Goal: Task Accomplishment & Management: Manage account settings

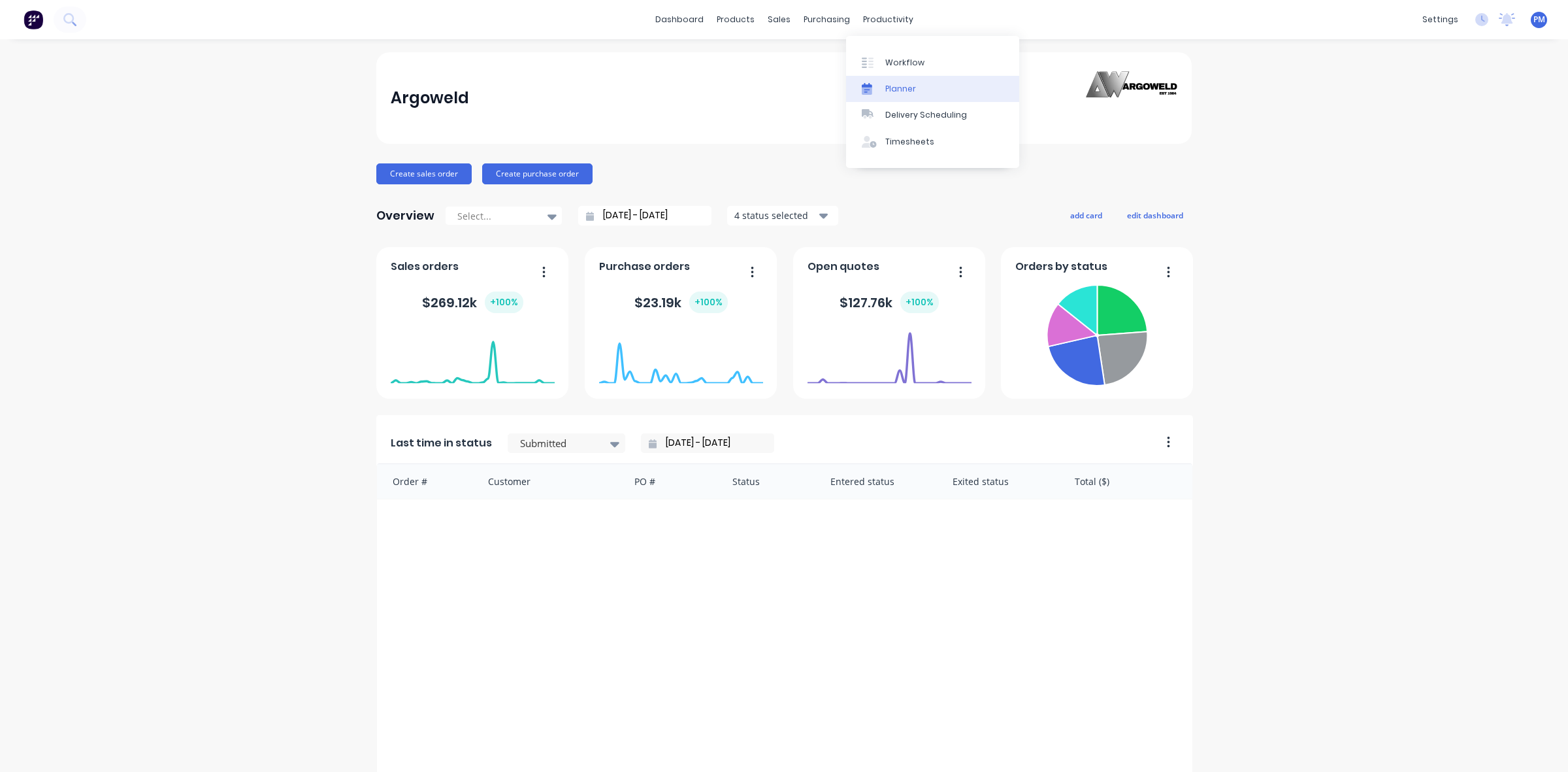
click at [890, 87] on div "Planner" at bounding box center [901, 89] width 31 height 12
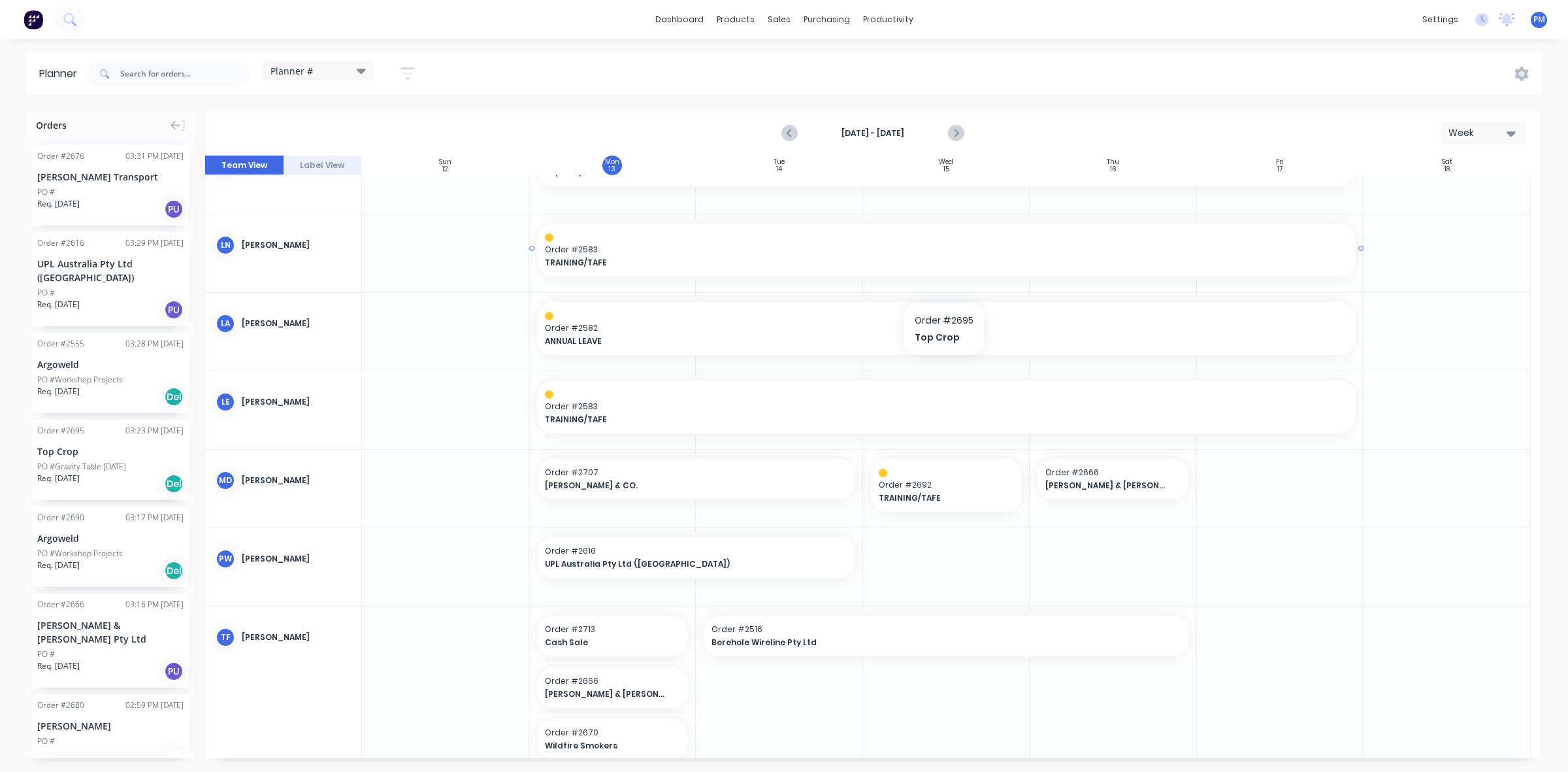
scroll to position [298, 0]
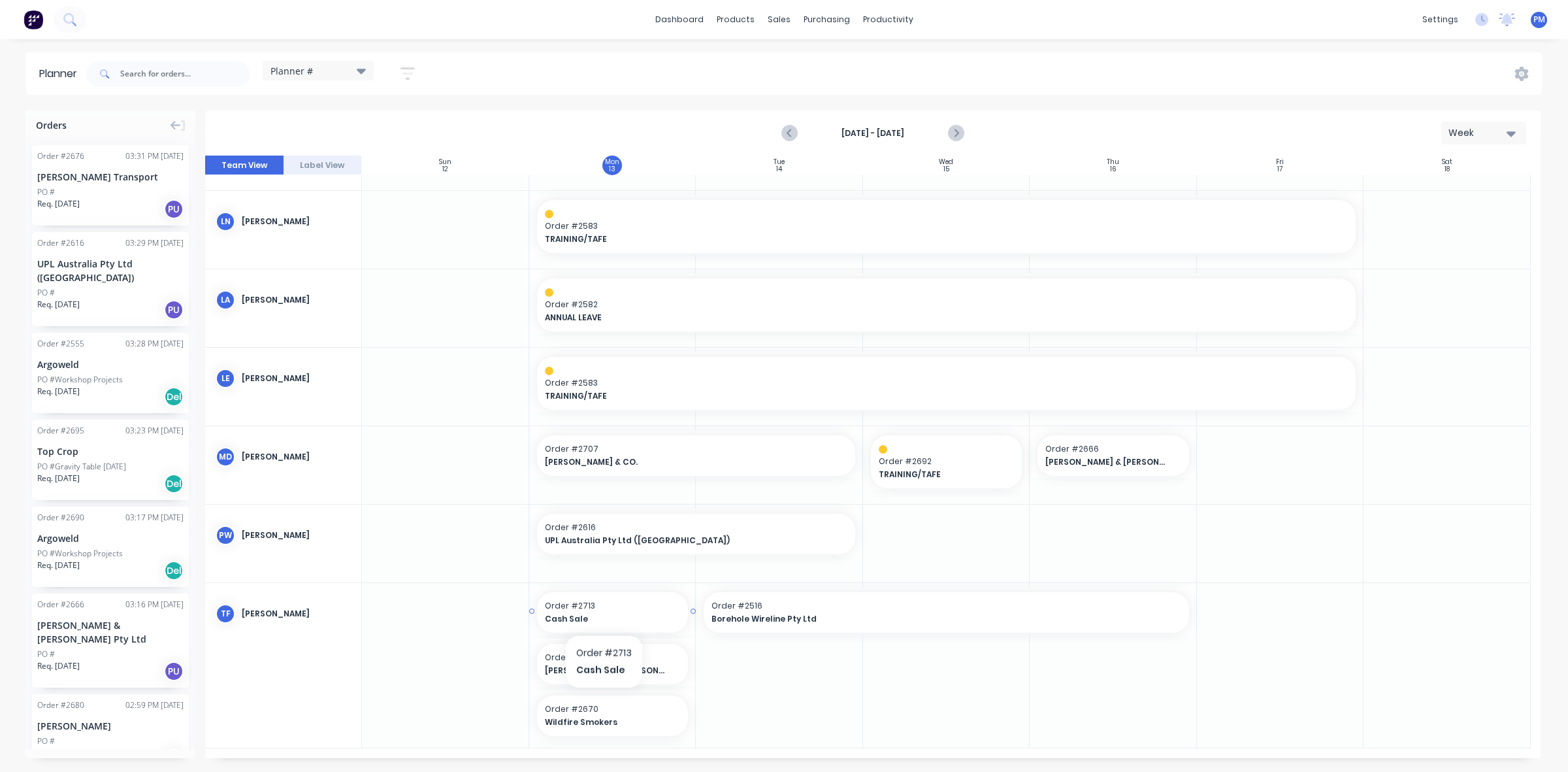
click at [602, 613] on div "Cash Sale" at bounding box center [612, 619] width 136 height 13
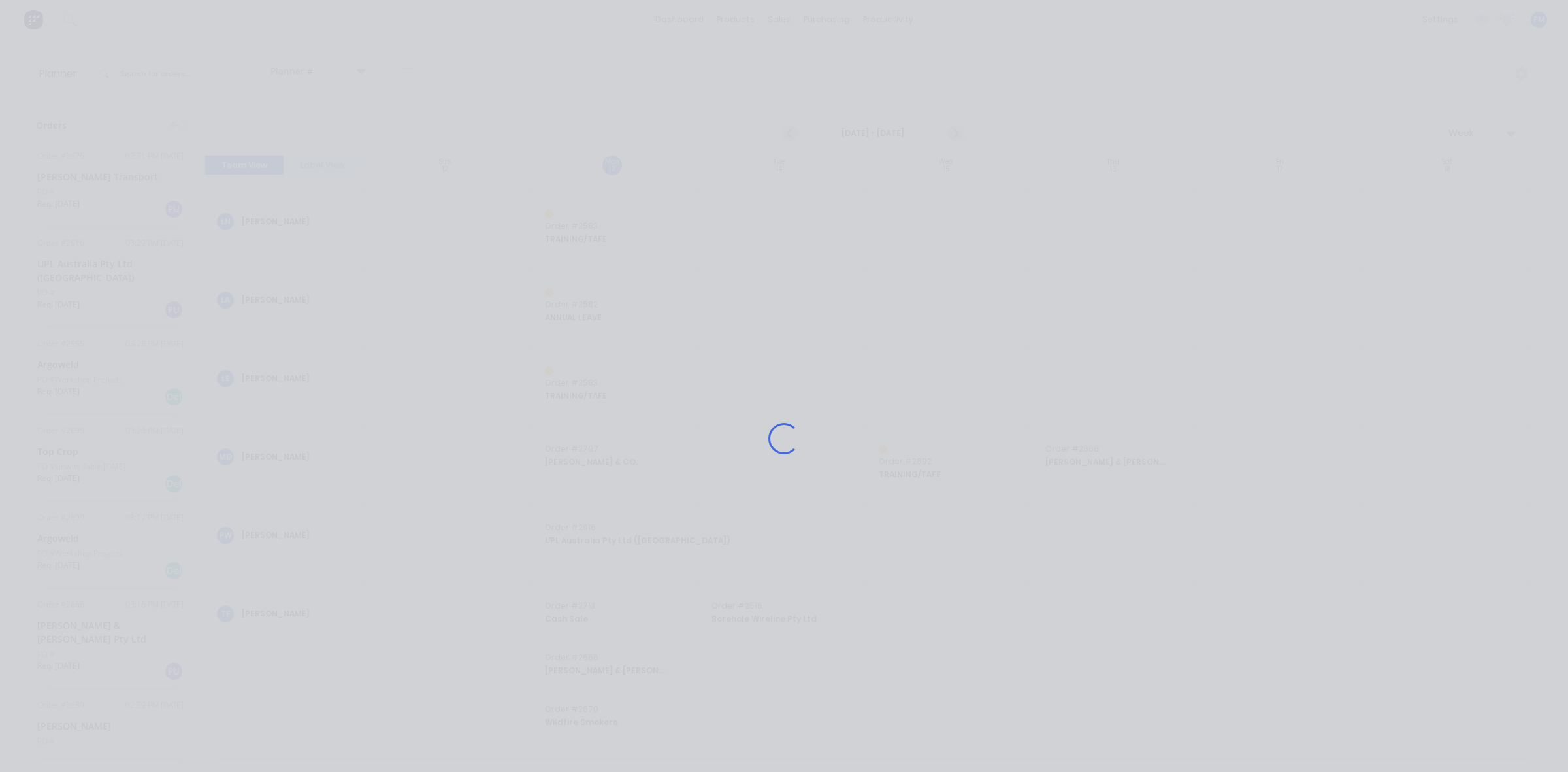
scroll to position [288, 0]
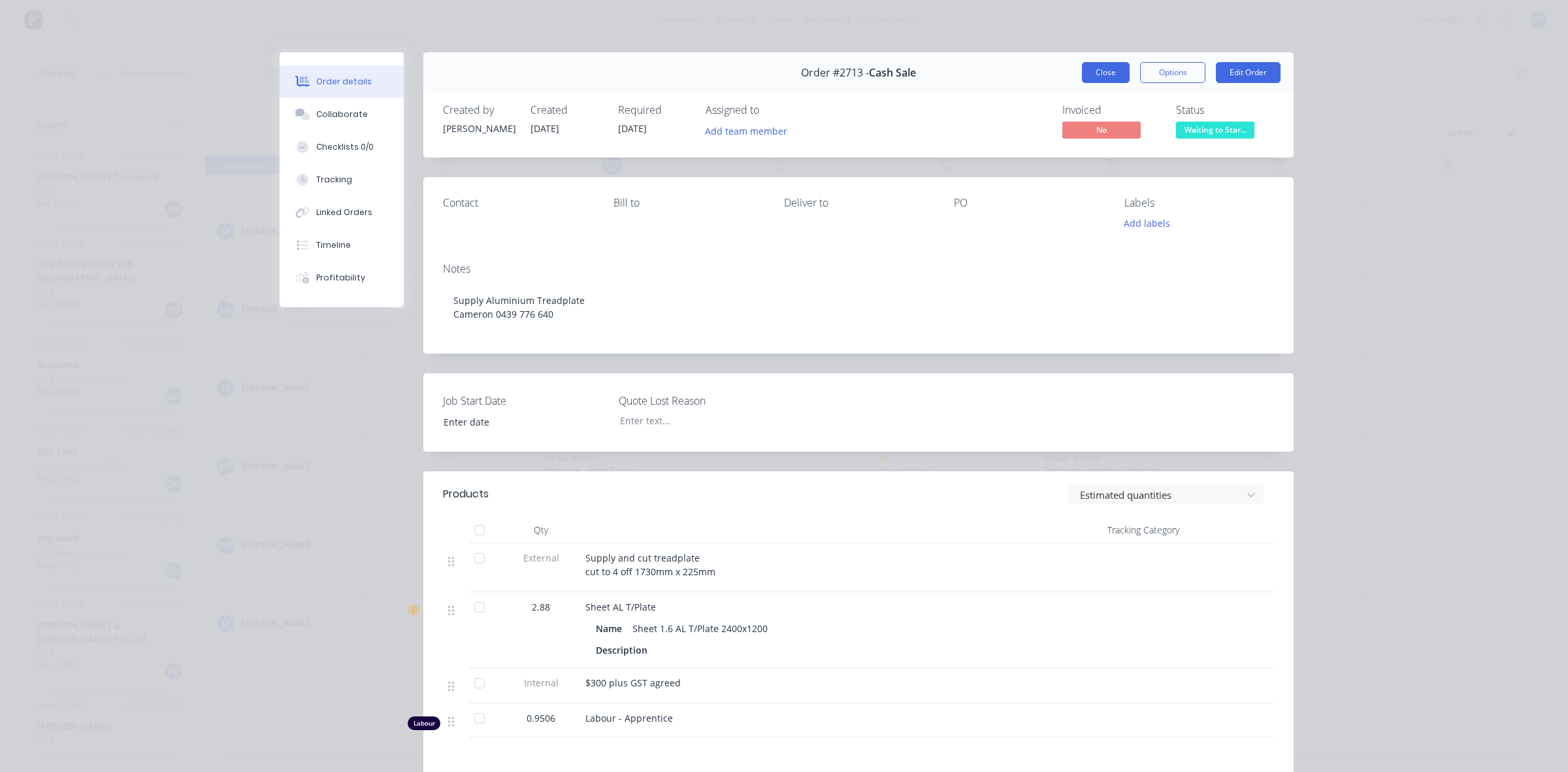
click at [1092, 74] on button "Close" at bounding box center [1106, 73] width 48 height 21
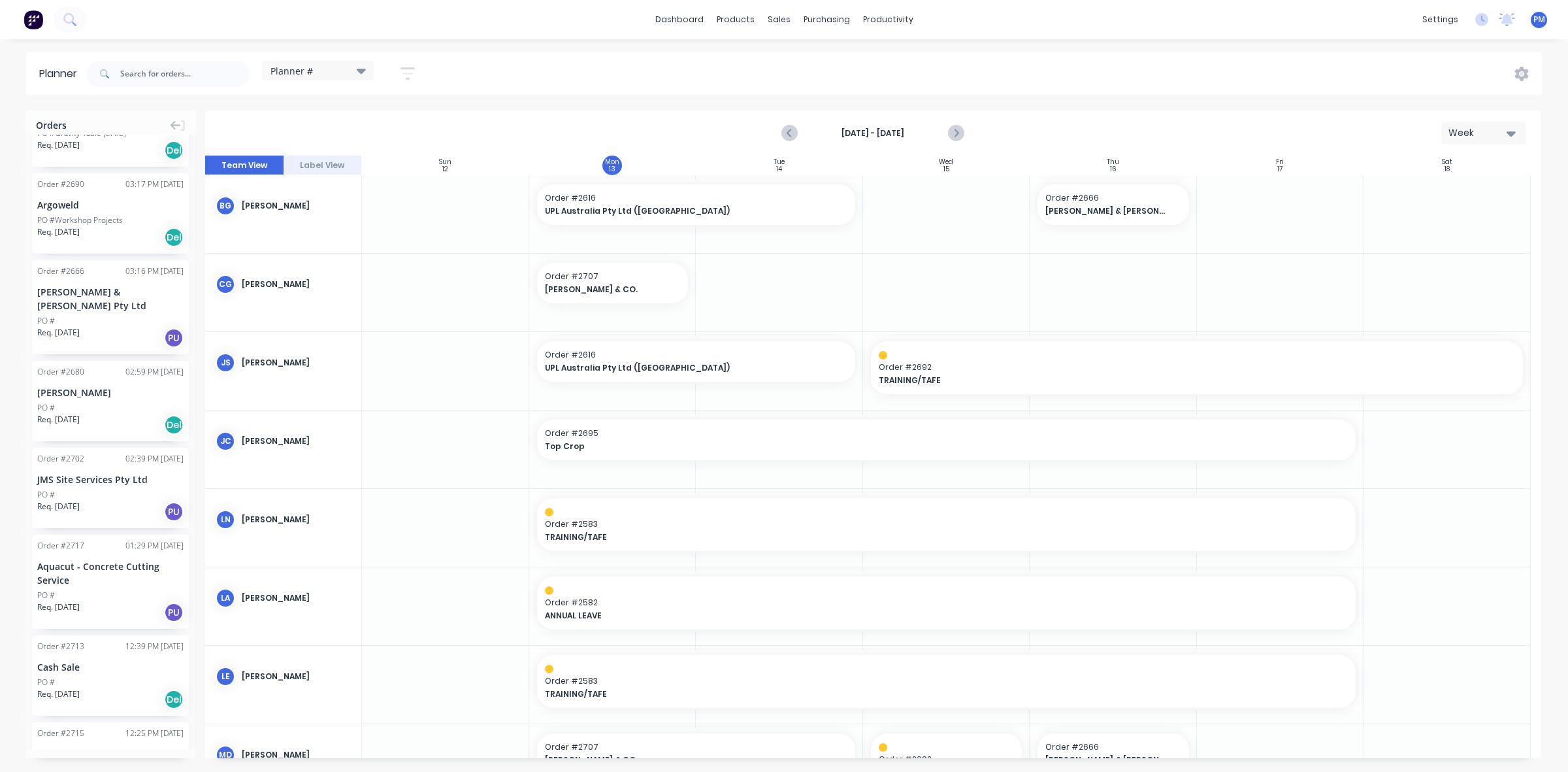
scroll to position [0, 0]
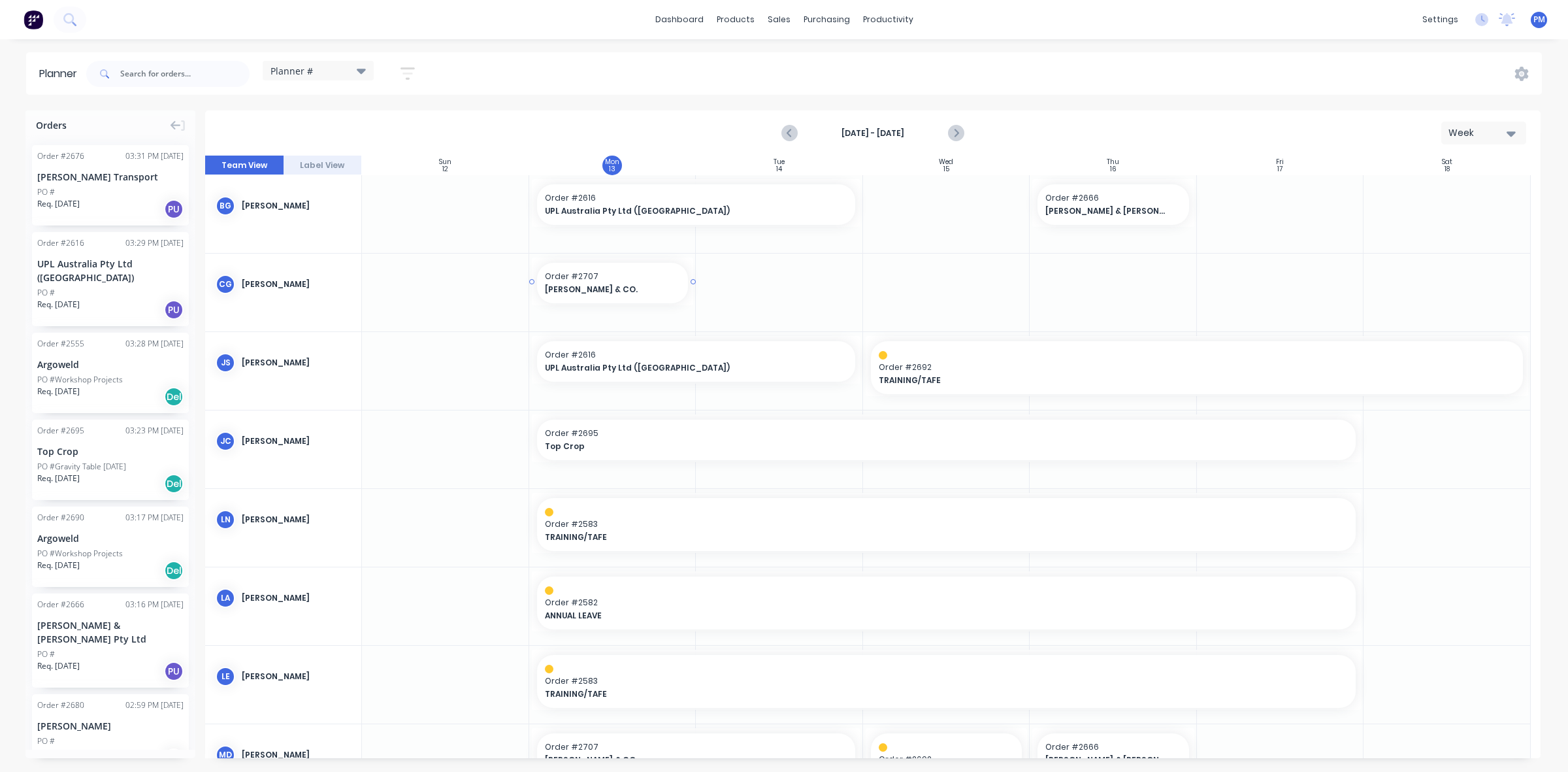
click at [612, 276] on span "Order # 2707" at bounding box center [612, 276] width 136 height 12
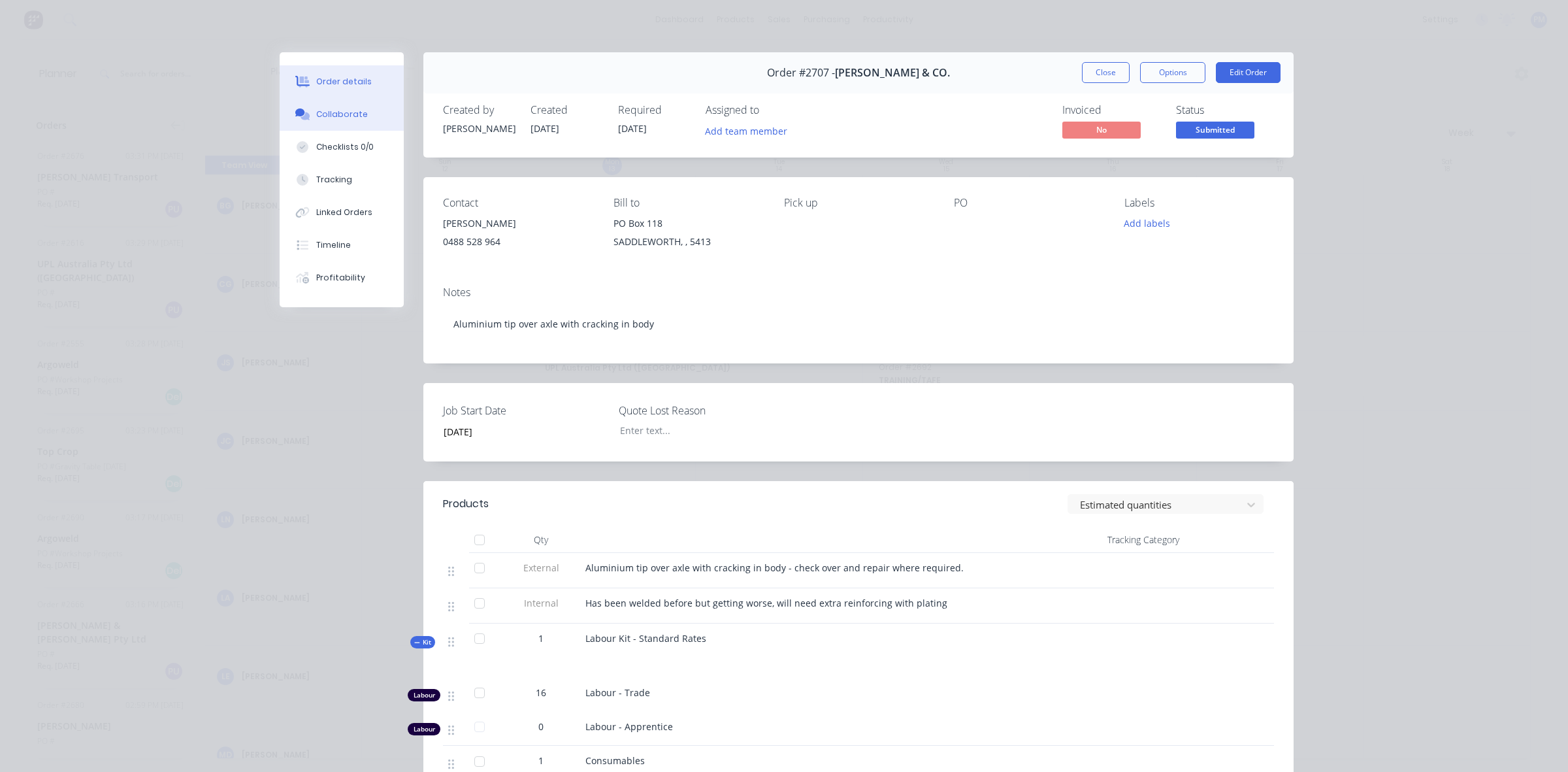
click at [330, 116] on div "Collaborate" at bounding box center [342, 115] width 51 height 12
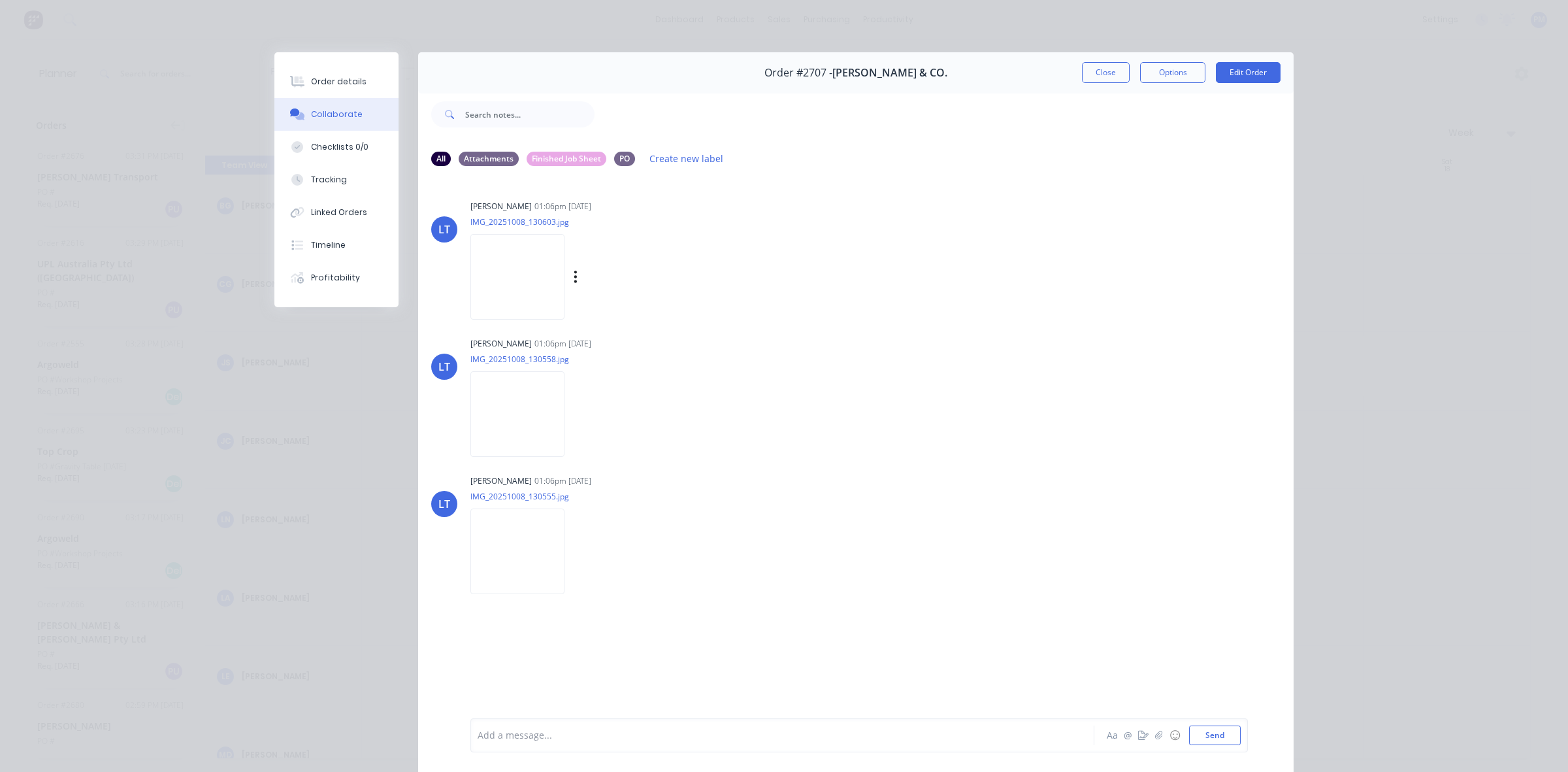
click at [497, 263] on img at bounding box center [518, 276] width 94 height 86
click at [505, 383] on img at bounding box center [518, 414] width 94 height 86
click at [512, 528] on img at bounding box center [518, 551] width 94 height 86
click at [1099, 74] on button "Close" at bounding box center [1106, 73] width 48 height 21
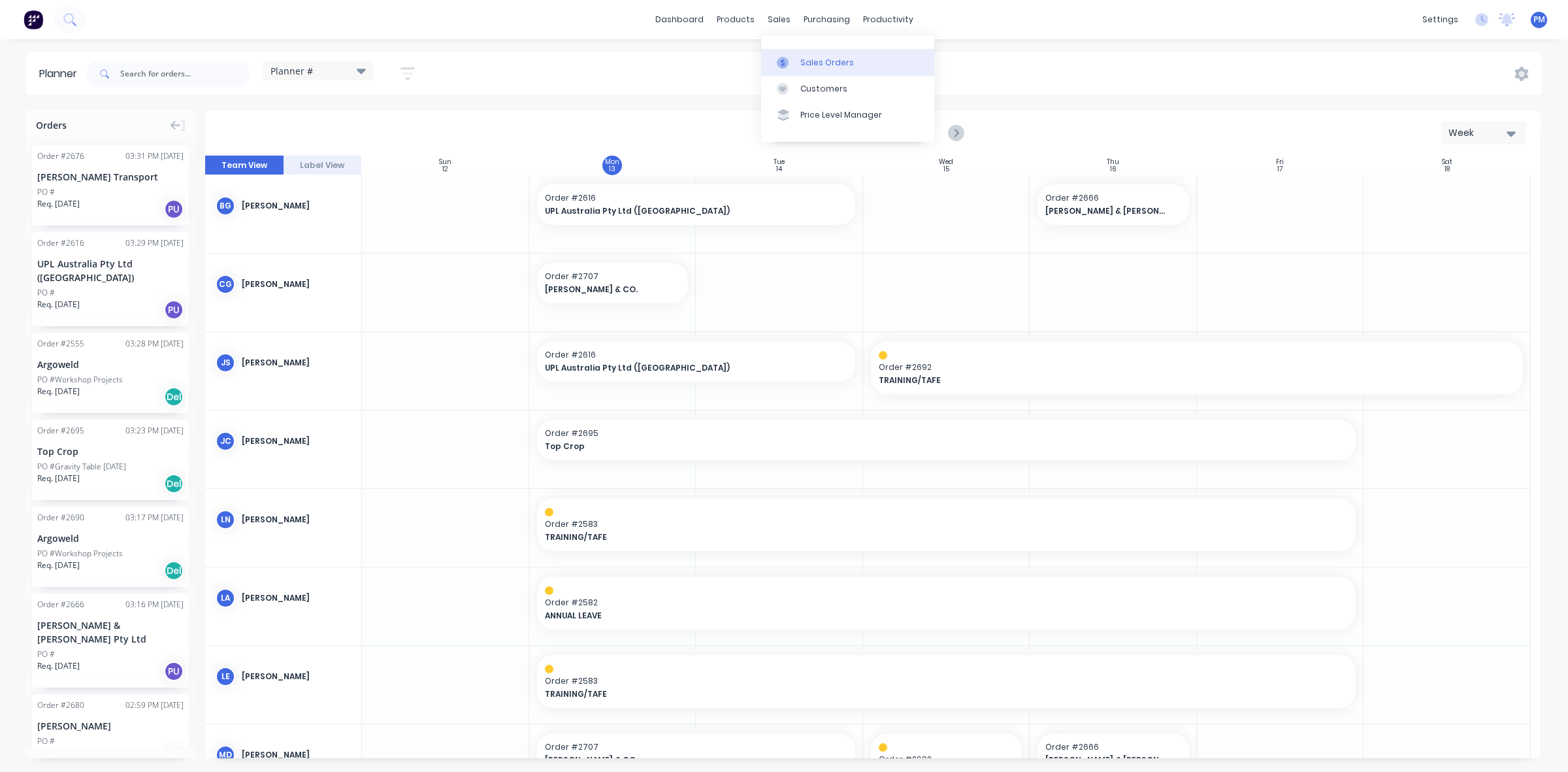
click at [814, 59] on div "Sales Orders" at bounding box center [827, 62] width 54 height 12
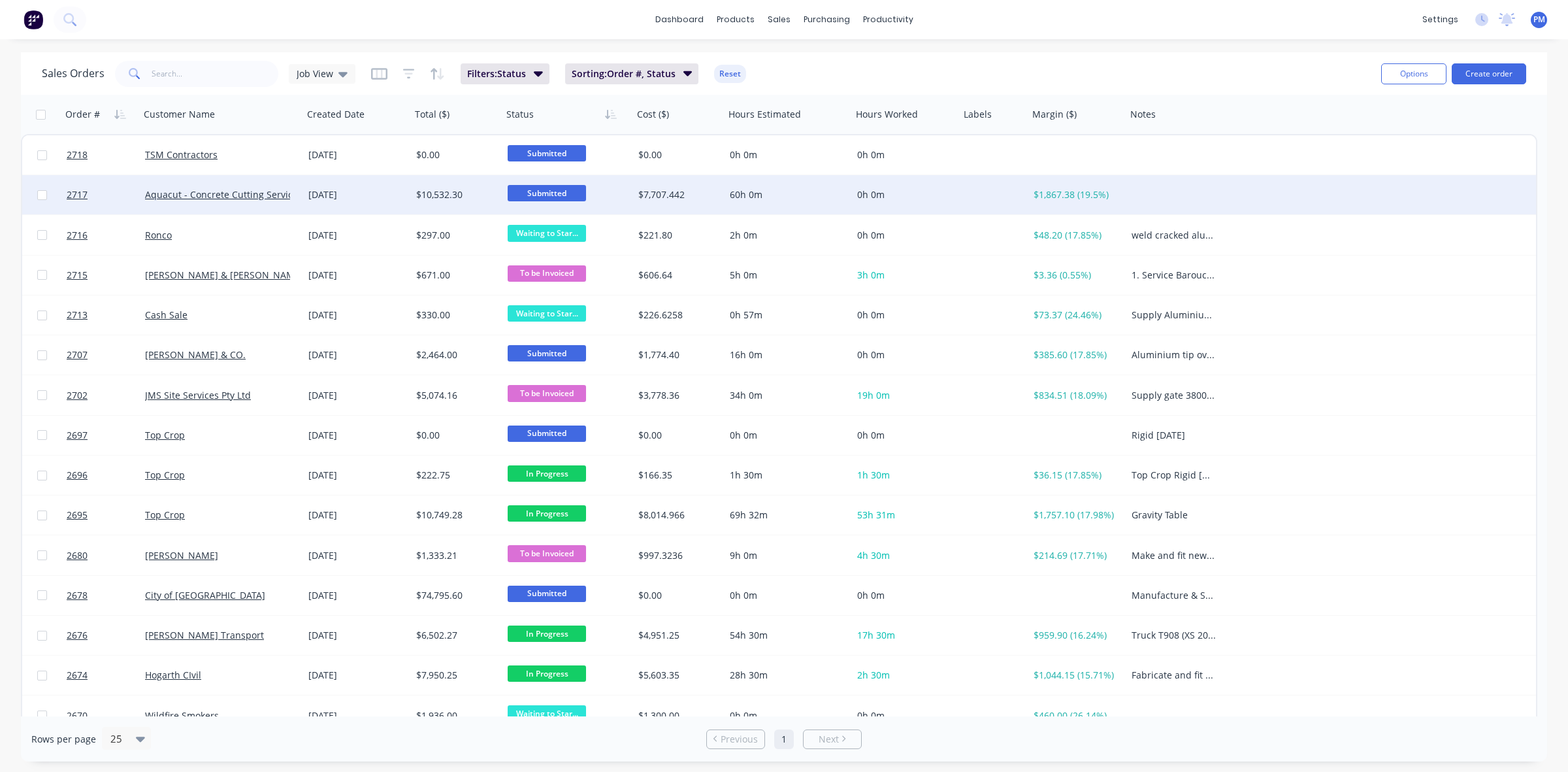
click at [389, 193] on div "[DATE]" at bounding box center [357, 194] width 98 height 13
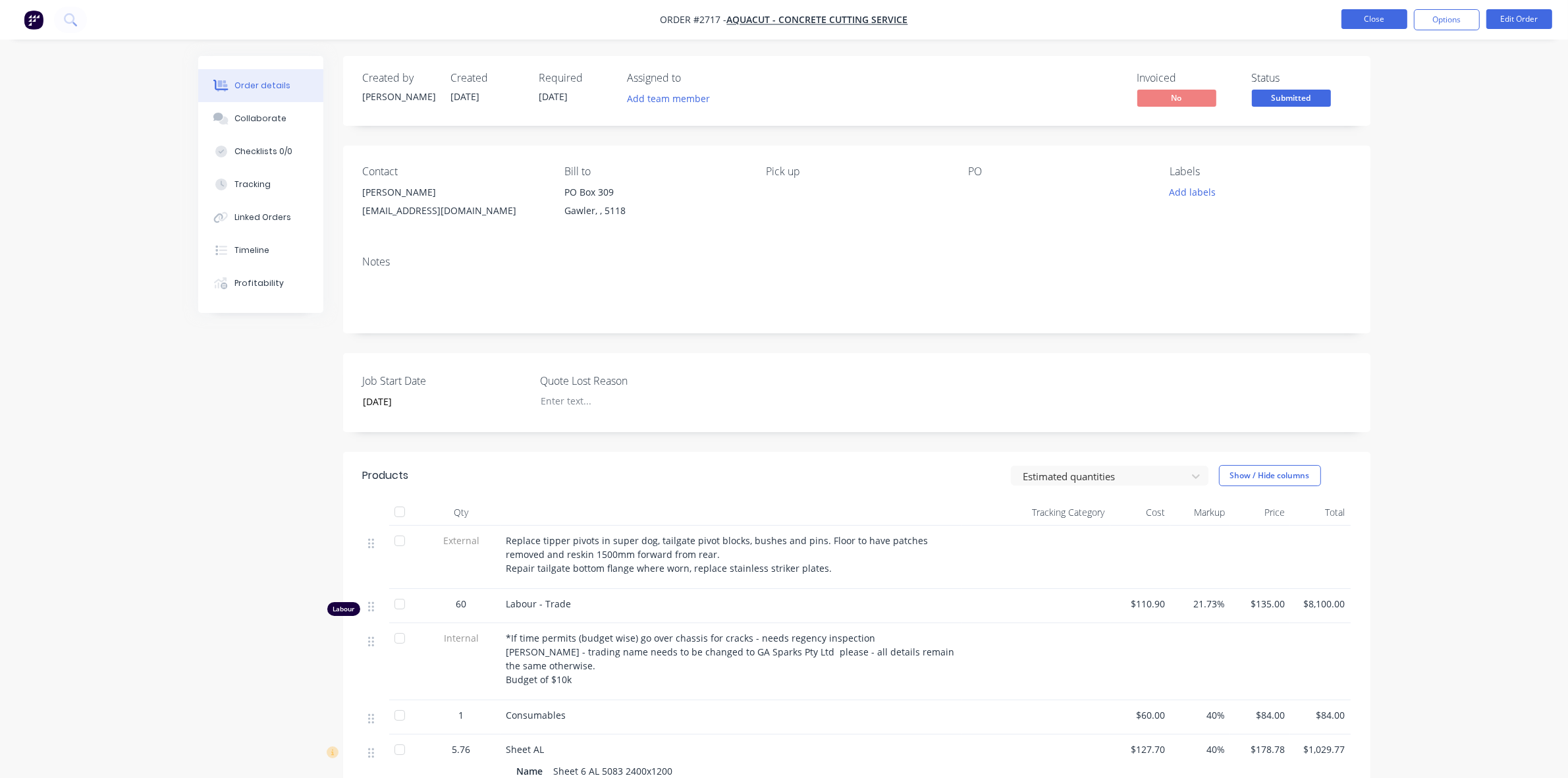
click at [1389, 21] on button "Close" at bounding box center [1375, 19] width 66 height 20
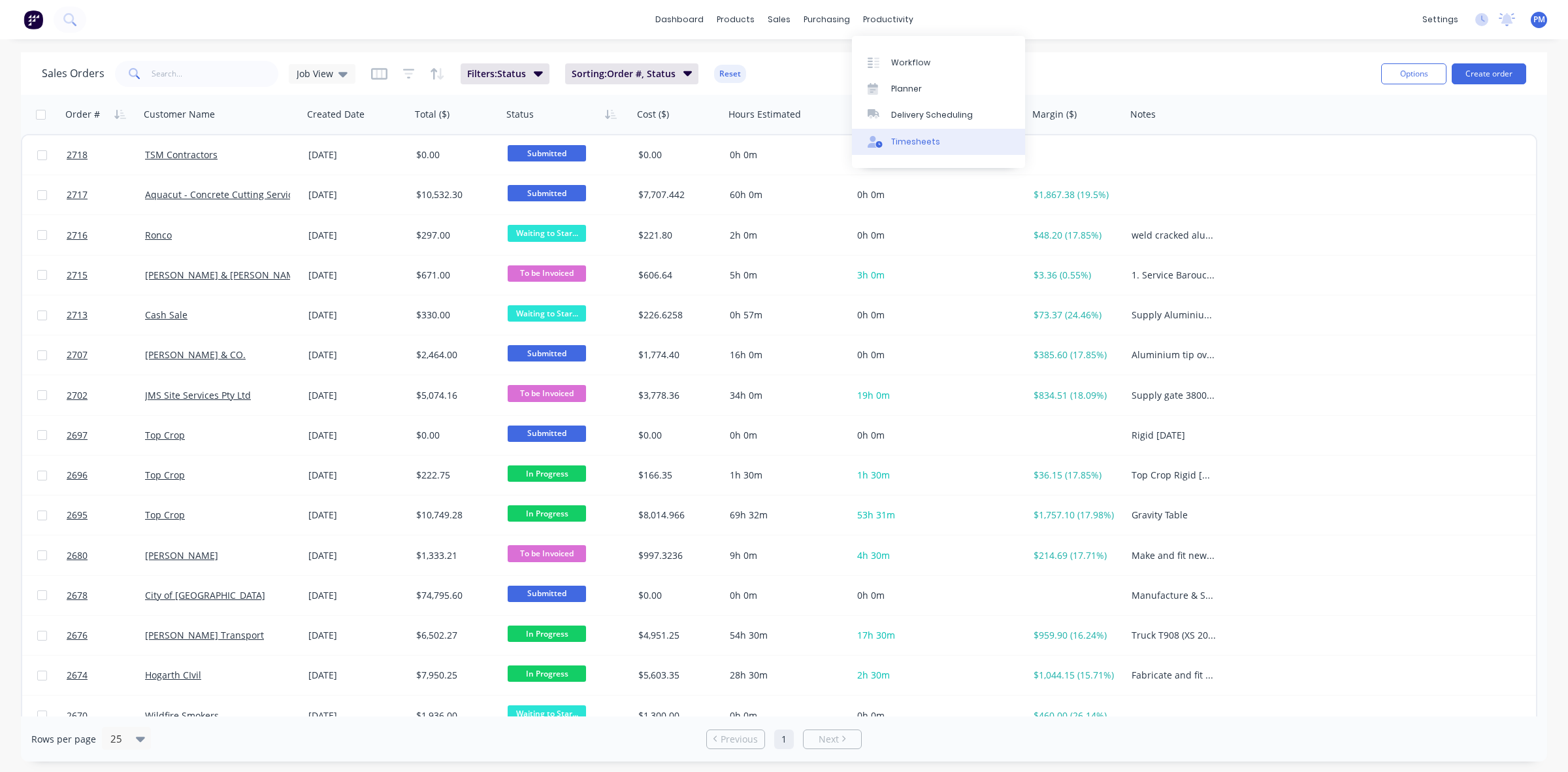
click at [923, 147] on div "Timesheets" at bounding box center [915, 142] width 49 height 12
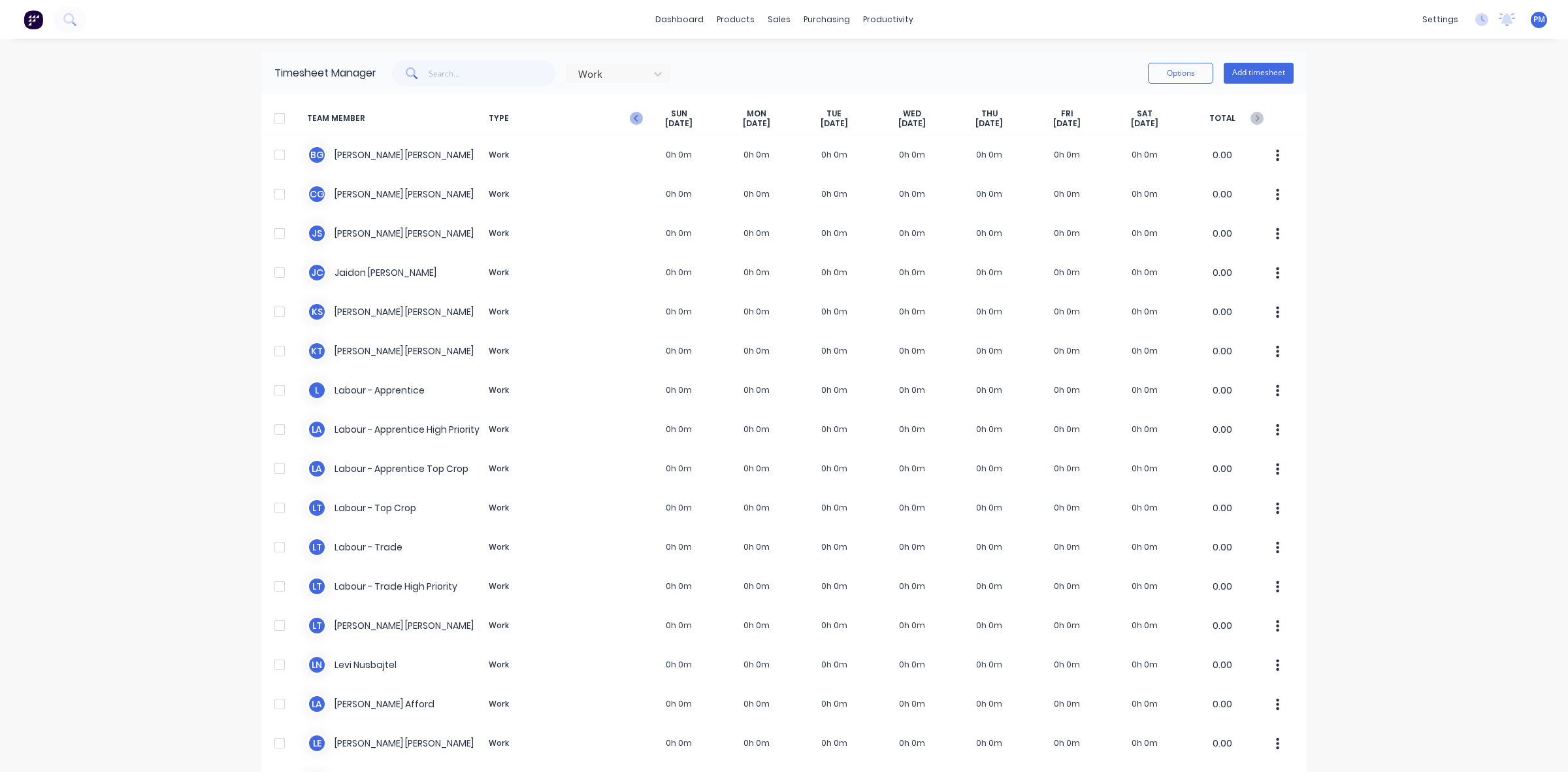
click at [630, 116] on icon "button" at bounding box center [636, 118] width 13 height 13
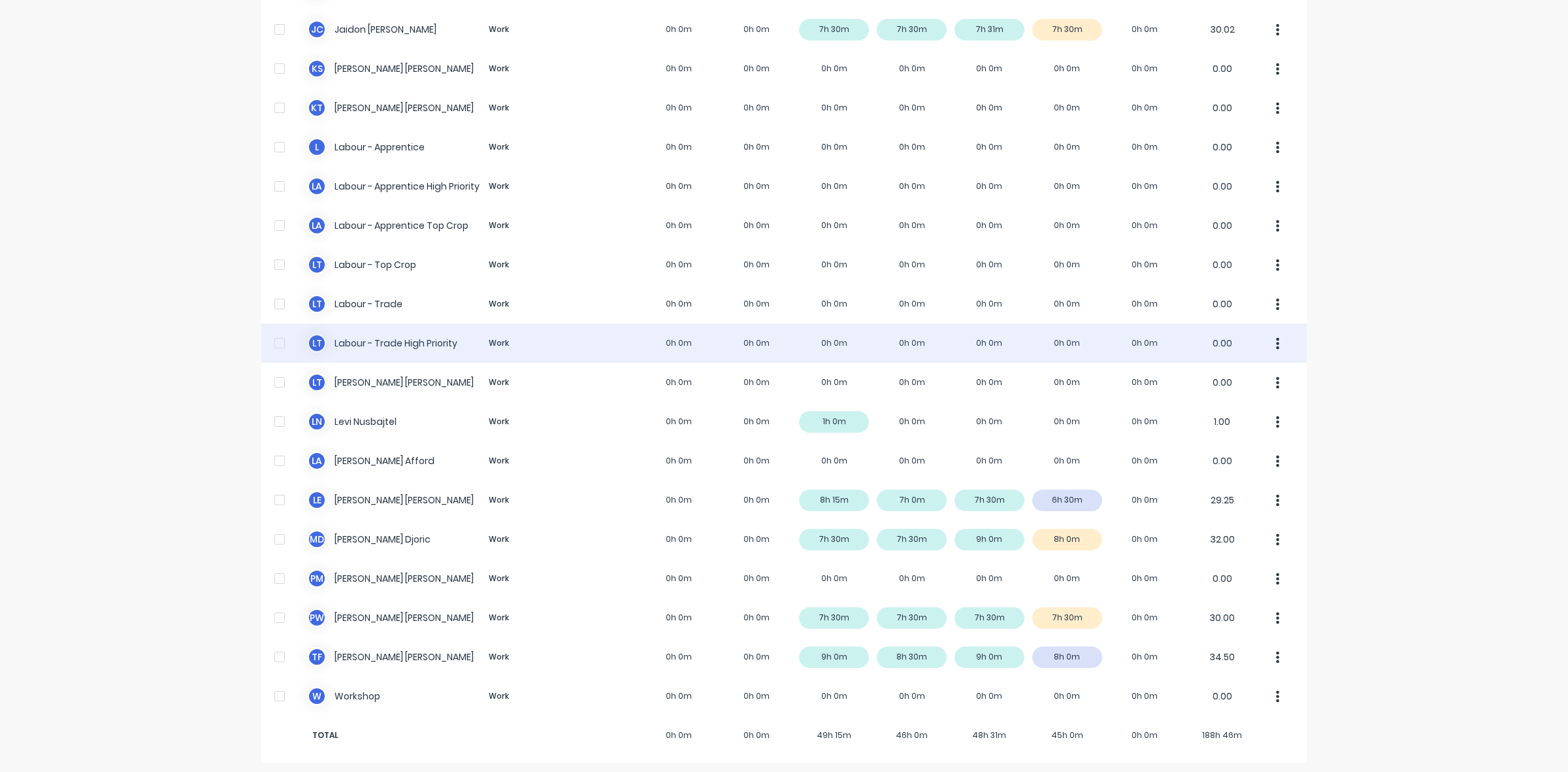
scroll to position [247, 0]
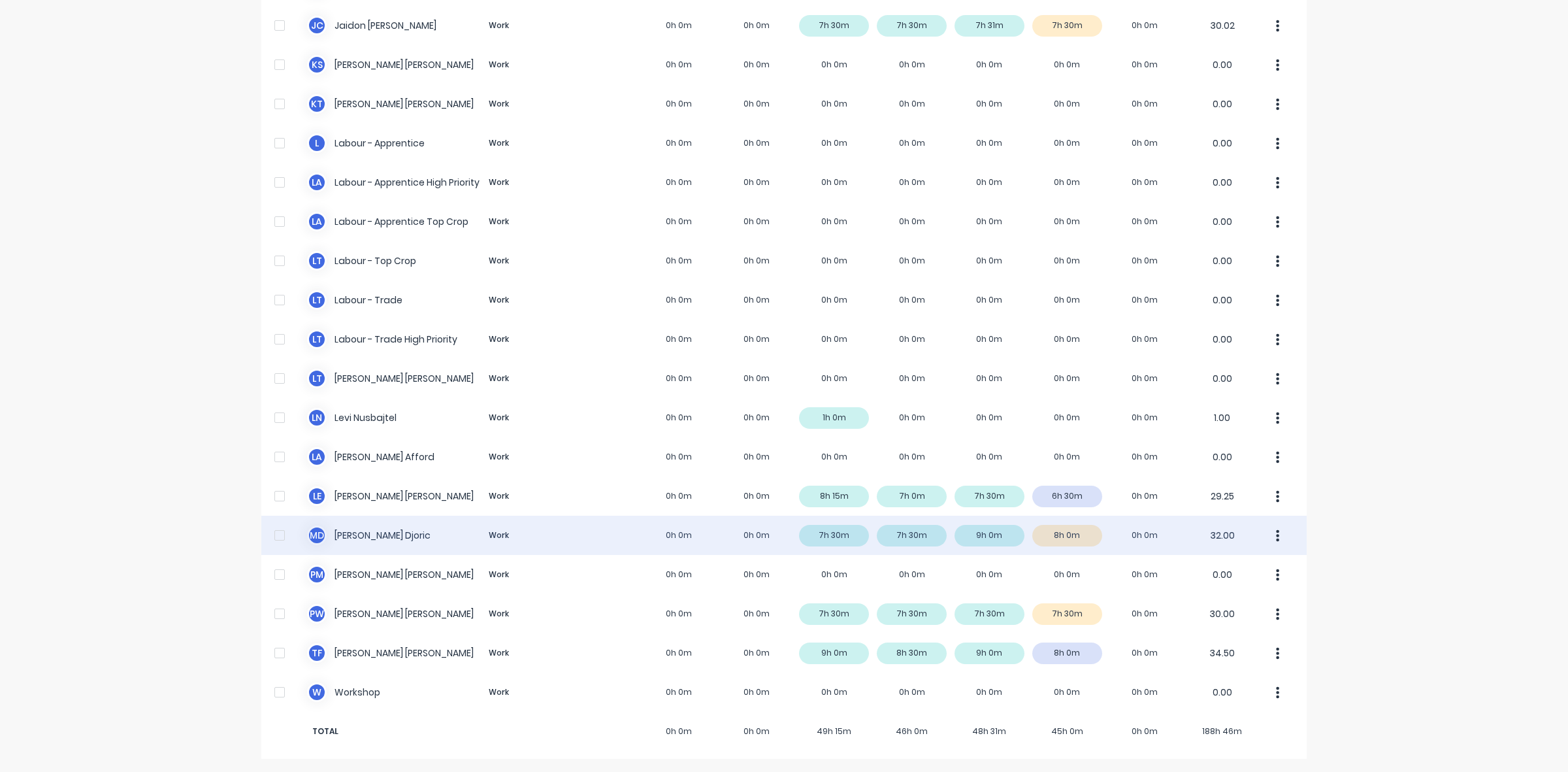
click at [1063, 538] on div "M D [PERSON_NAME] Work 0h 0m 0h 0m 7h 30m 7h 30m 9h 0m 8h 0m 0h 0m 32.00" at bounding box center [784, 536] width 1045 height 39
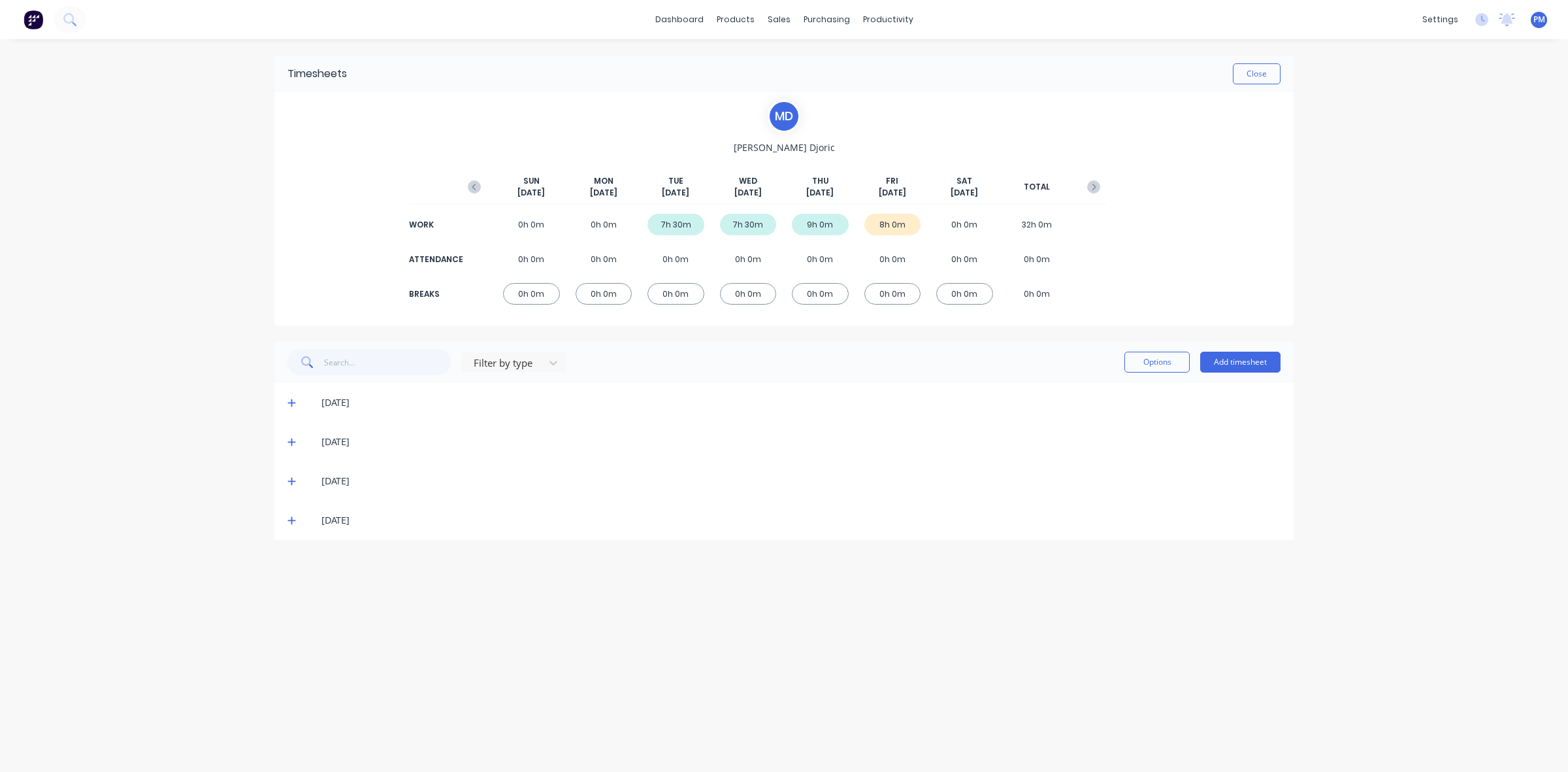
click at [292, 520] on icon at bounding box center [291, 520] width 8 height 8
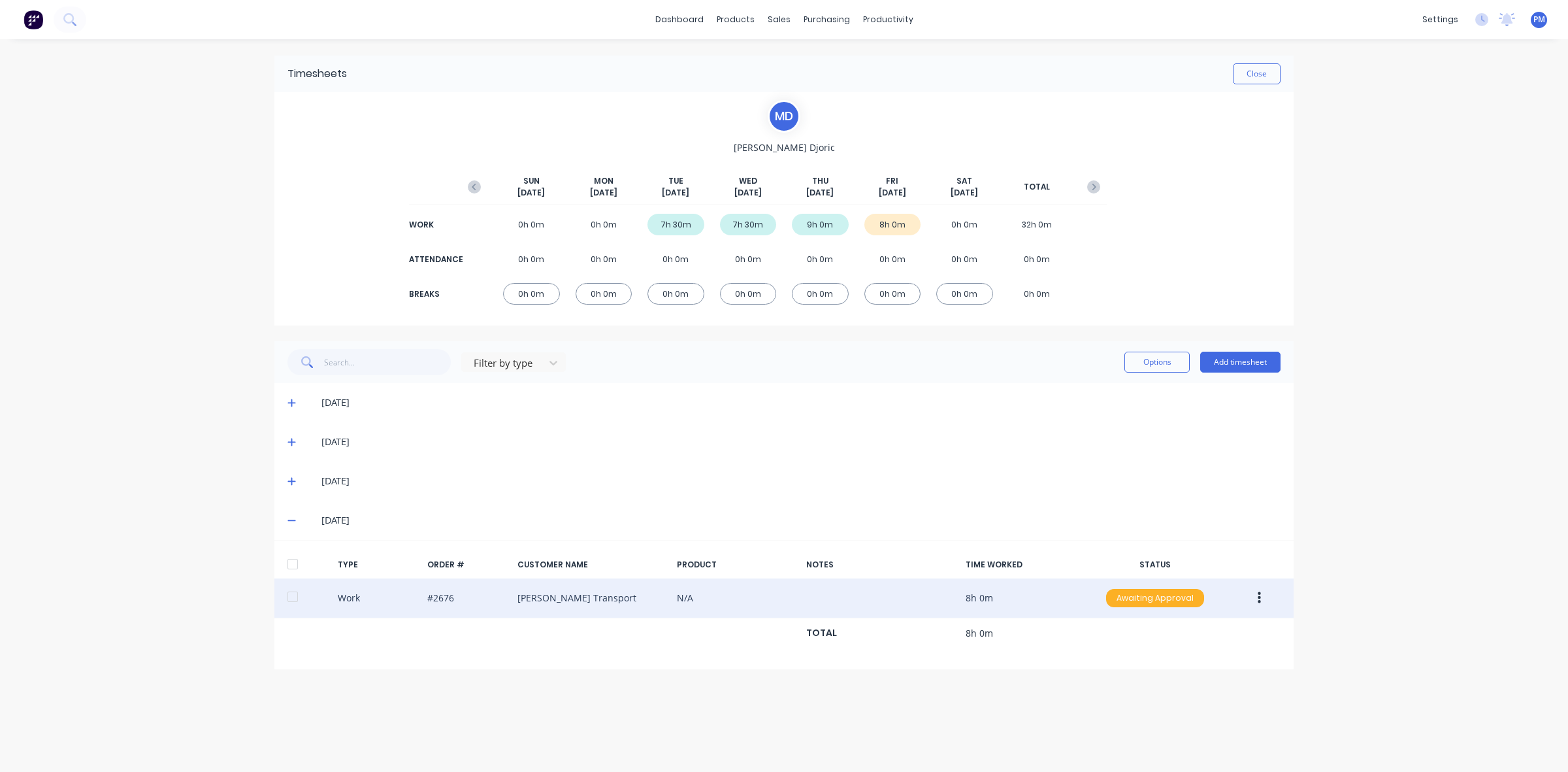
click at [1179, 595] on div "Awaiting Approval" at bounding box center [1155, 597] width 98 height 18
click at [1125, 668] on div "Approved" at bounding box center [1126, 663] width 107 height 18
click at [1268, 73] on button "Close" at bounding box center [1257, 74] width 48 height 21
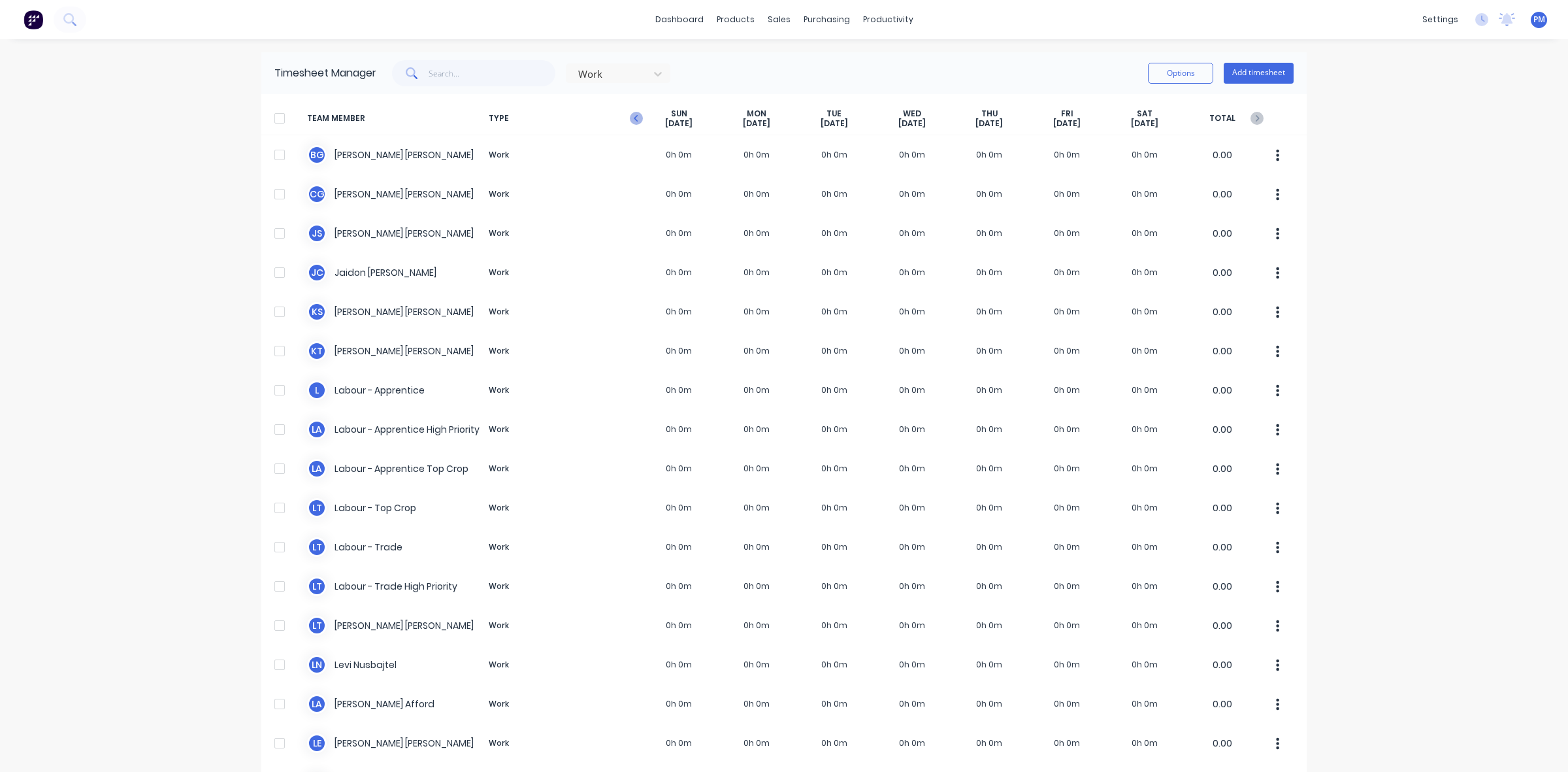
click at [634, 118] on icon "button" at bounding box center [636, 118] width 4 height 7
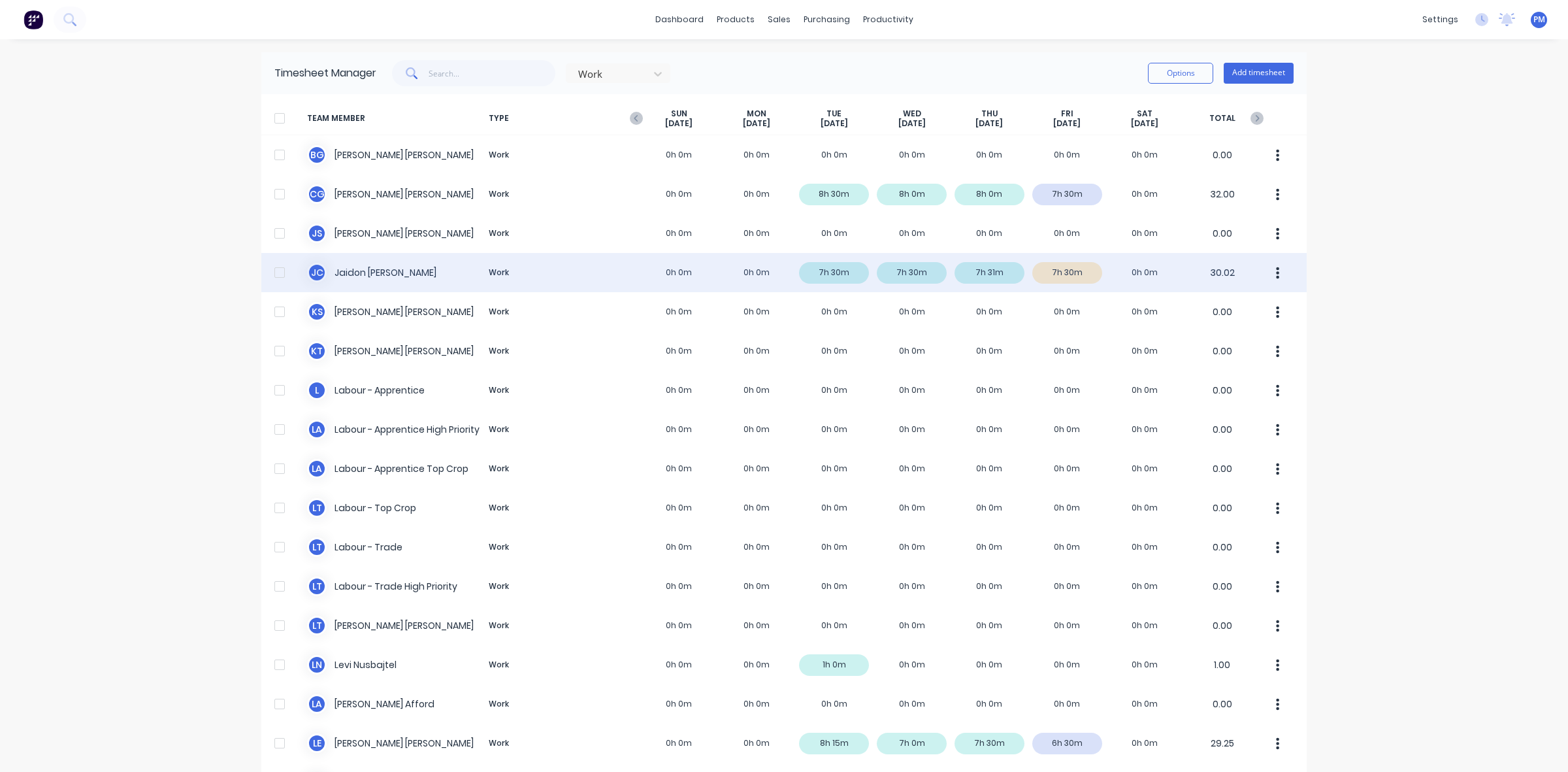
click at [1079, 272] on div "[PERSON_NAME] [PERSON_NAME] Work 0h 0m 0h 0m 7h 30m 7h 30m 7h 31m 7h 30m 0h 0m …" at bounding box center [784, 273] width 1045 height 39
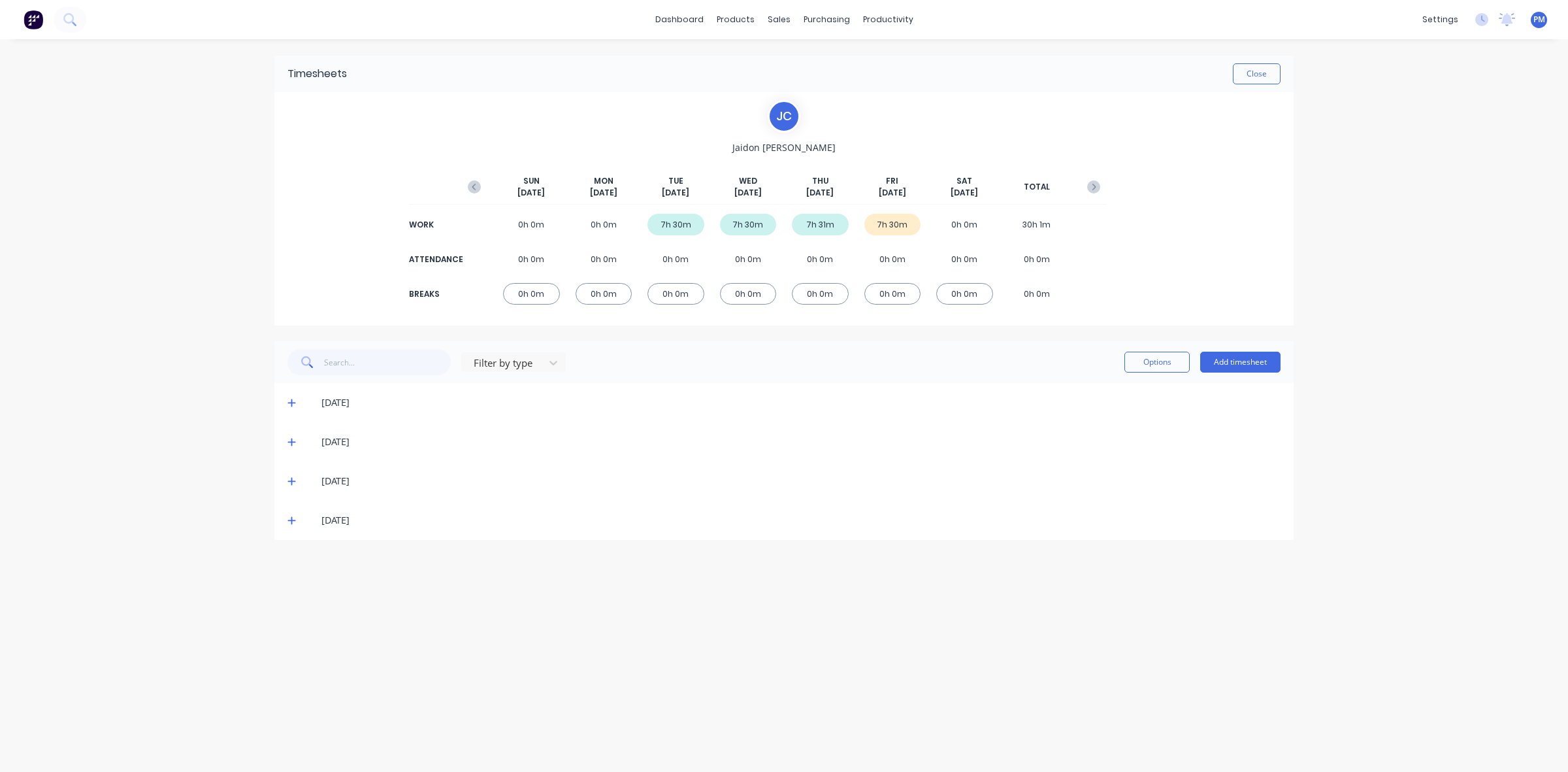
click at [292, 518] on icon at bounding box center [291, 520] width 8 height 8
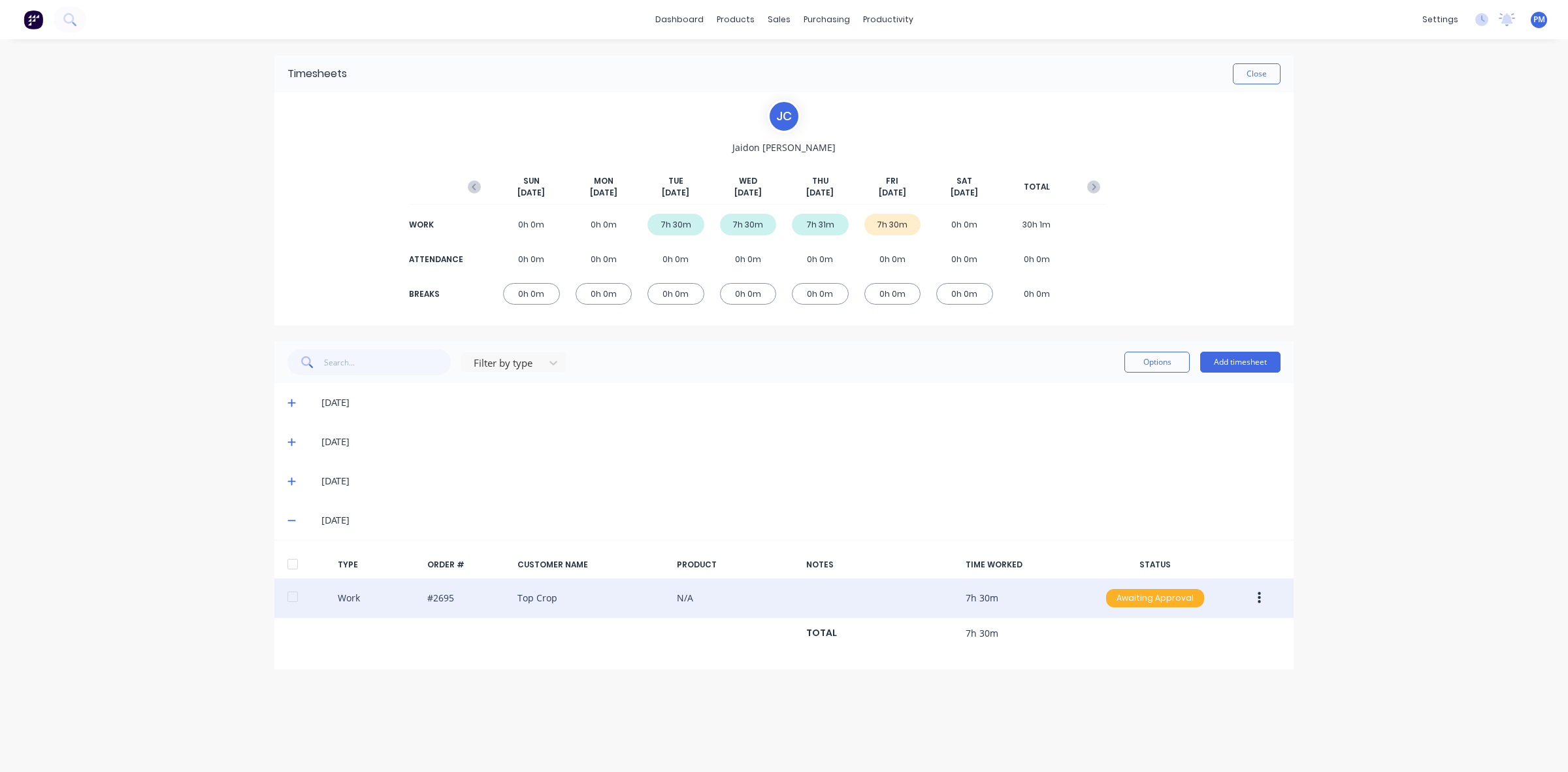
click at [1180, 597] on div "Awaiting Approval" at bounding box center [1155, 597] width 98 height 18
click at [1101, 664] on div "Approved" at bounding box center [1126, 663] width 107 height 18
click at [1265, 73] on button "Close" at bounding box center [1257, 74] width 48 height 21
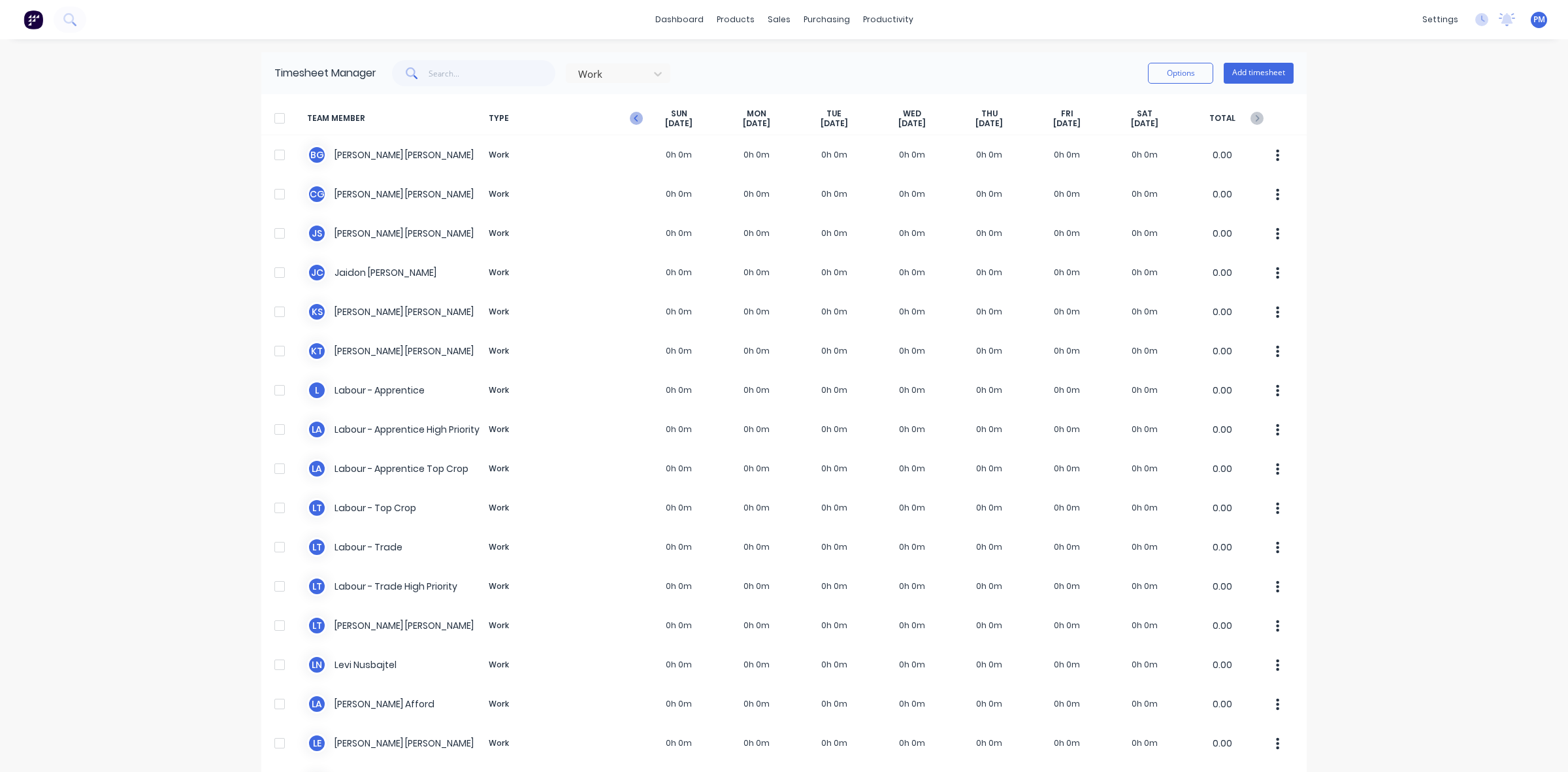
click at [631, 117] on icon "button" at bounding box center [636, 118] width 13 height 13
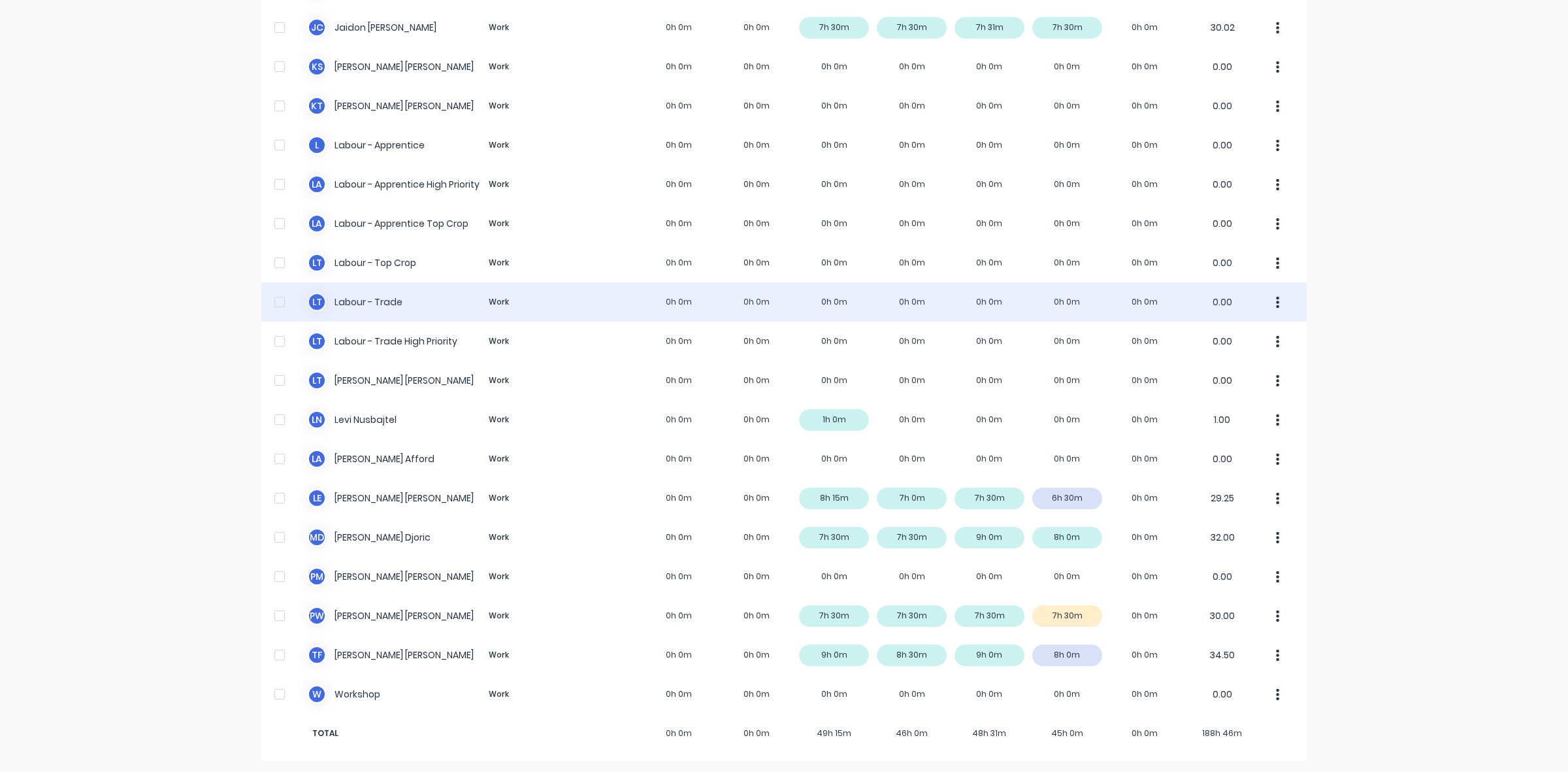
scroll to position [247, 0]
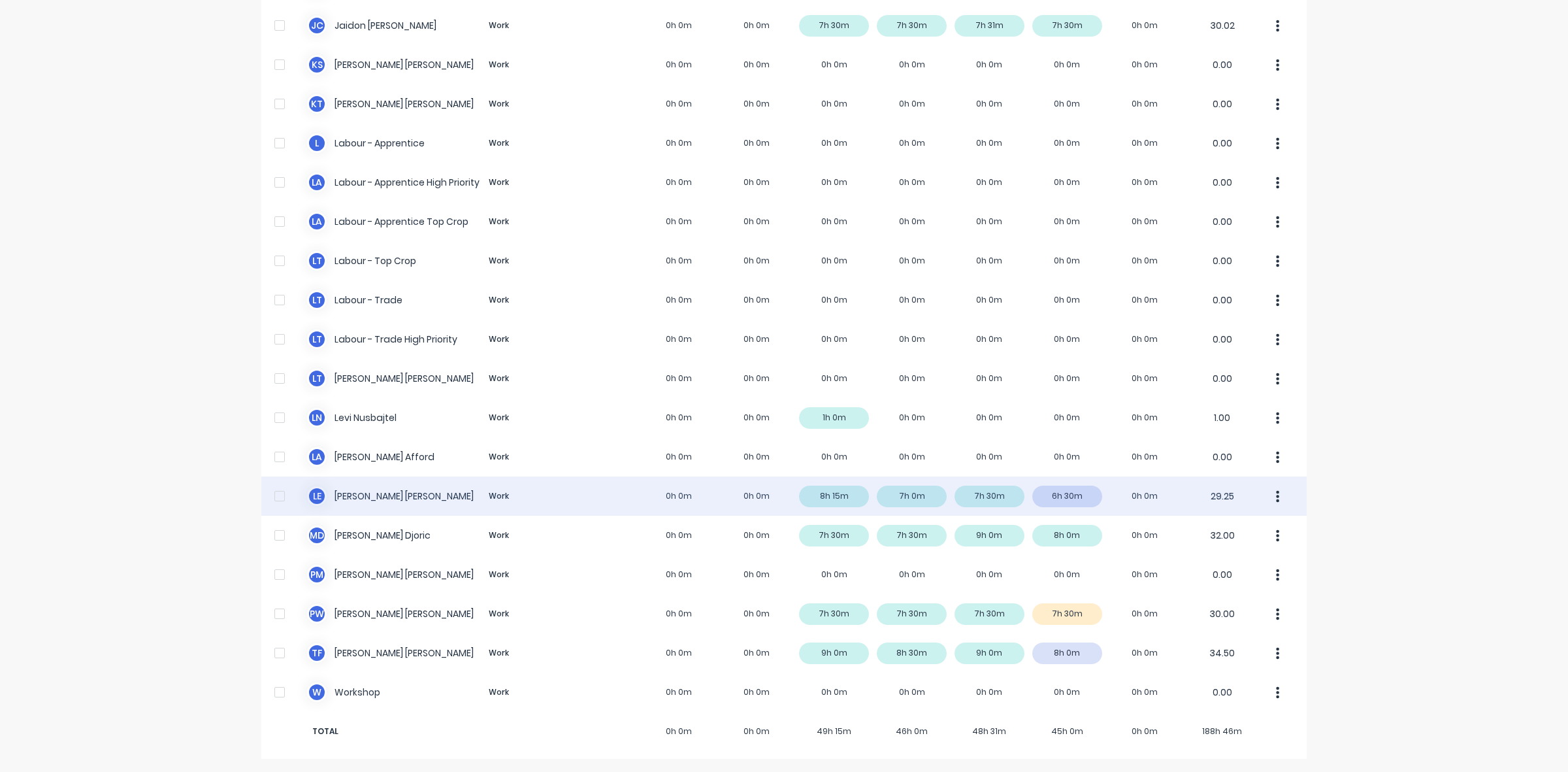
click at [1079, 497] on div "L E [PERSON_NAME] Work 0h 0m 0h 0m 8h 15m 7h 0m 7h 30m 6h 30m 0h 0m 29.25" at bounding box center [784, 496] width 1045 height 39
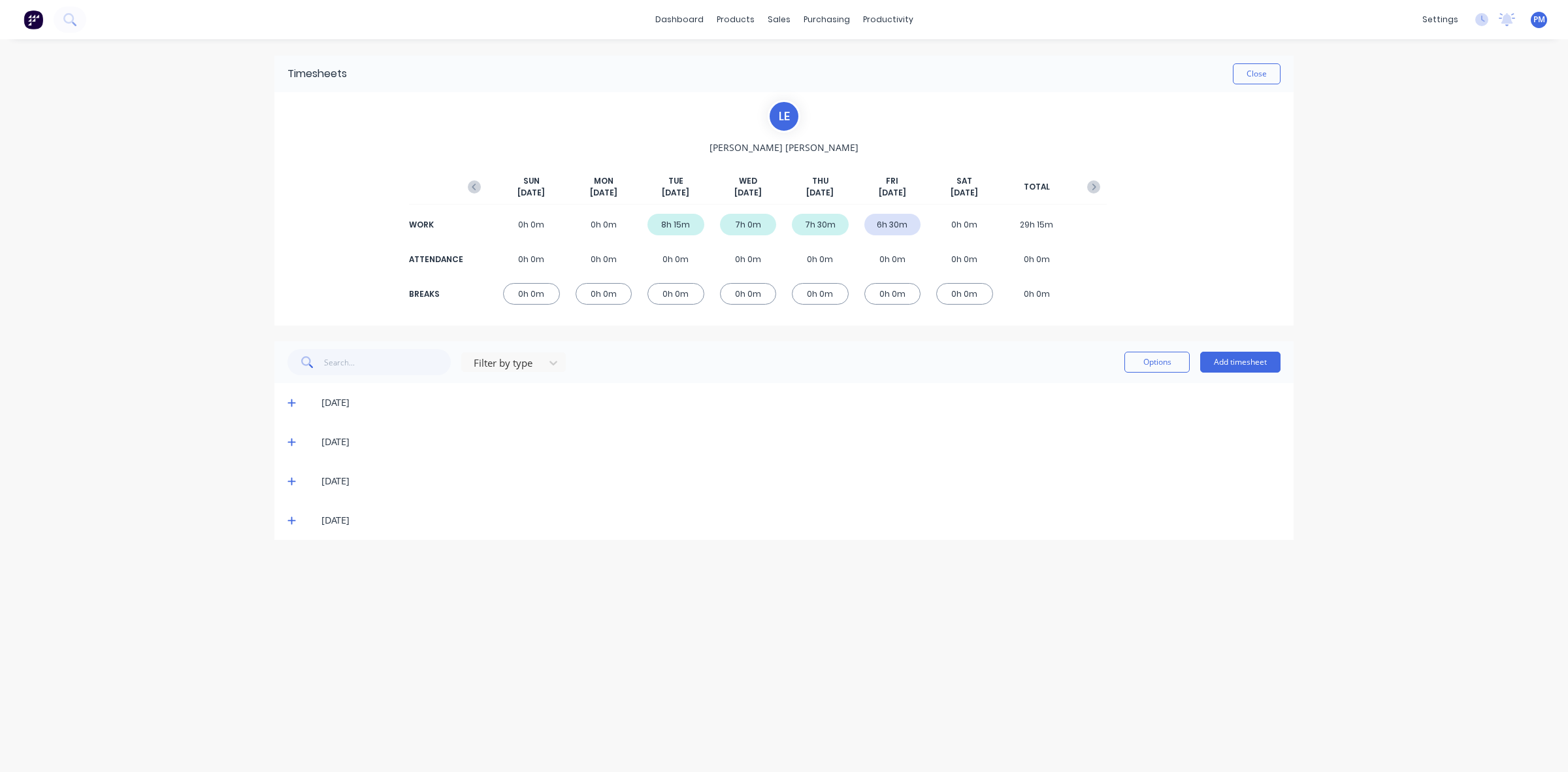
click at [292, 520] on icon at bounding box center [292, 520] width 9 height 9
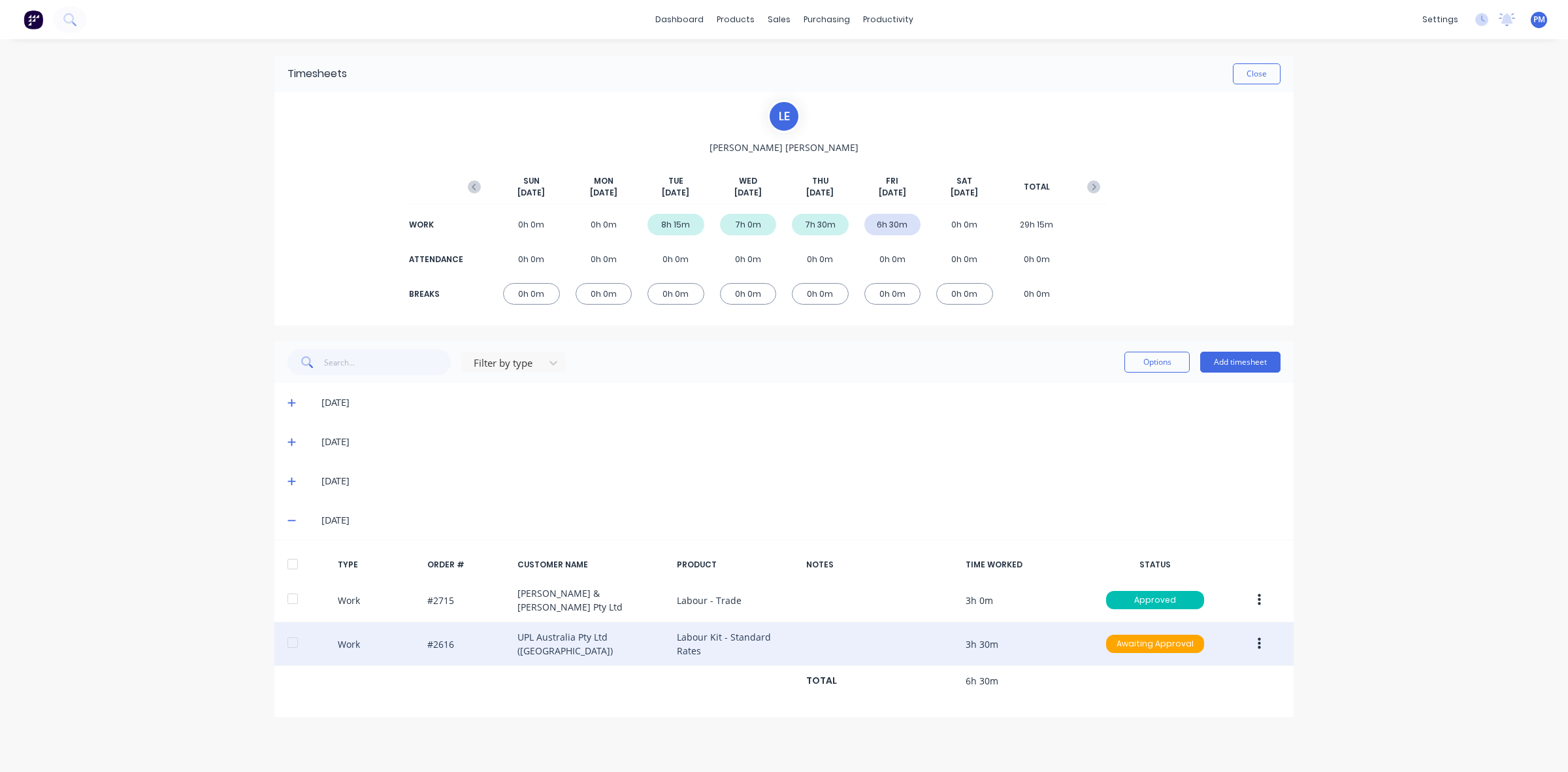
click at [1262, 638] on button "button" at bounding box center [1259, 643] width 31 height 23
click at [1197, 587] on div "Edit" at bounding box center [1213, 595] width 101 height 19
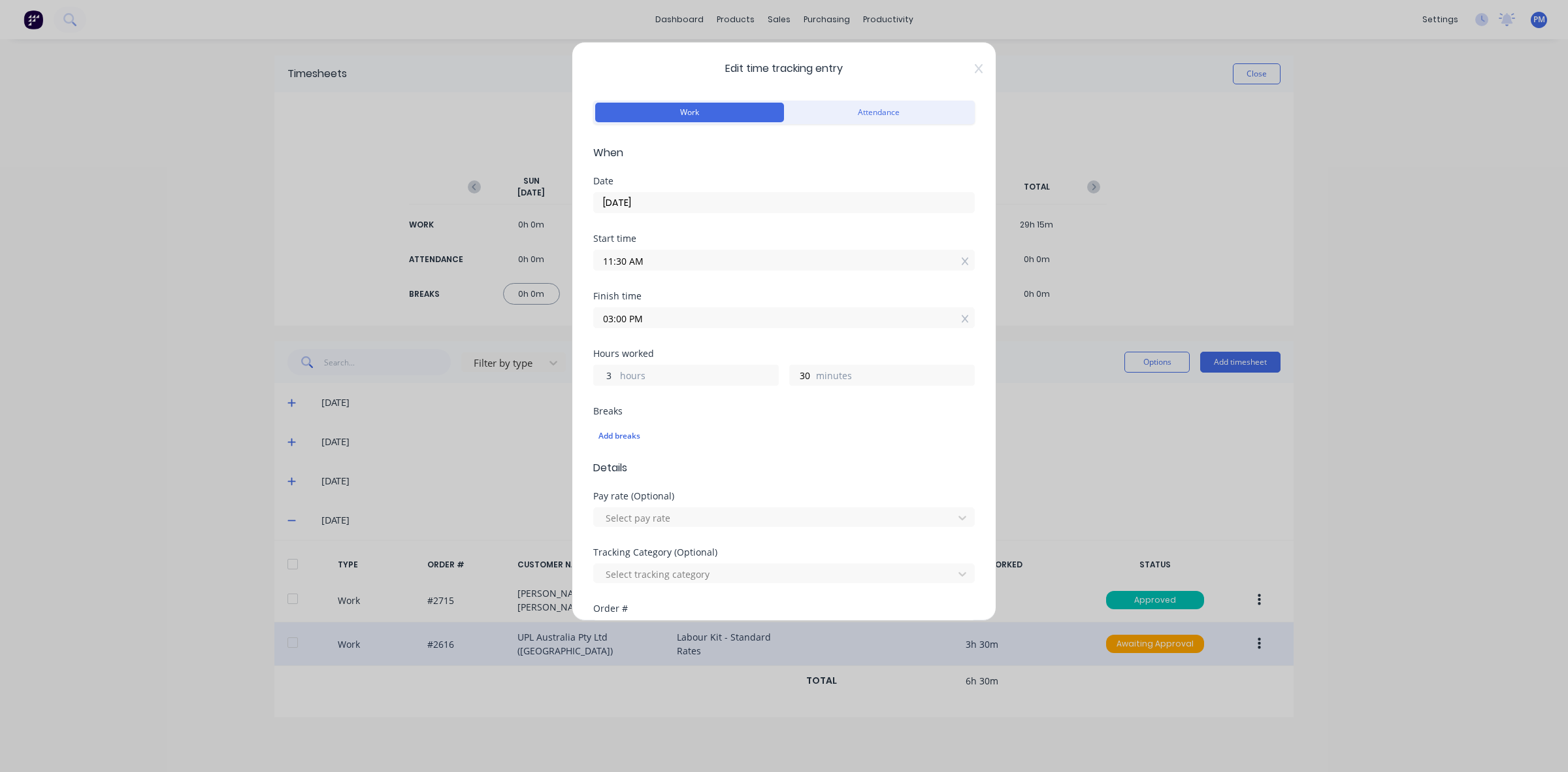
drag, startPoint x: 612, startPoint y: 375, endPoint x: 605, endPoint y: 375, distance: 7.0
click at [605, 375] on input "3" at bounding box center [605, 375] width 23 height 20
type input "4"
type input "04:00 PM"
drag, startPoint x: 805, startPoint y: 377, endPoint x: 784, endPoint y: 371, distance: 21.8
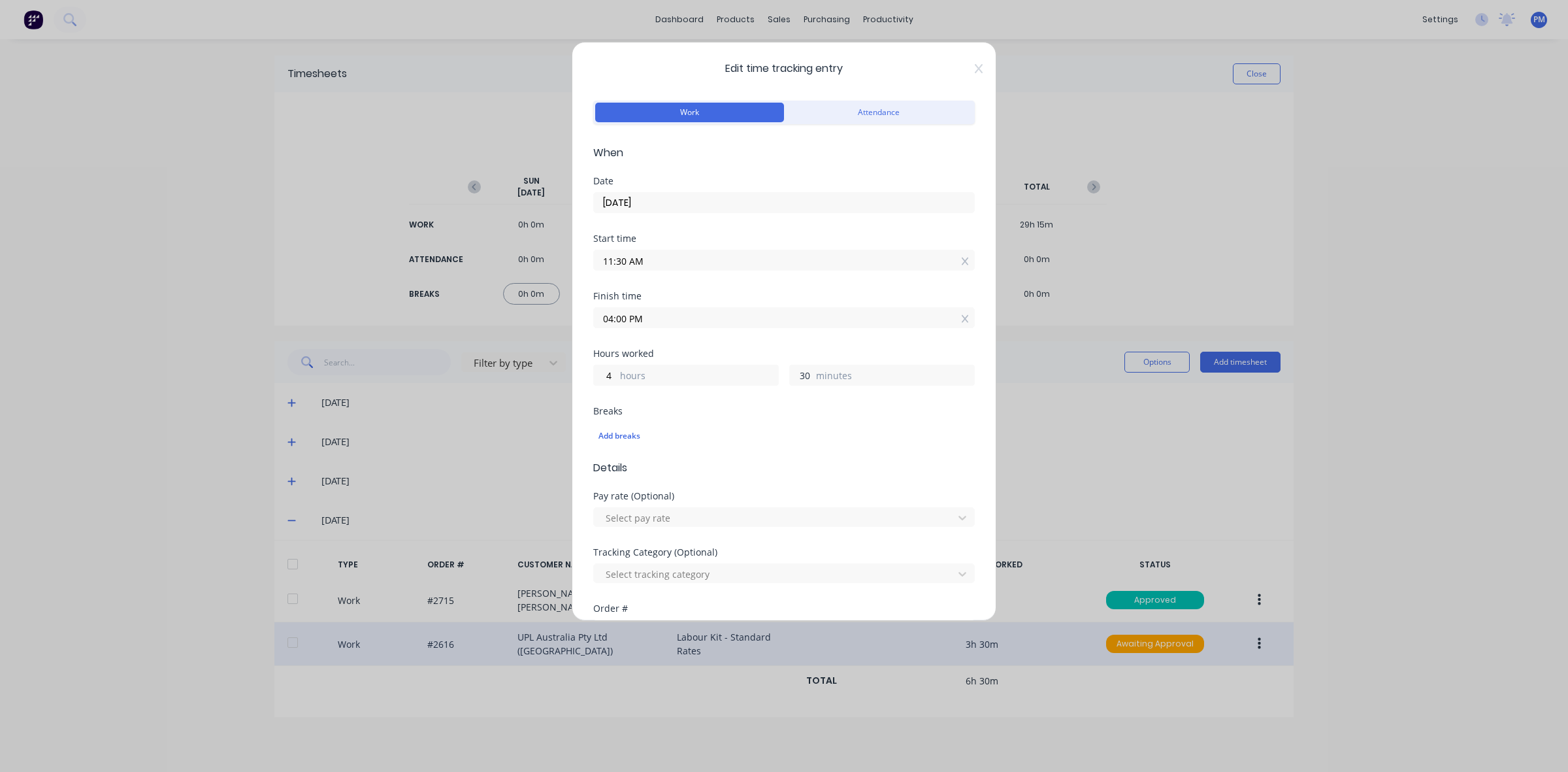
click at [790, 371] on input "30" at bounding box center [801, 375] width 23 height 20
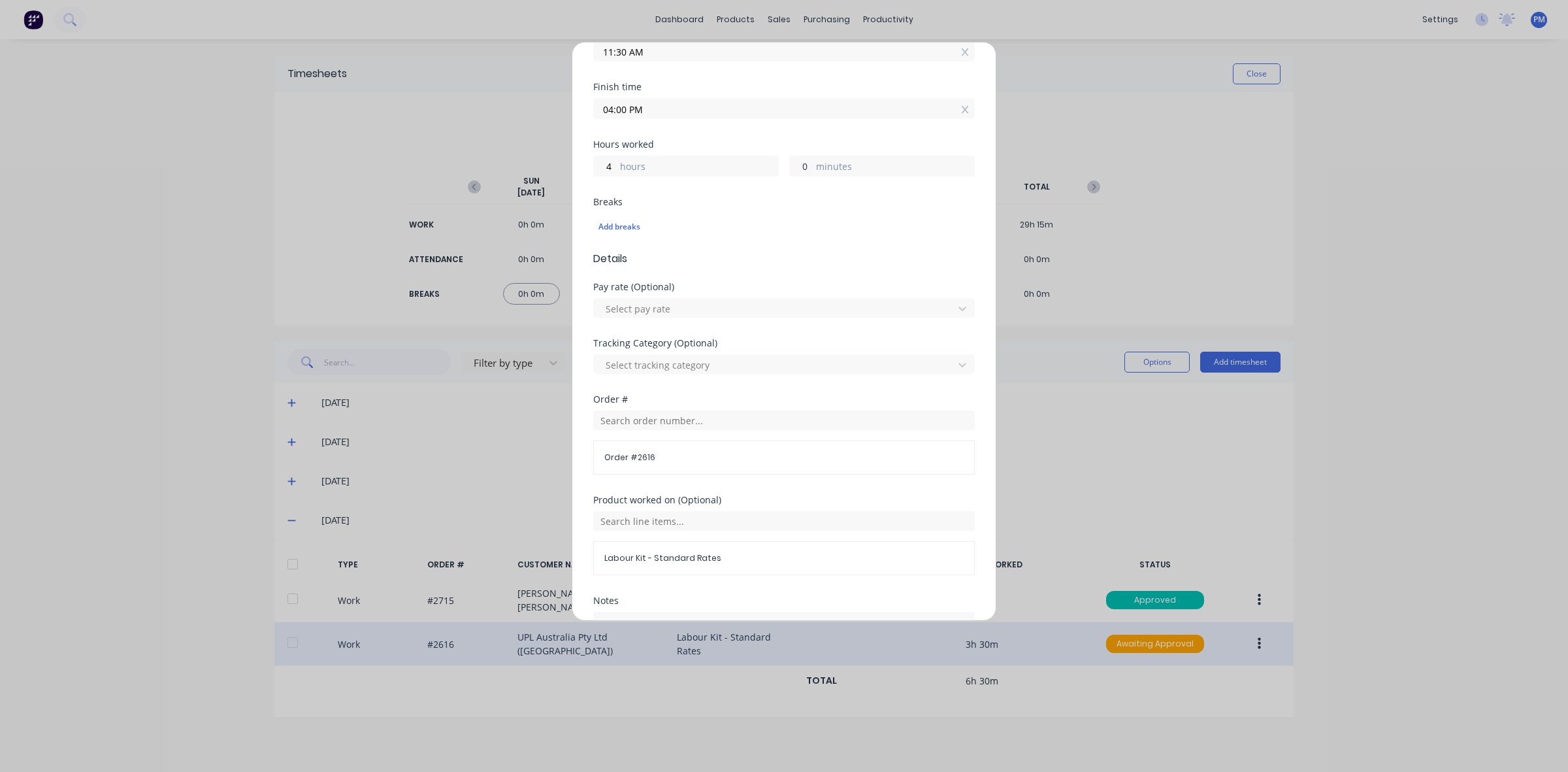
scroll to position [332, 0]
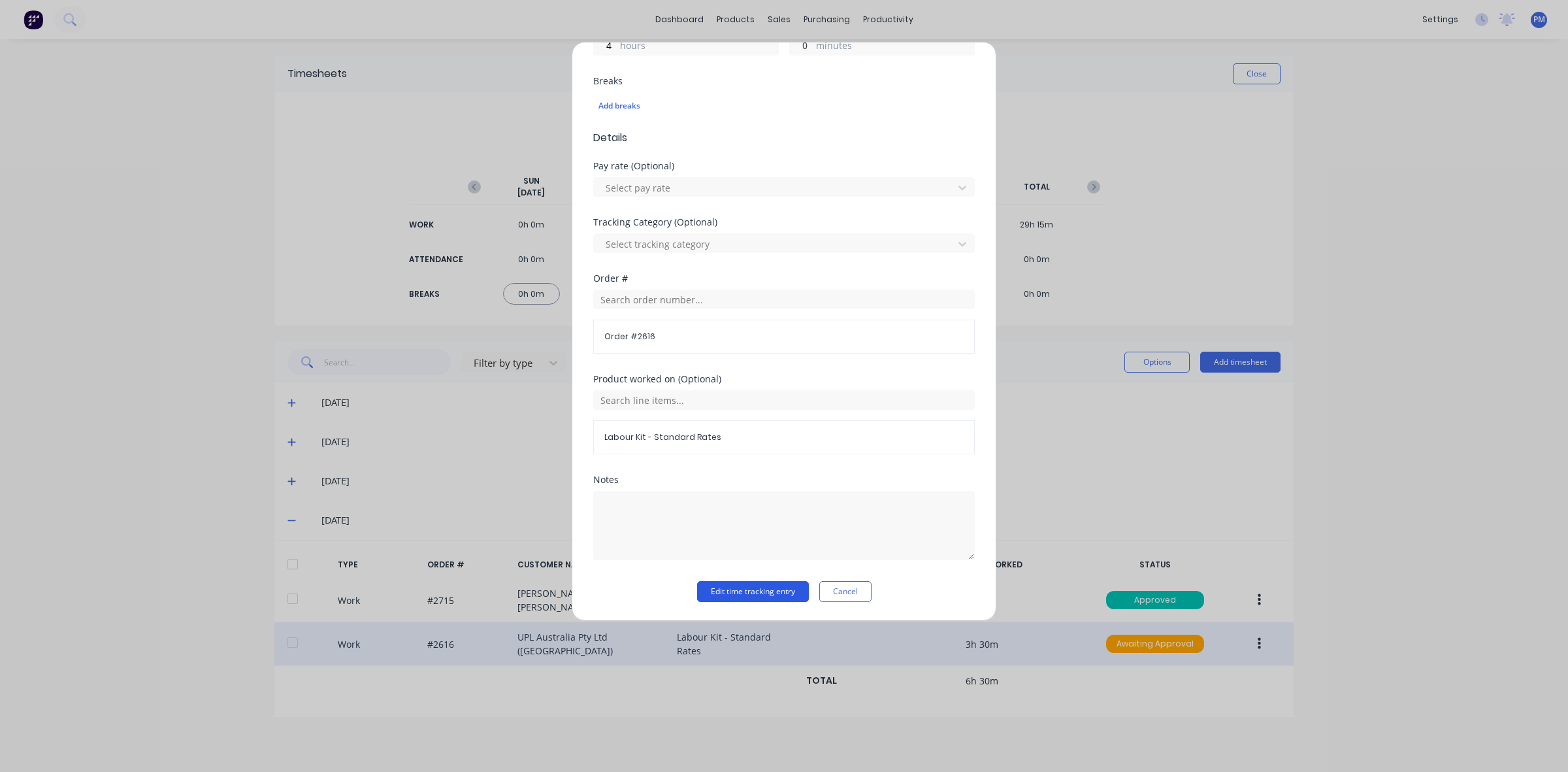
type input "0"
type input "03:30 PM"
click at [753, 590] on button "Edit time tracking entry" at bounding box center [753, 591] width 112 height 21
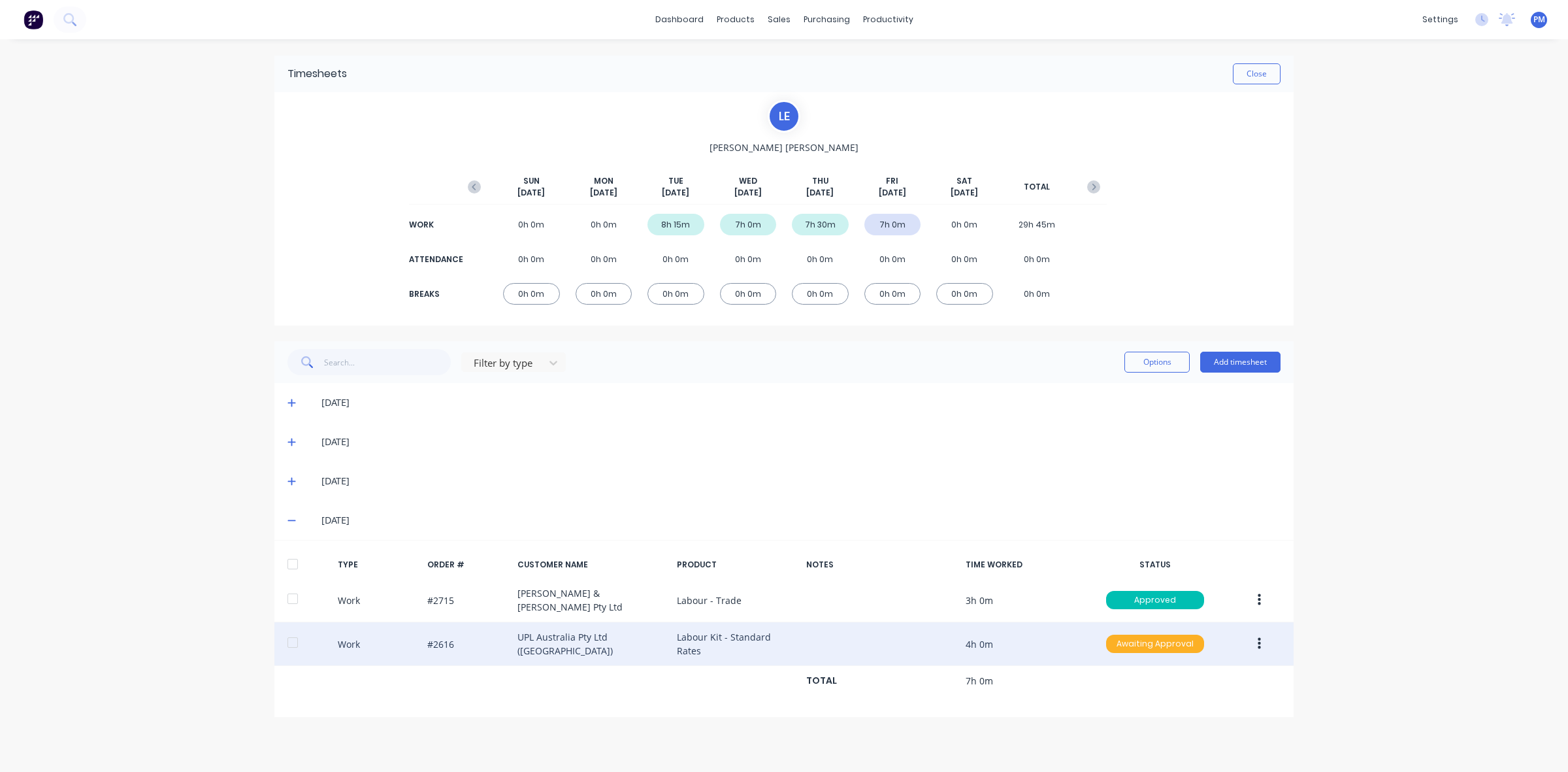
click at [1127, 635] on div "Awaiting Approval" at bounding box center [1155, 644] width 98 height 18
click at [1134, 704] on div "Approved" at bounding box center [1126, 710] width 107 height 18
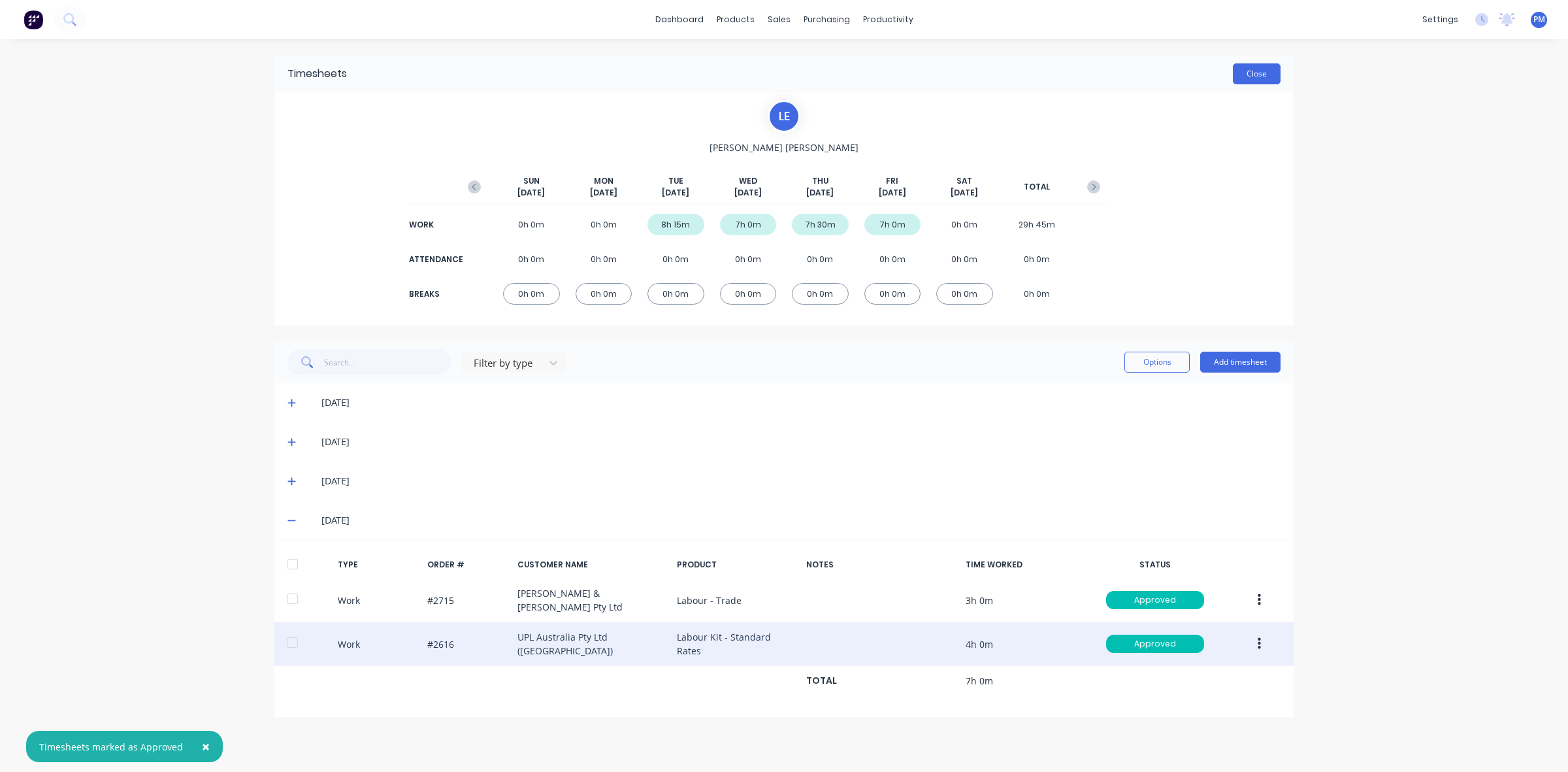
click at [1251, 74] on button "Close" at bounding box center [1257, 74] width 48 height 21
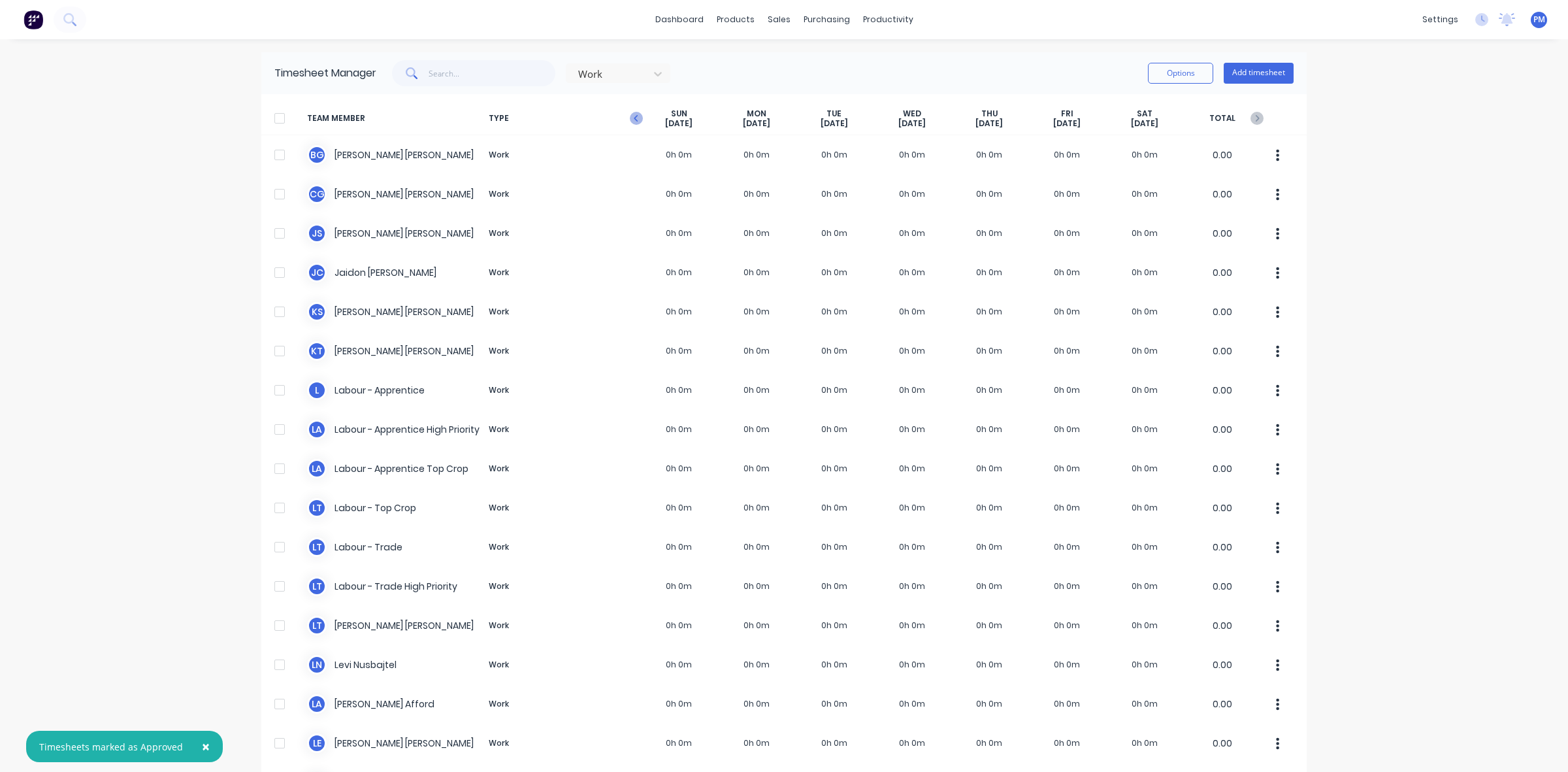
click at [634, 118] on icon "button" at bounding box center [636, 118] width 13 height 13
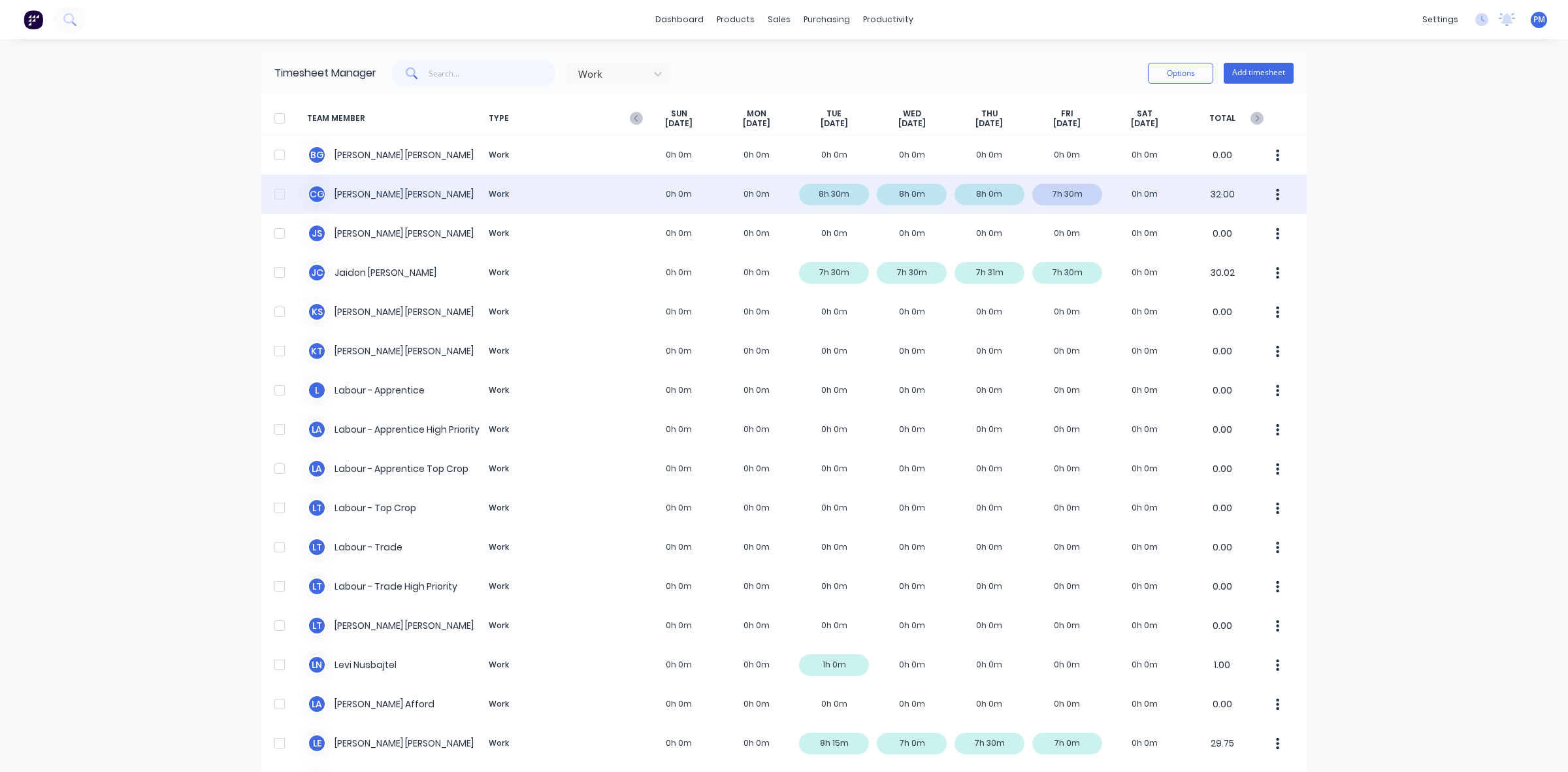
click at [1060, 188] on div "C G [PERSON_NAME] Work 0h 0m 0h 0m 8h 30m 8h 0m 8h 0m 7h 30m 0h 0m 32.00" at bounding box center [784, 194] width 1045 height 39
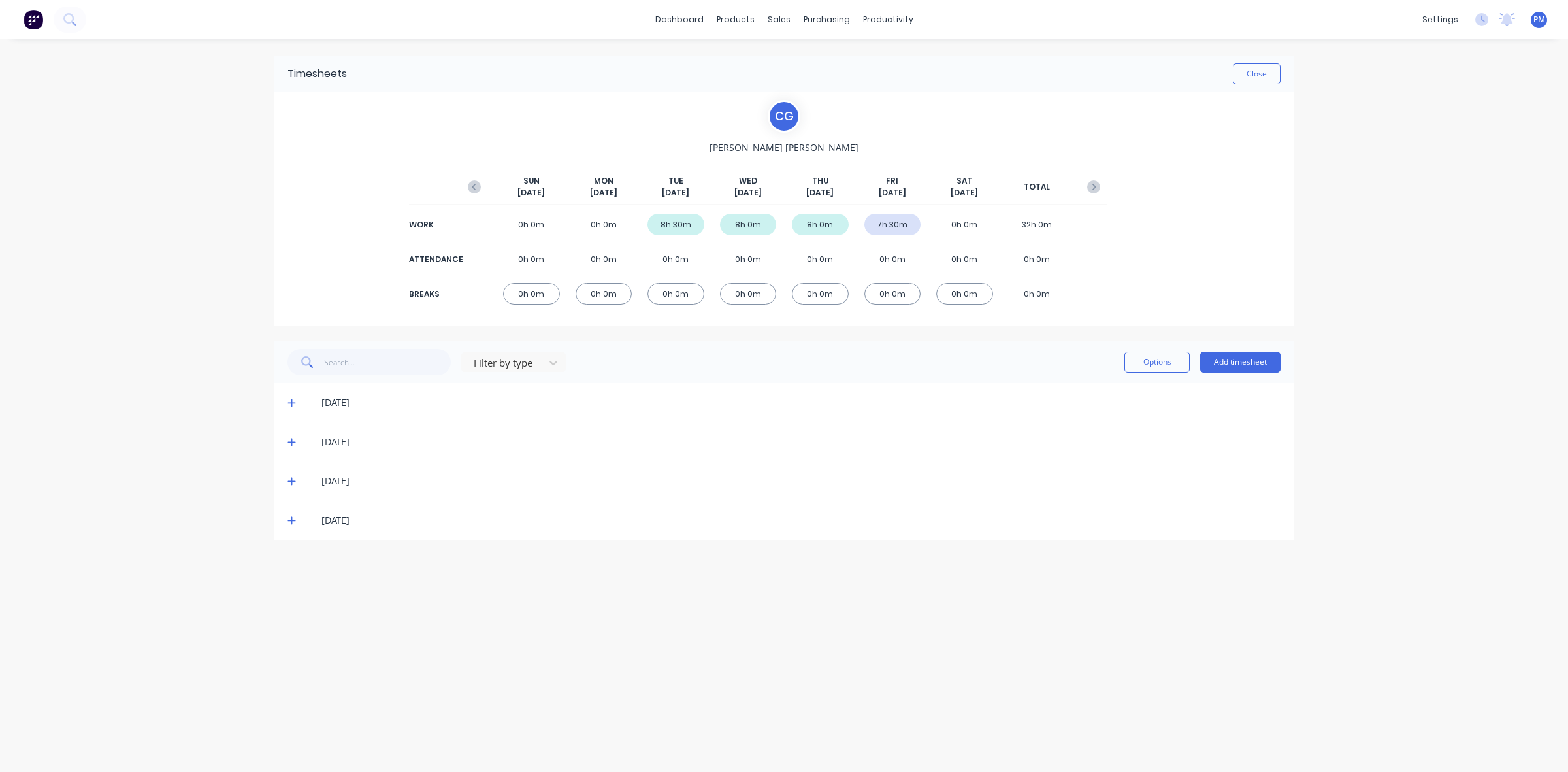
click at [293, 520] on icon at bounding box center [291, 520] width 8 height 8
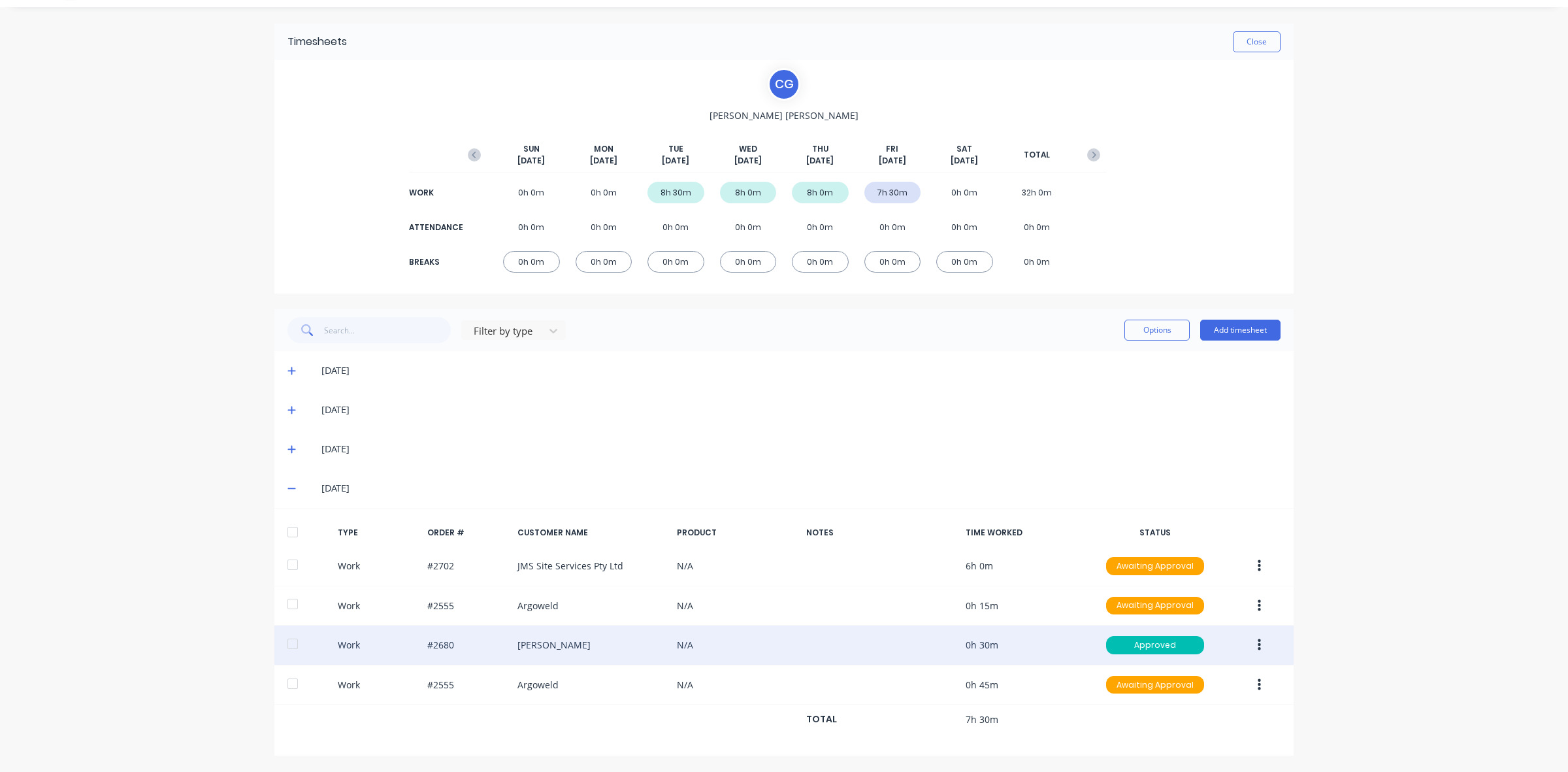
scroll to position [34, 0]
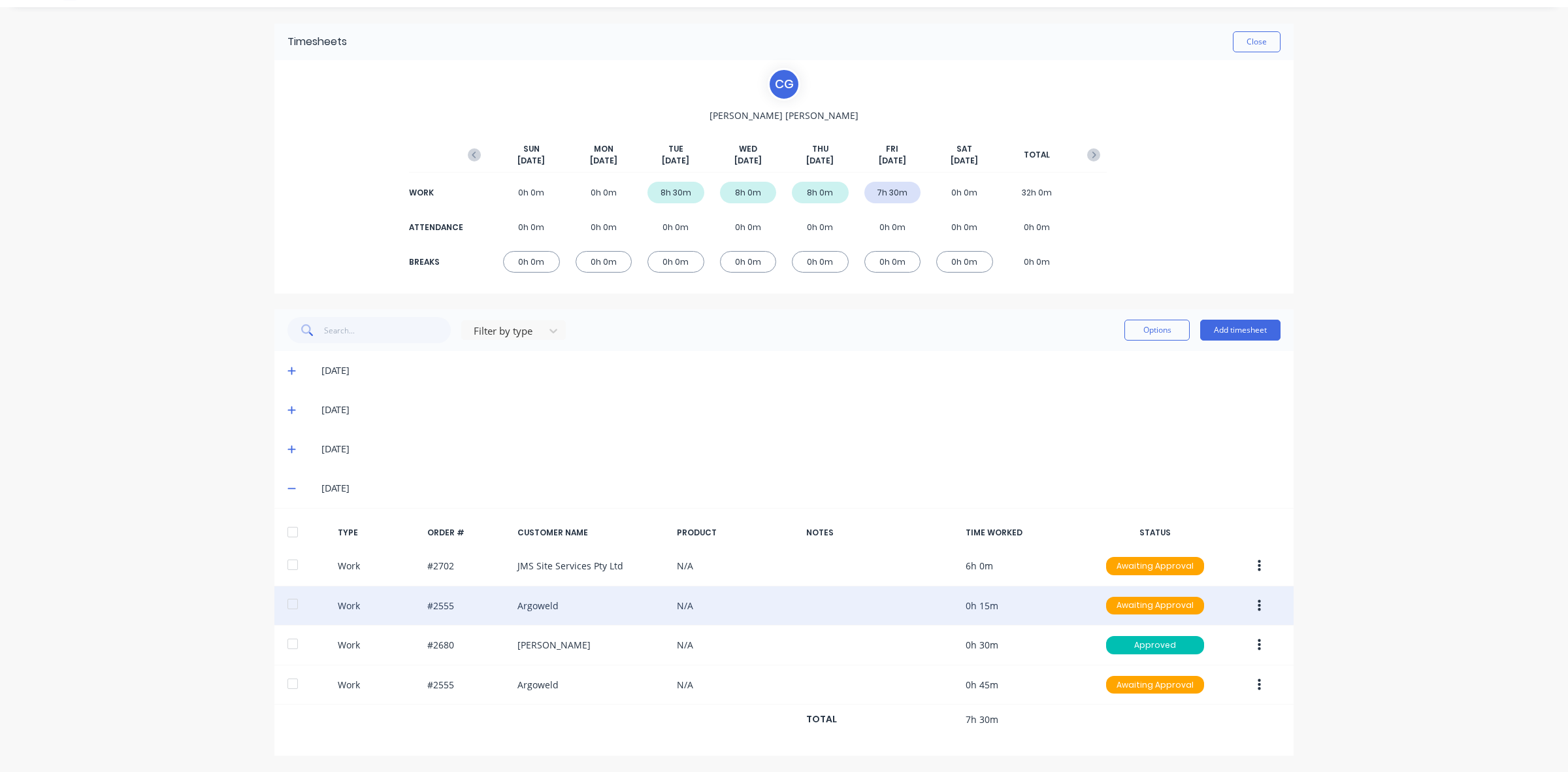
click at [1257, 599] on icon "button" at bounding box center [1259, 606] width 3 height 15
click at [1175, 554] on div "Edit" at bounding box center [1213, 556] width 101 height 19
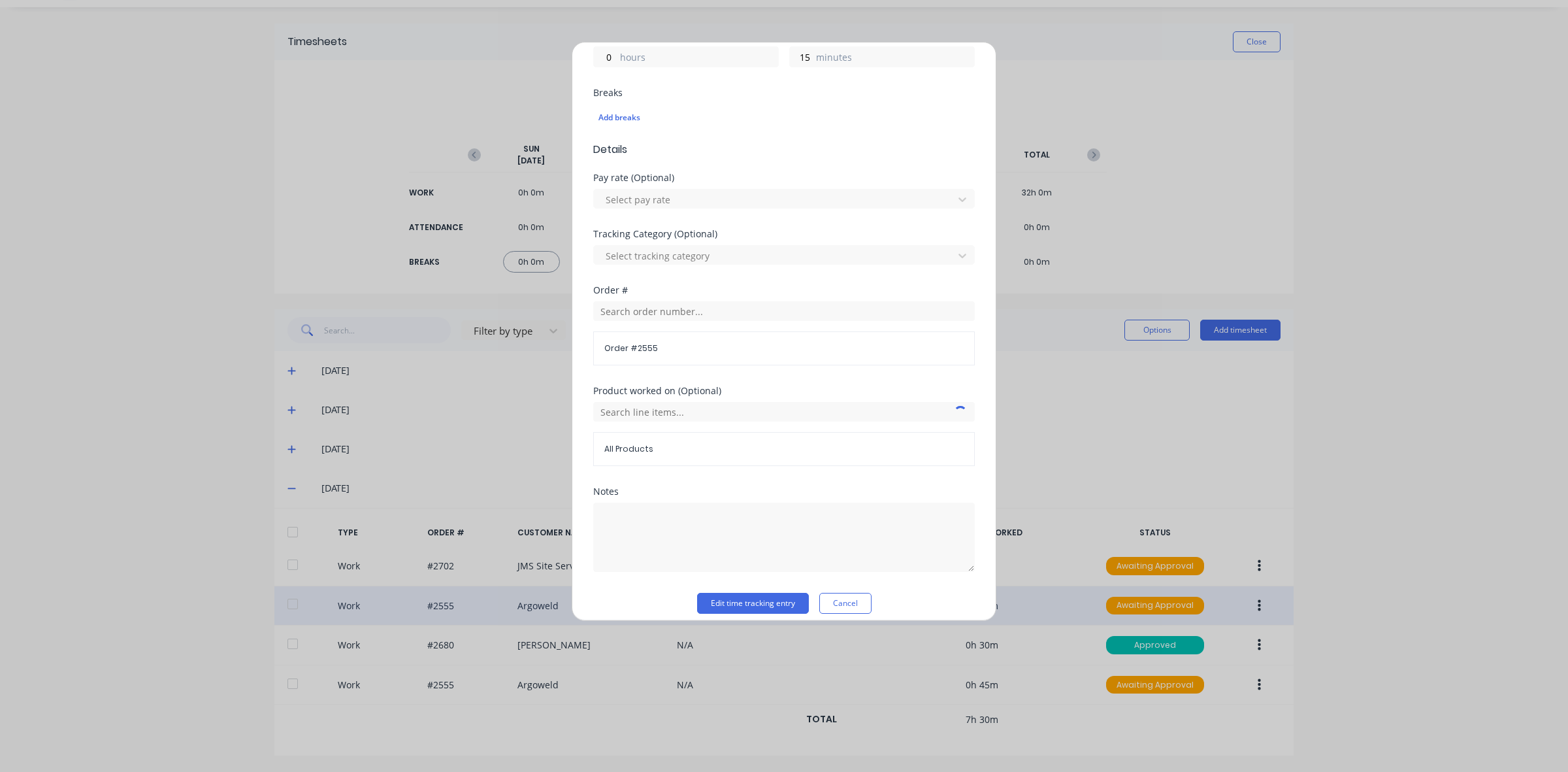
scroll to position [327, 0]
click at [616, 300] on input "text" at bounding box center [784, 302] width 382 height 20
drag, startPoint x: 629, startPoint y: 302, endPoint x: 580, endPoint y: 299, distance: 49.1
click at [582, 300] on div "Edit time tracking entry Work Attendance When Date [DATE] Start time 02:00 PM F…" at bounding box center [784, 331] width 424 height 579
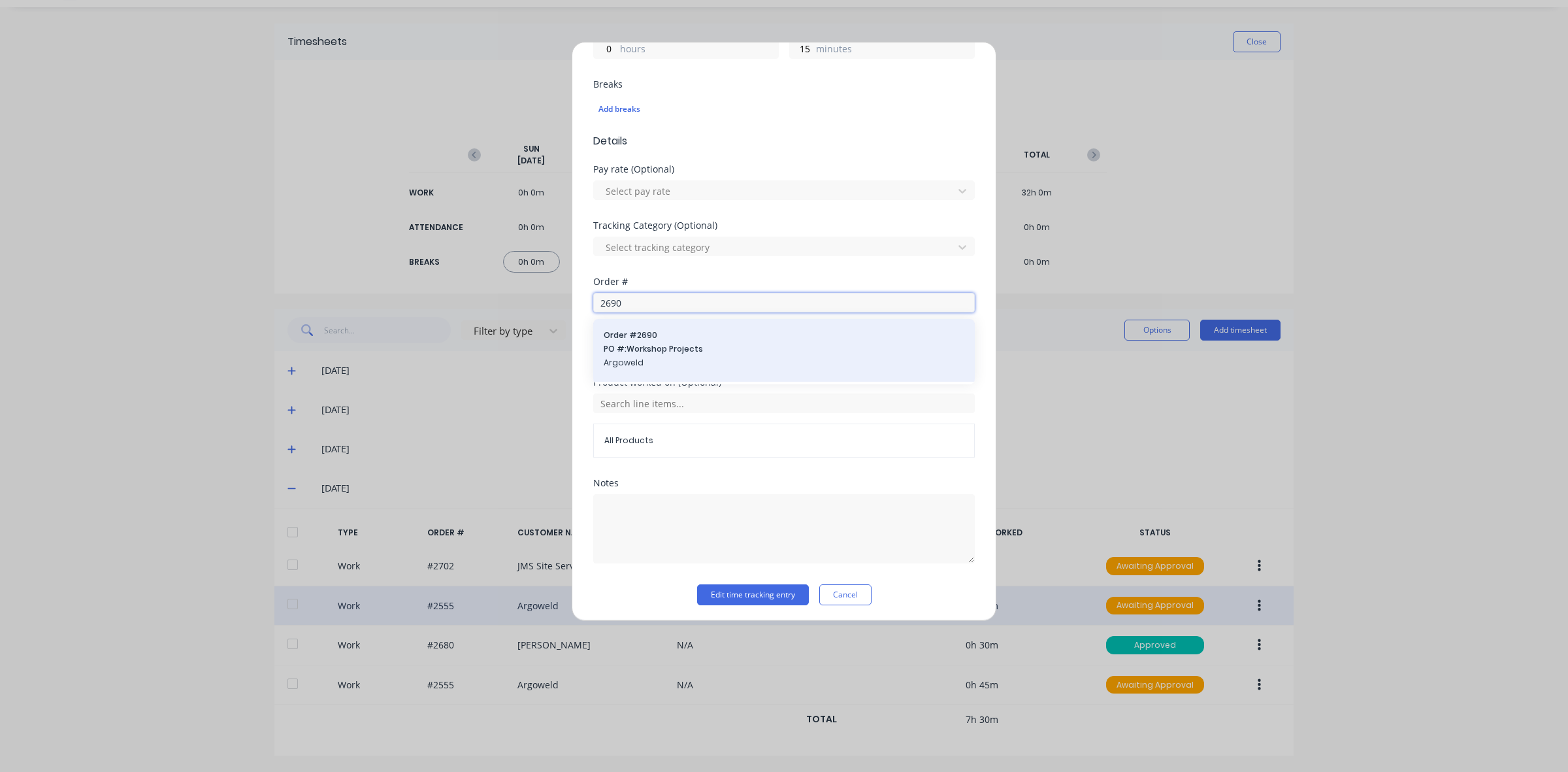
type input "2690"
click at [636, 358] on span "Argoweld" at bounding box center [784, 363] width 361 height 12
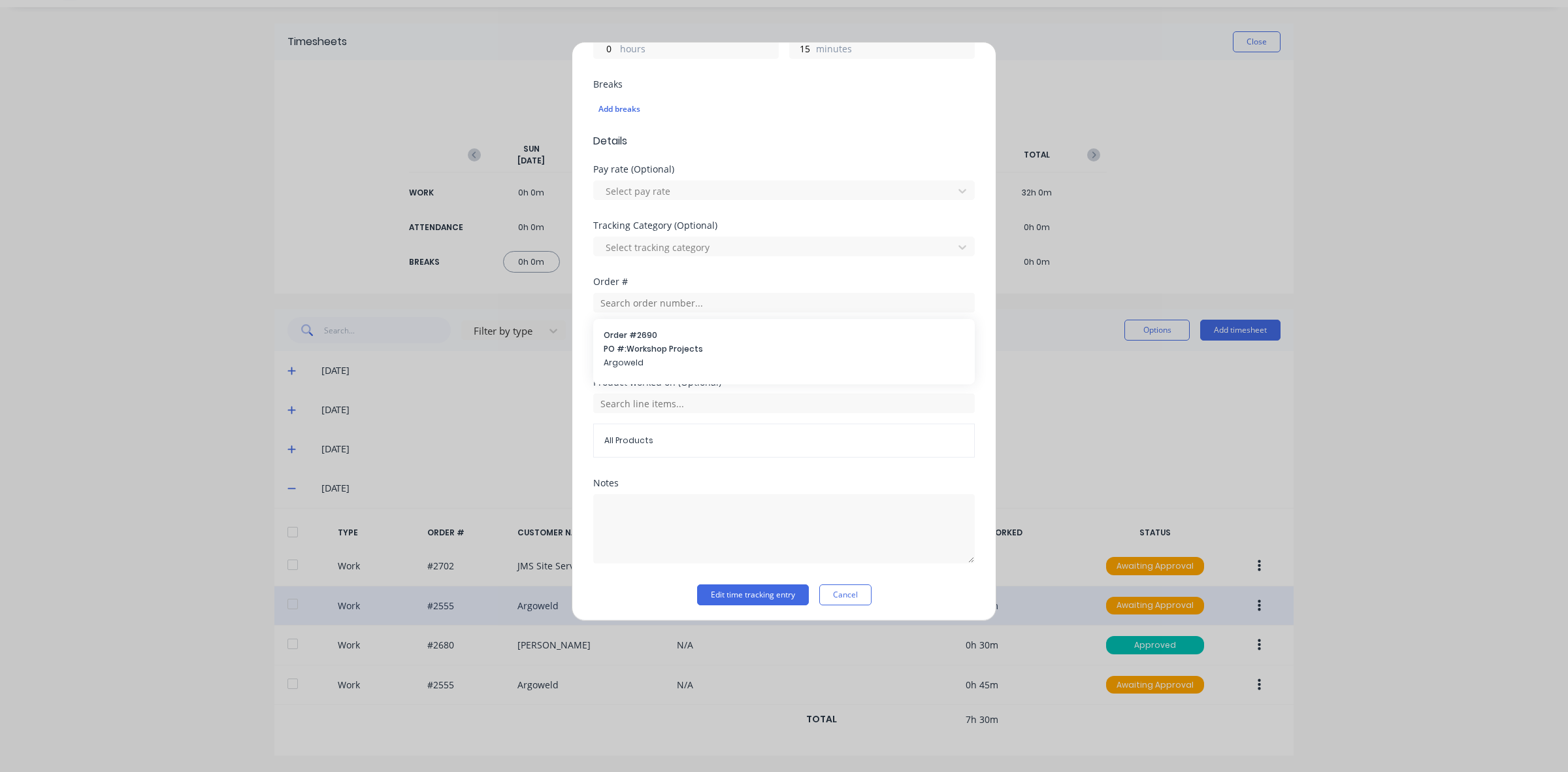
scroll to position [312, 0]
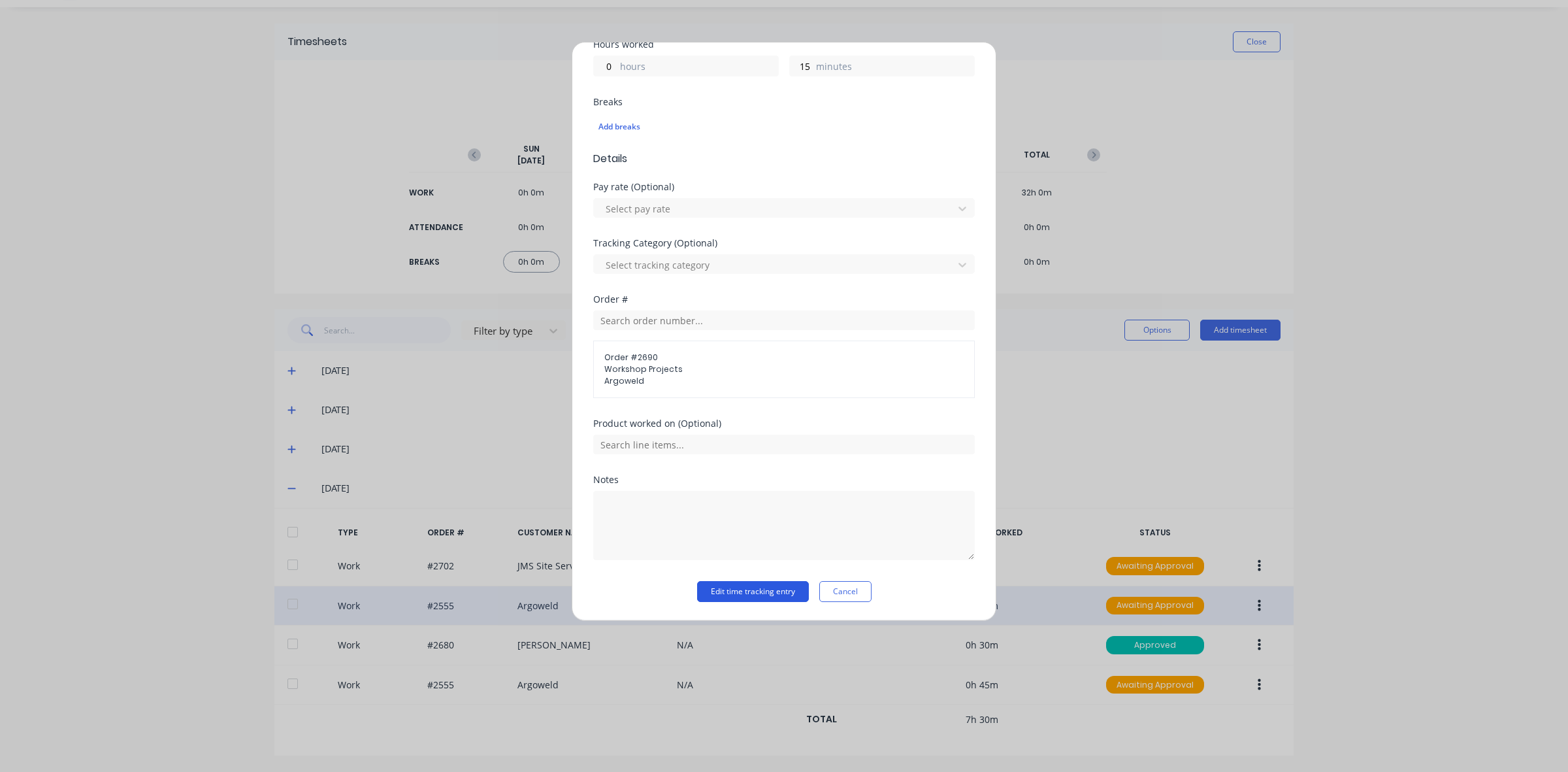
click at [734, 596] on button "Edit time tracking entry" at bounding box center [753, 591] width 112 height 21
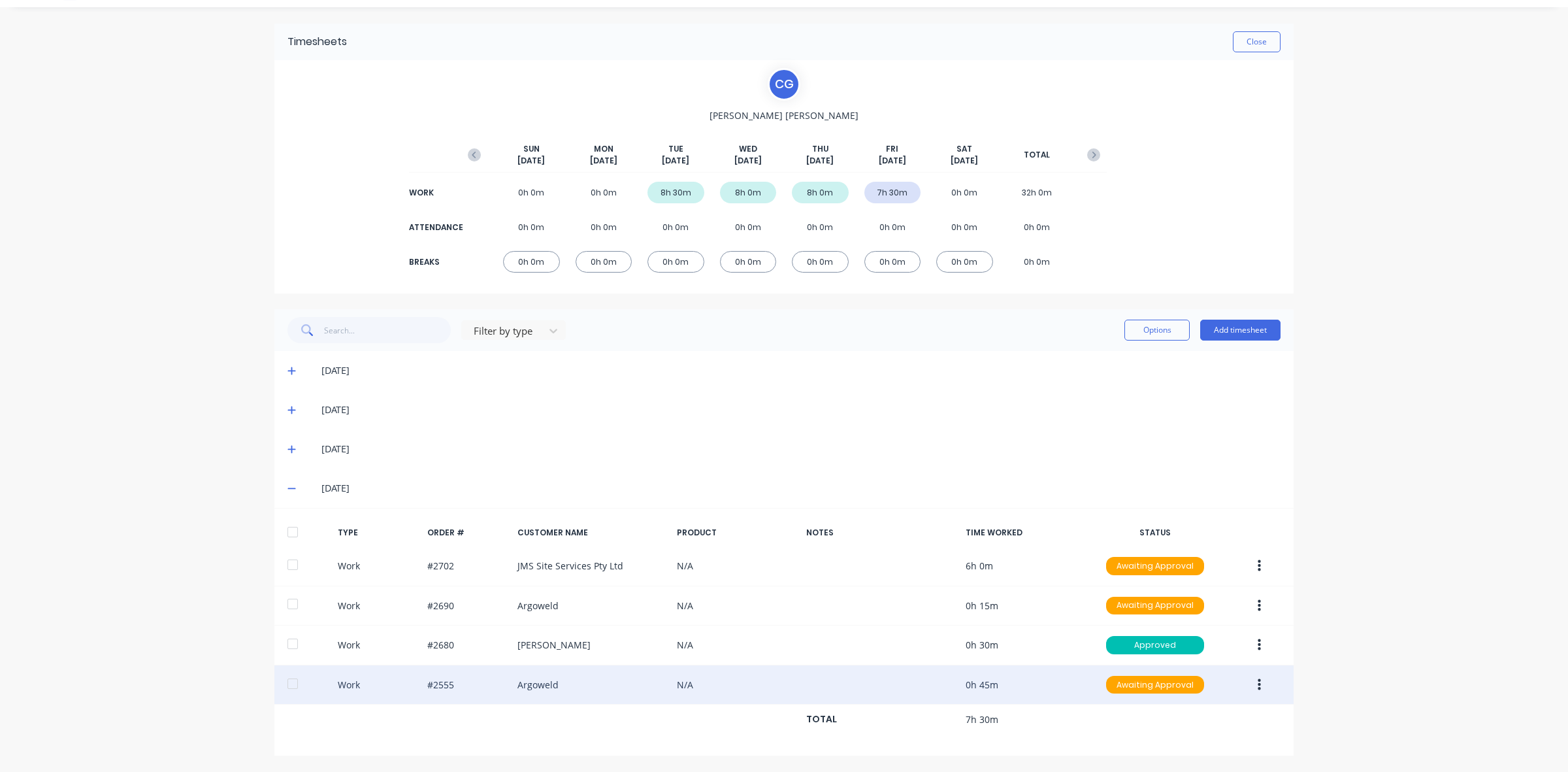
click at [1257, 687] on icon "button" at bounding box center [1259, 685] width 3 height 12
click at [1171, 638] on div "Edit" at bounding box center [1213, 636] width 101 height 19
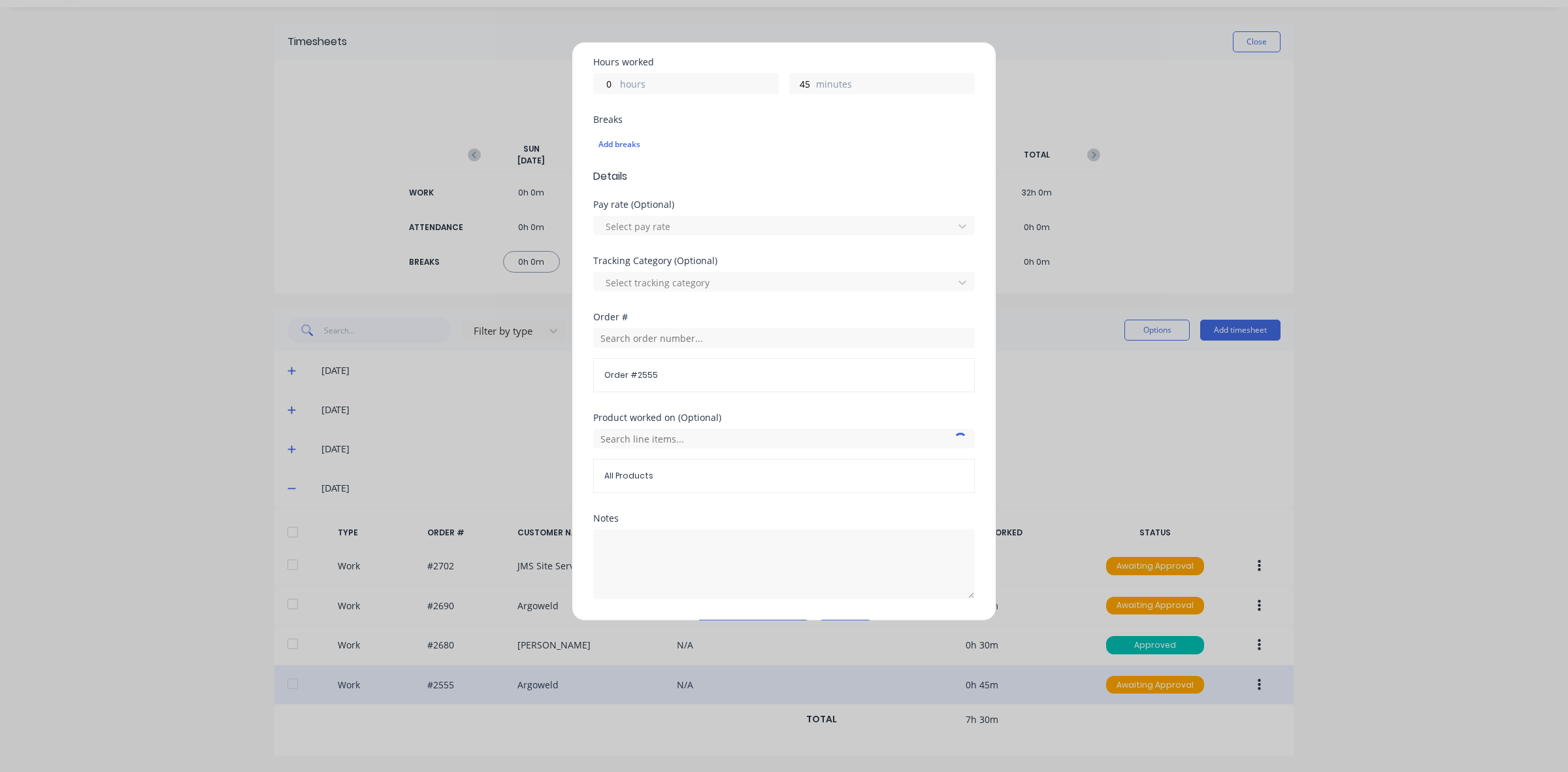
scroll to position [327, 0]
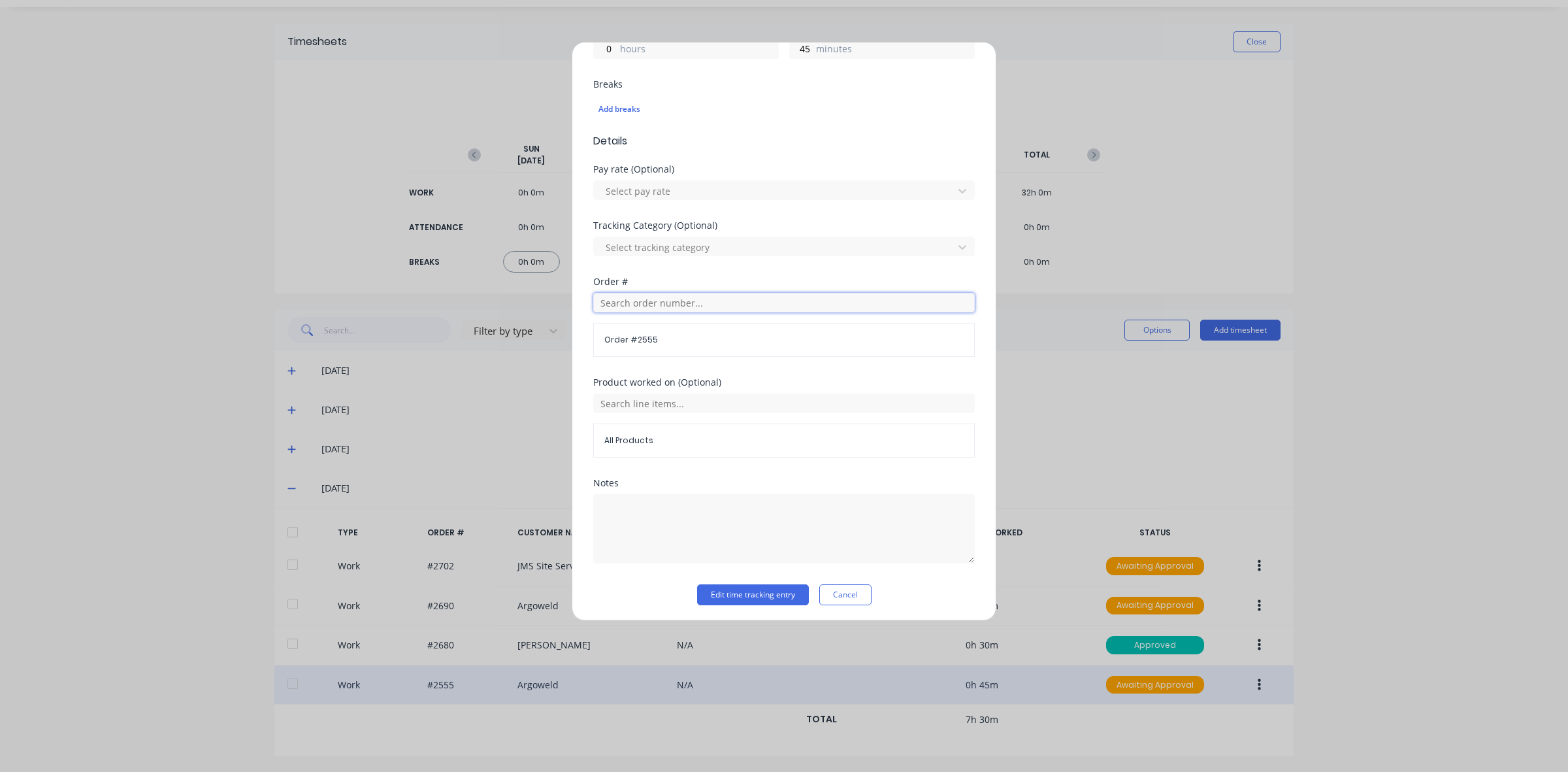
click at [637, 301] on input "text" at bounding box center [784, 302] width 382 height 20
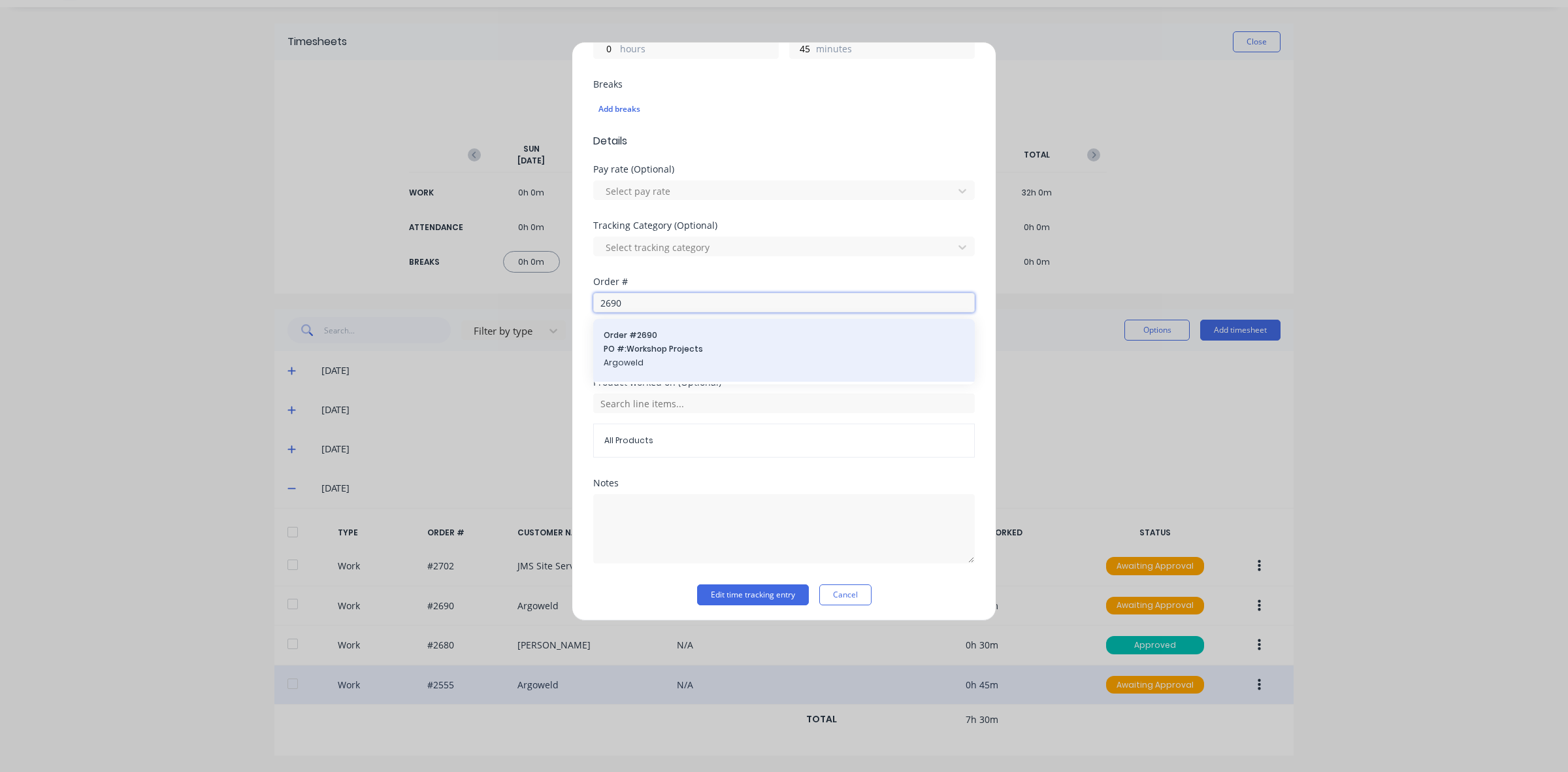
type input "2690"
click at [650, 347] on span "PO #: Workshop Projects" at bounding box center [784, 349] width 361 height 12
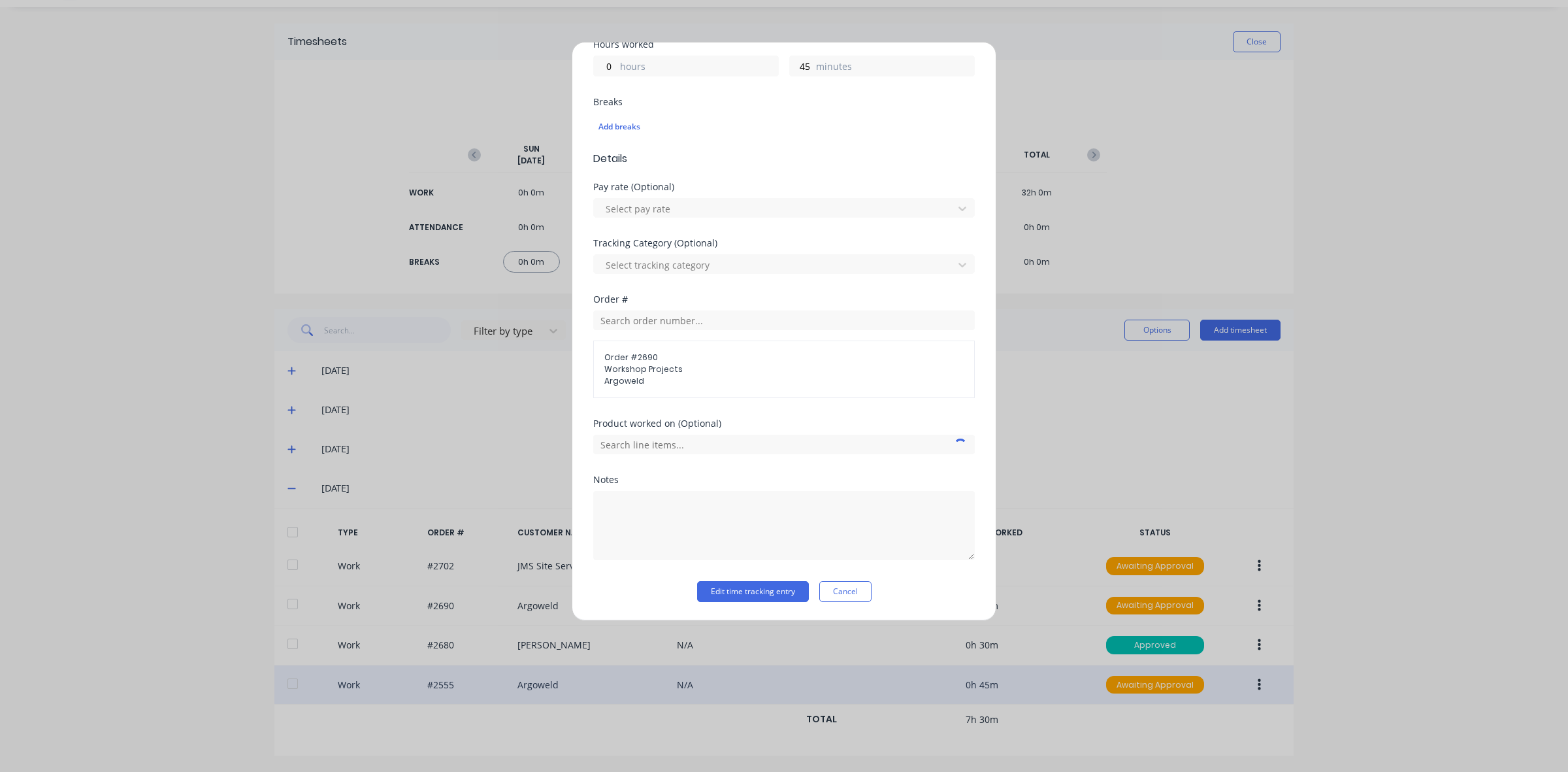
scroll to position [312, 0]
click at [732, 588] on button "Edit time tracking entry" at bounding box center [753, 591] width 112 height 21
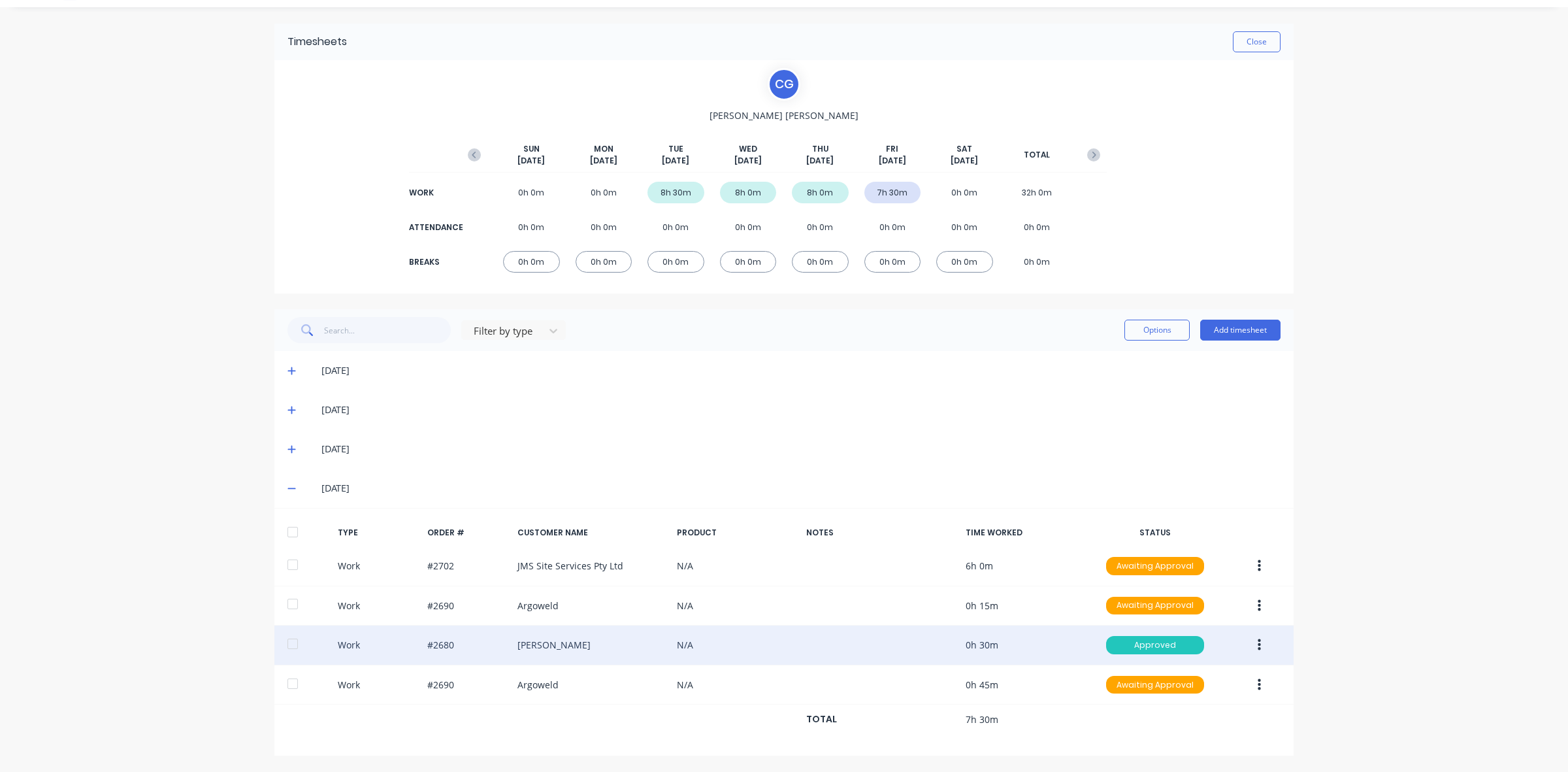
click at [1127, 644] on div "Approved" at bounding box center [1155, 644] width 98 height 18
click at [1124, 708] on div "Approved" at bounding box center [1126, 710] width 107 height 18
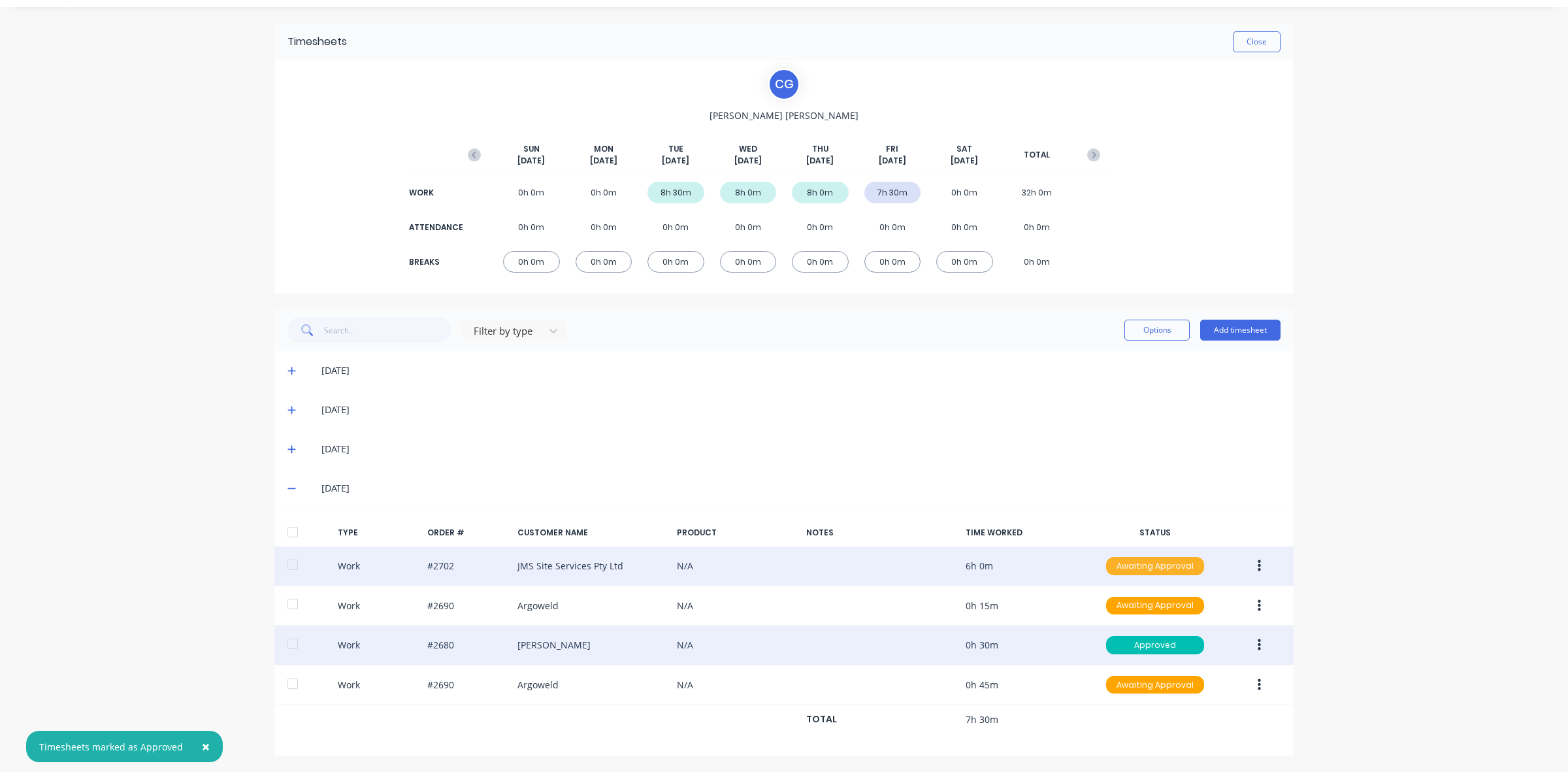
click at [1146, 569] on div "Awaiting Approval" at bounding box center [1155, 566] width 98 height 18
click at [1124, 629] on div "Approved" at bounding box center [1126, 632] width 107 height 18
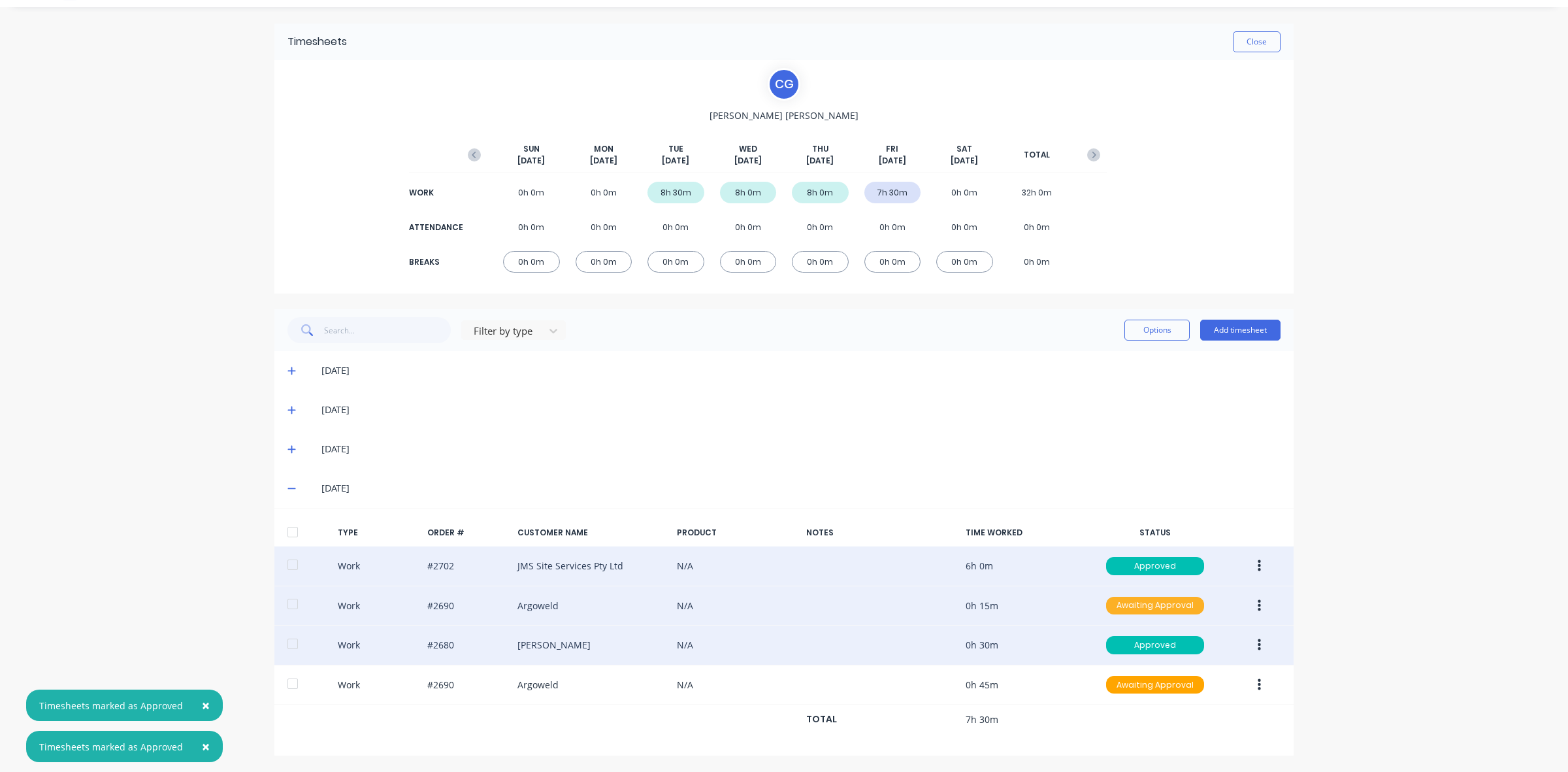
click at [1145, 605] on div "Awaiting Approval" at bounding box center [1155, 605] width 98 height 18
click at [1137, 668] on div "Approved" at bounding box center [1126, 671] width 107 height 18
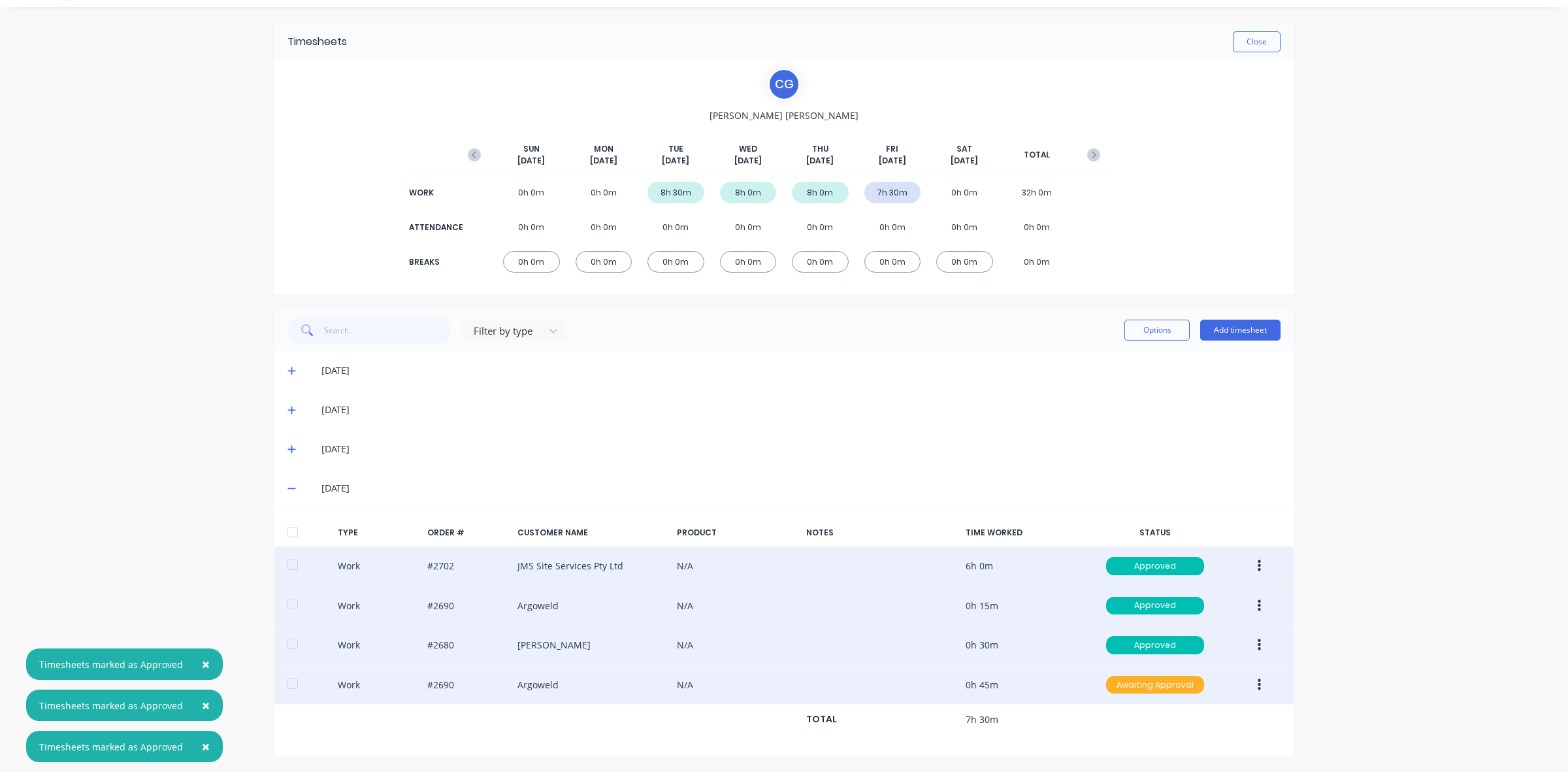
click at [1155, 677] on div "Awaiting Approval" at bounding box center [1155, 685] width 98 height 18
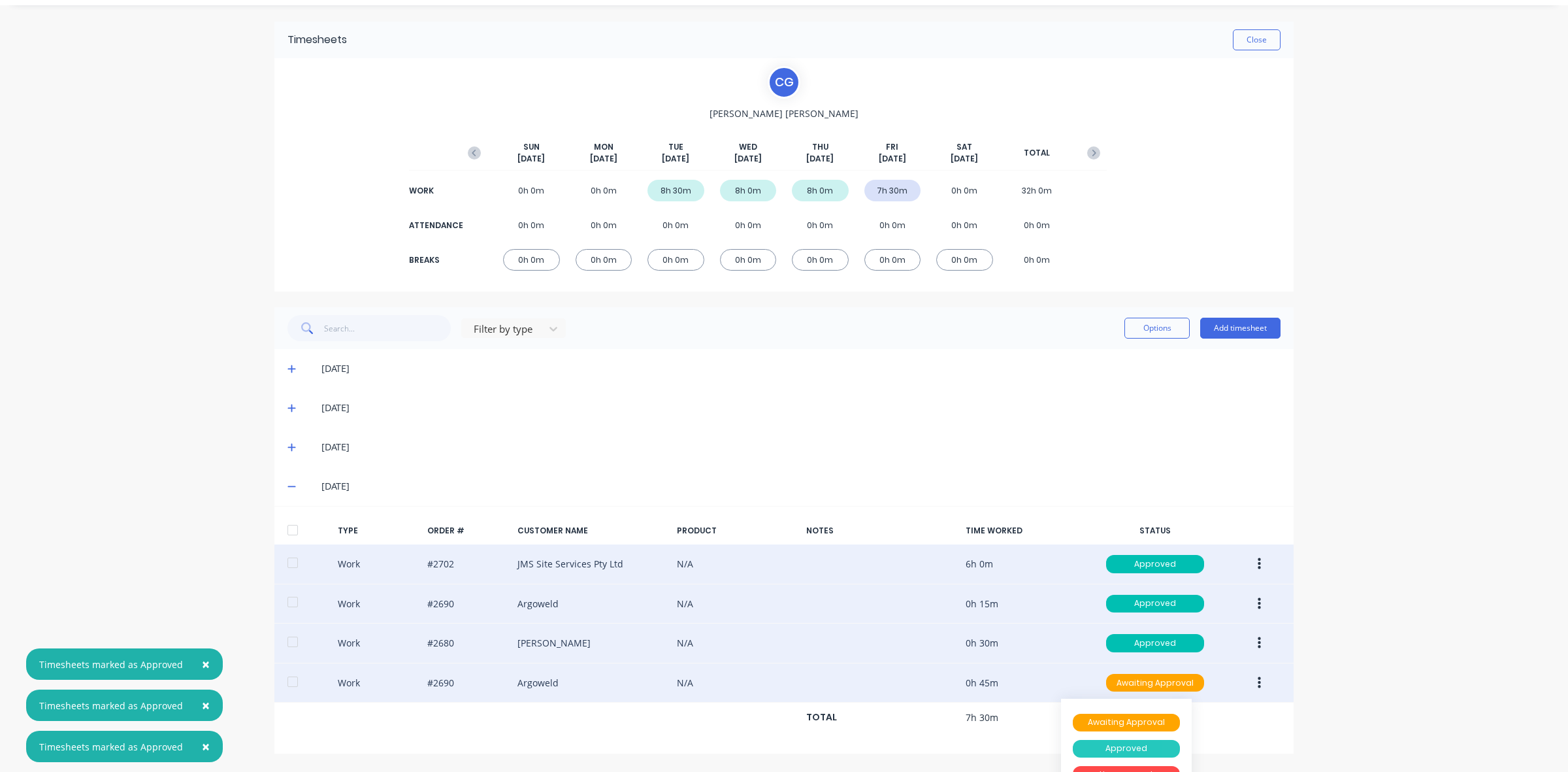
click at [1137, 744] on div "Approved" at bounding box center [1126, 749] width 107 height 18
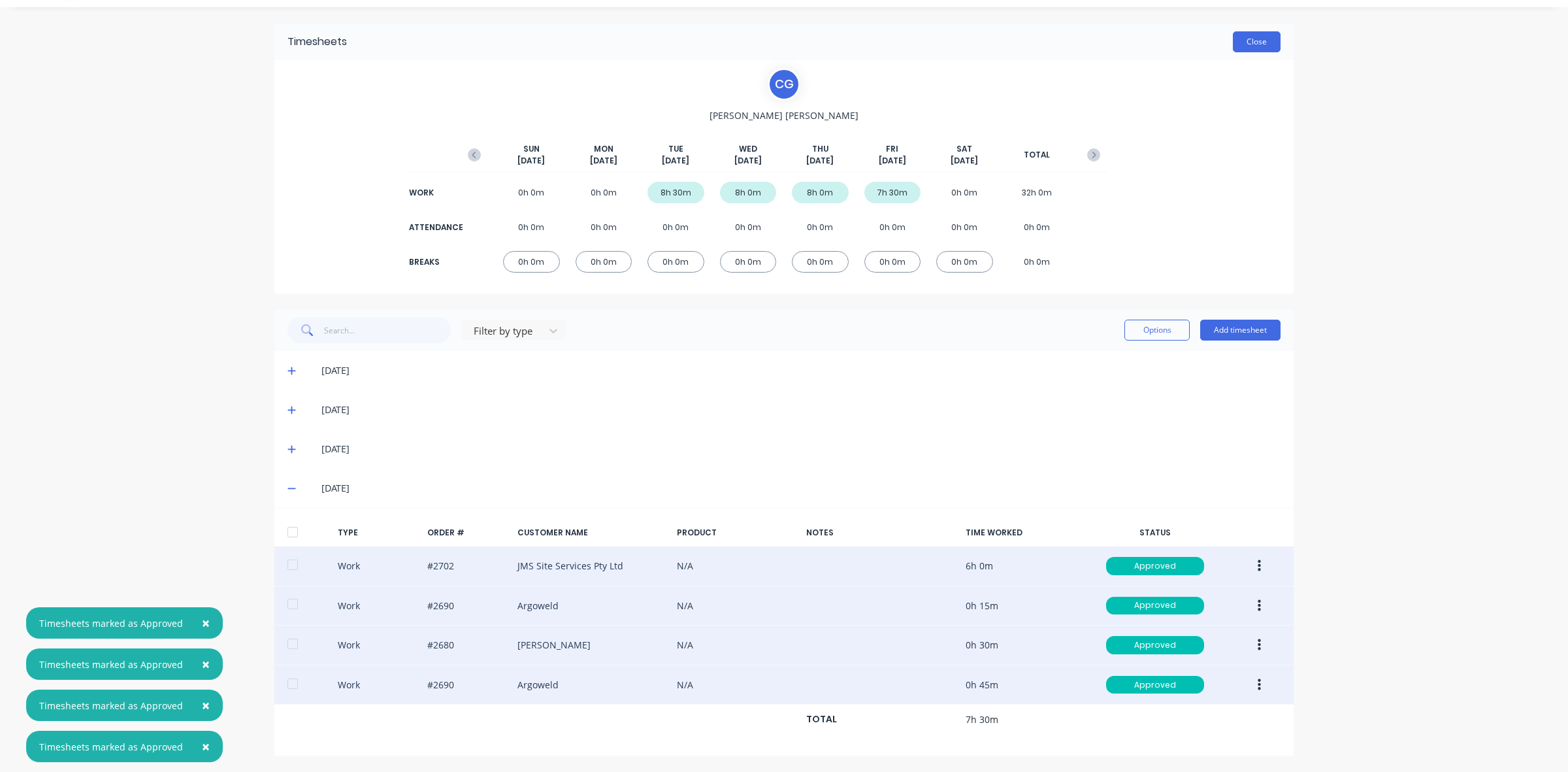
click at [1246, 44] on button "Close" at bounding box center [1257, 42] width 48 height 21
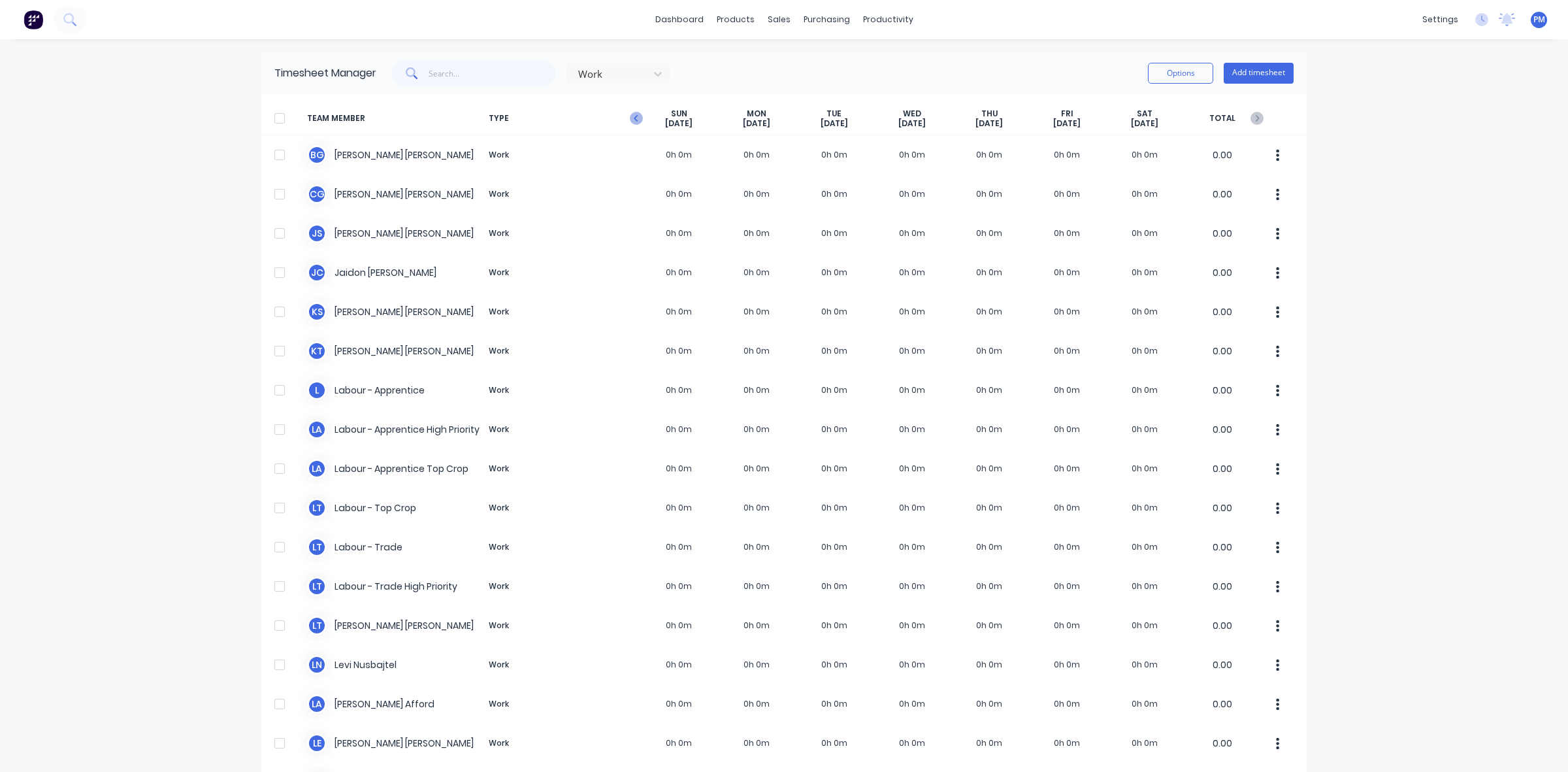
click at [630, 115] on icon "button" at bounding box center [636, 118] width 13 height 13
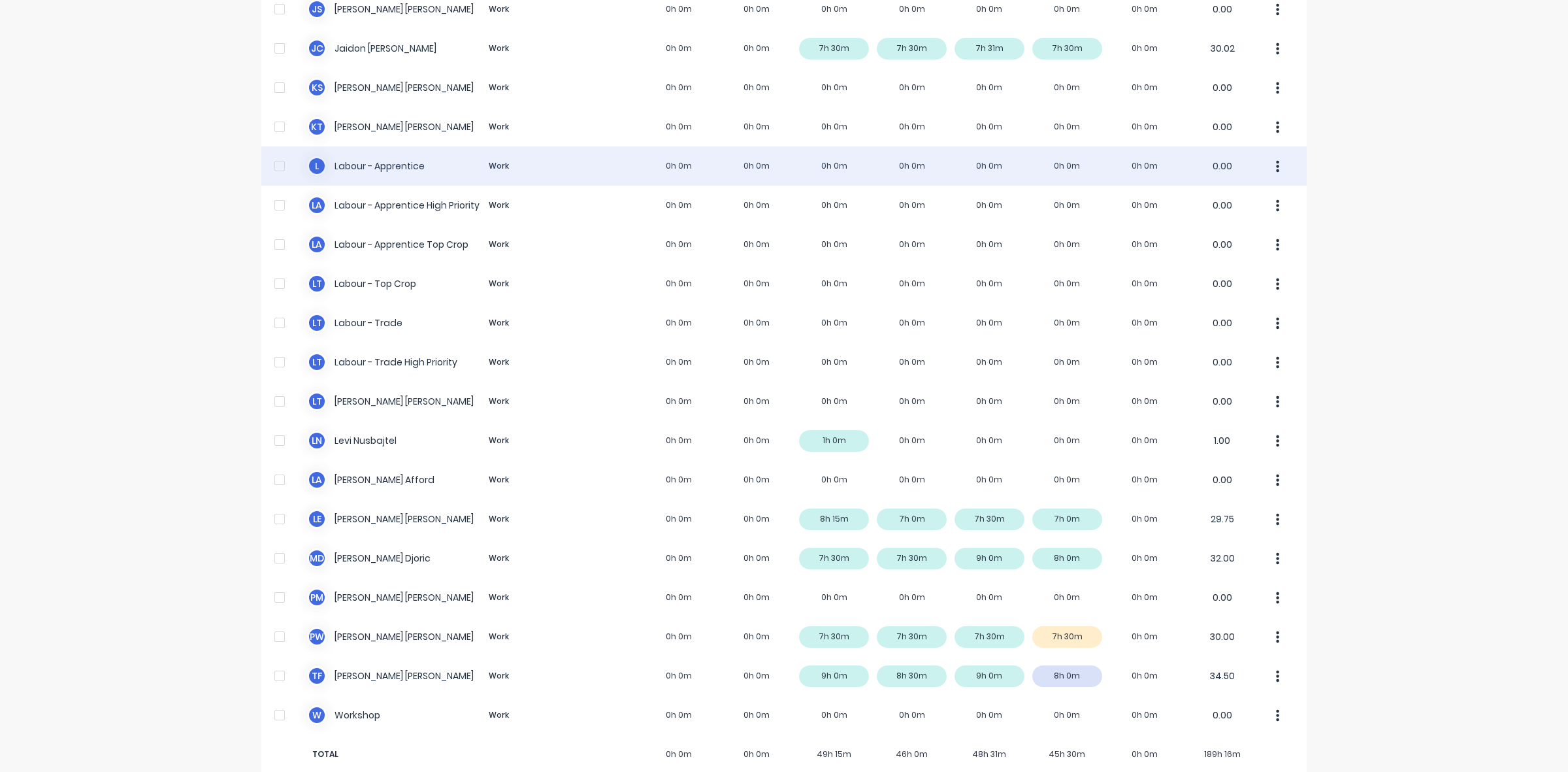
scroll to position [247, 0]
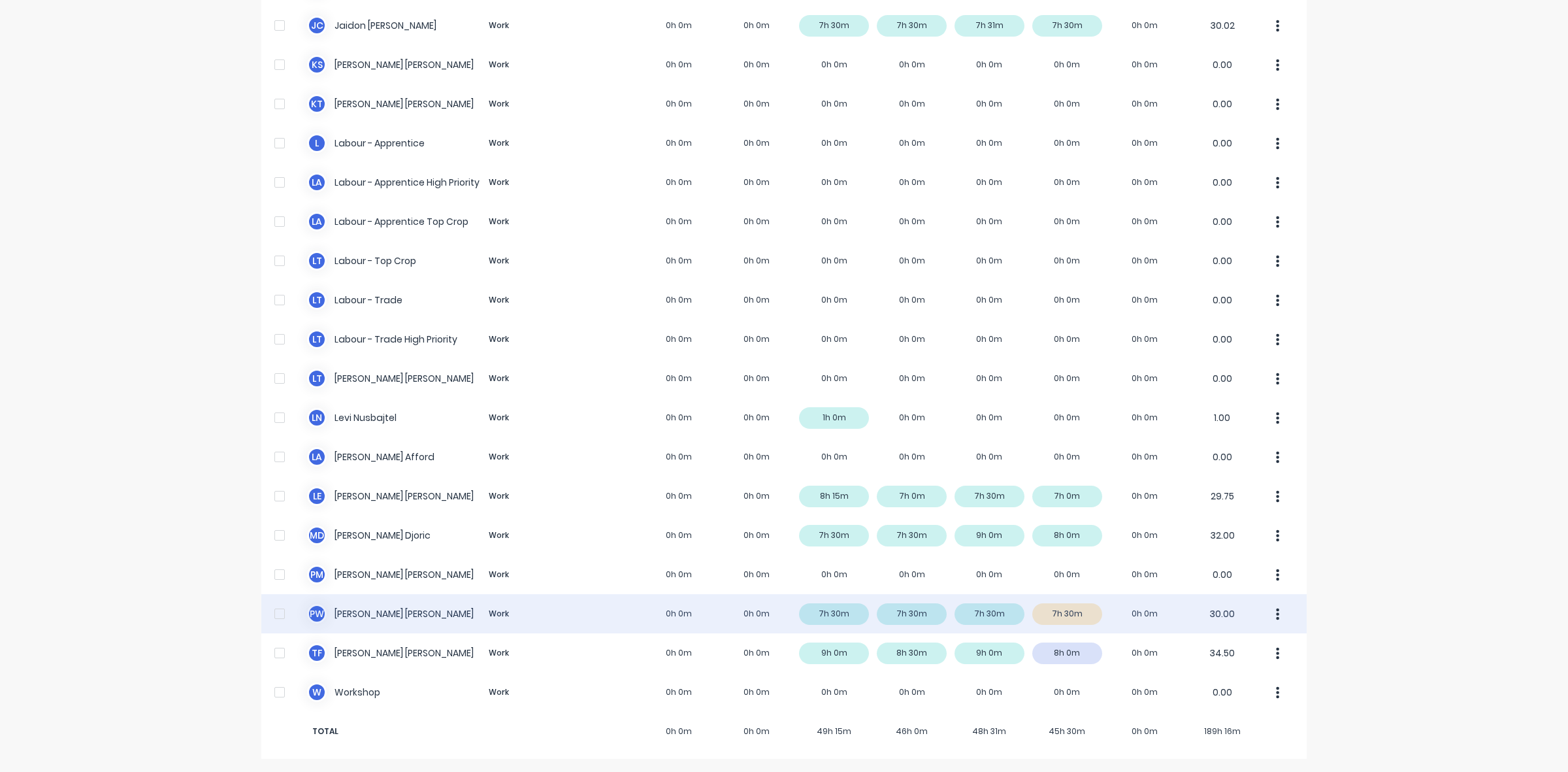
click at [1068, 609] on div "P W [PERSON_NAME] Work 0h 0m 0h 0m 7h 30m 7h 30m 7h 30m 7h 30m 0h 0m 30.00" at bounding box center [784, 614] width 1045 height 39
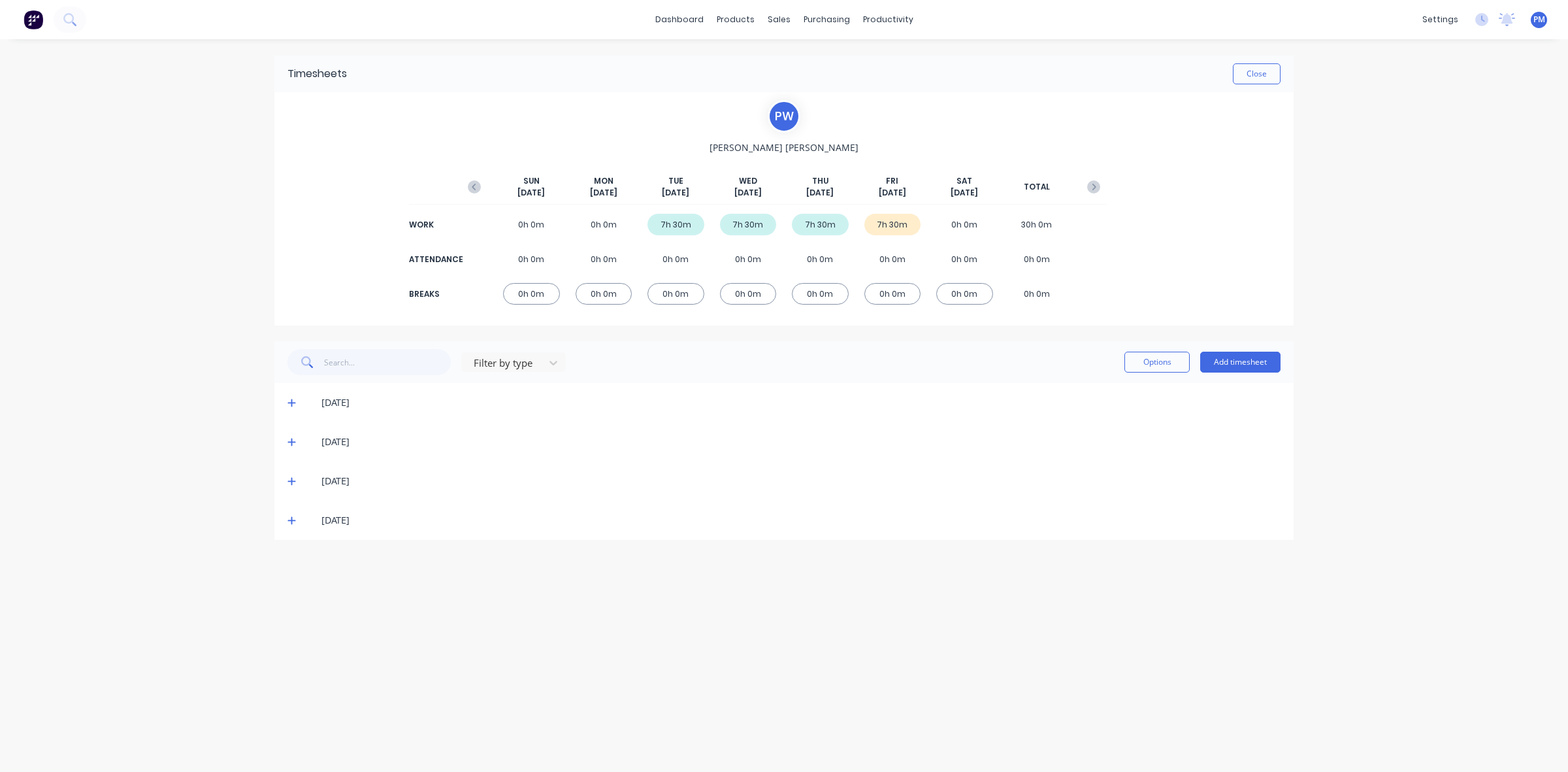
click at [293, 520] on icon at bounding box center [291, 520] width 8 height 8
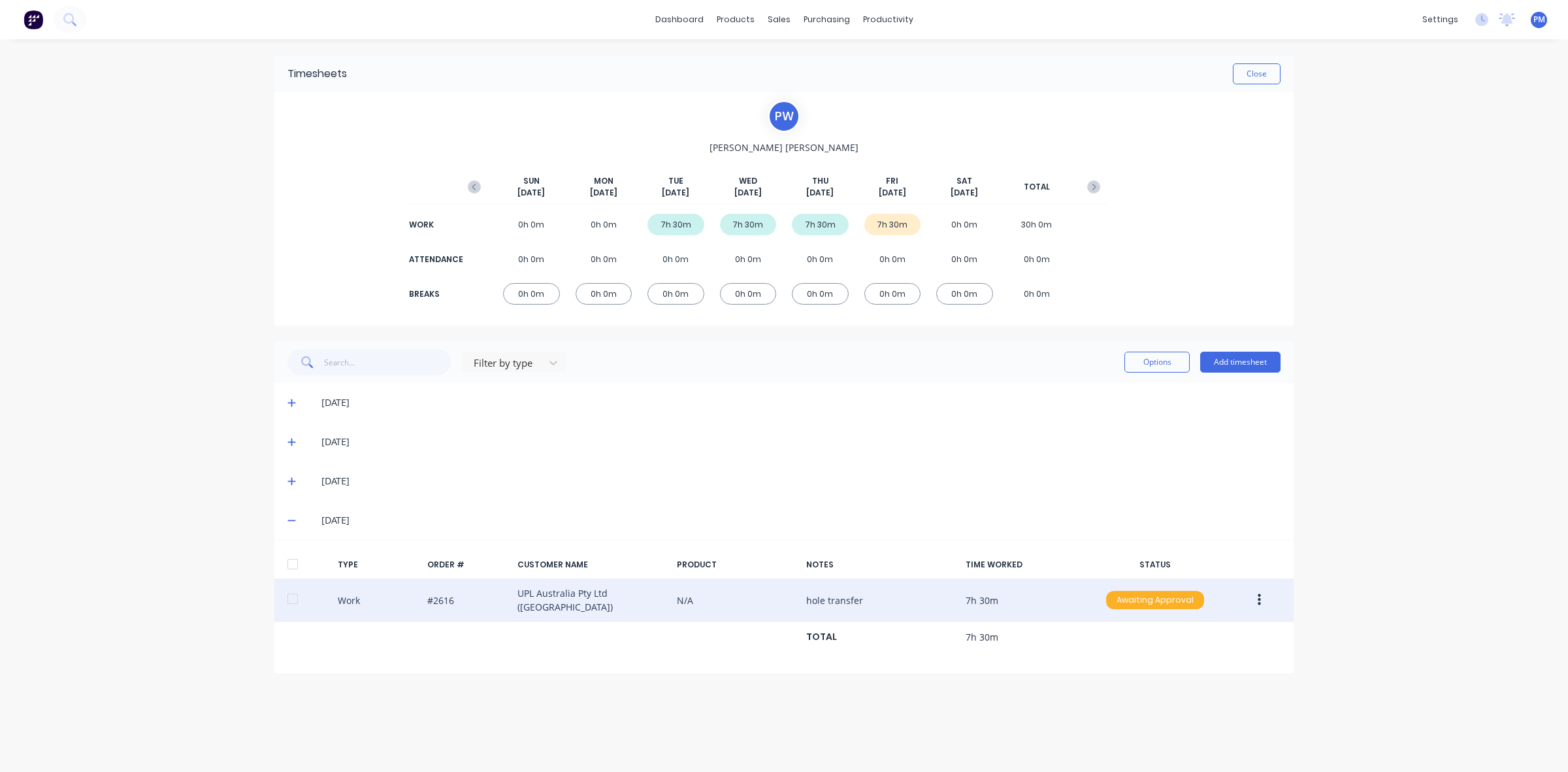
click at [1142, 599] on div "Awaiting Approval" at bounding box center [1155, 599] width 98 height 18
click at [1127, 662] on div "Approved" at bounding box center [1126, 666] width 107 height 18
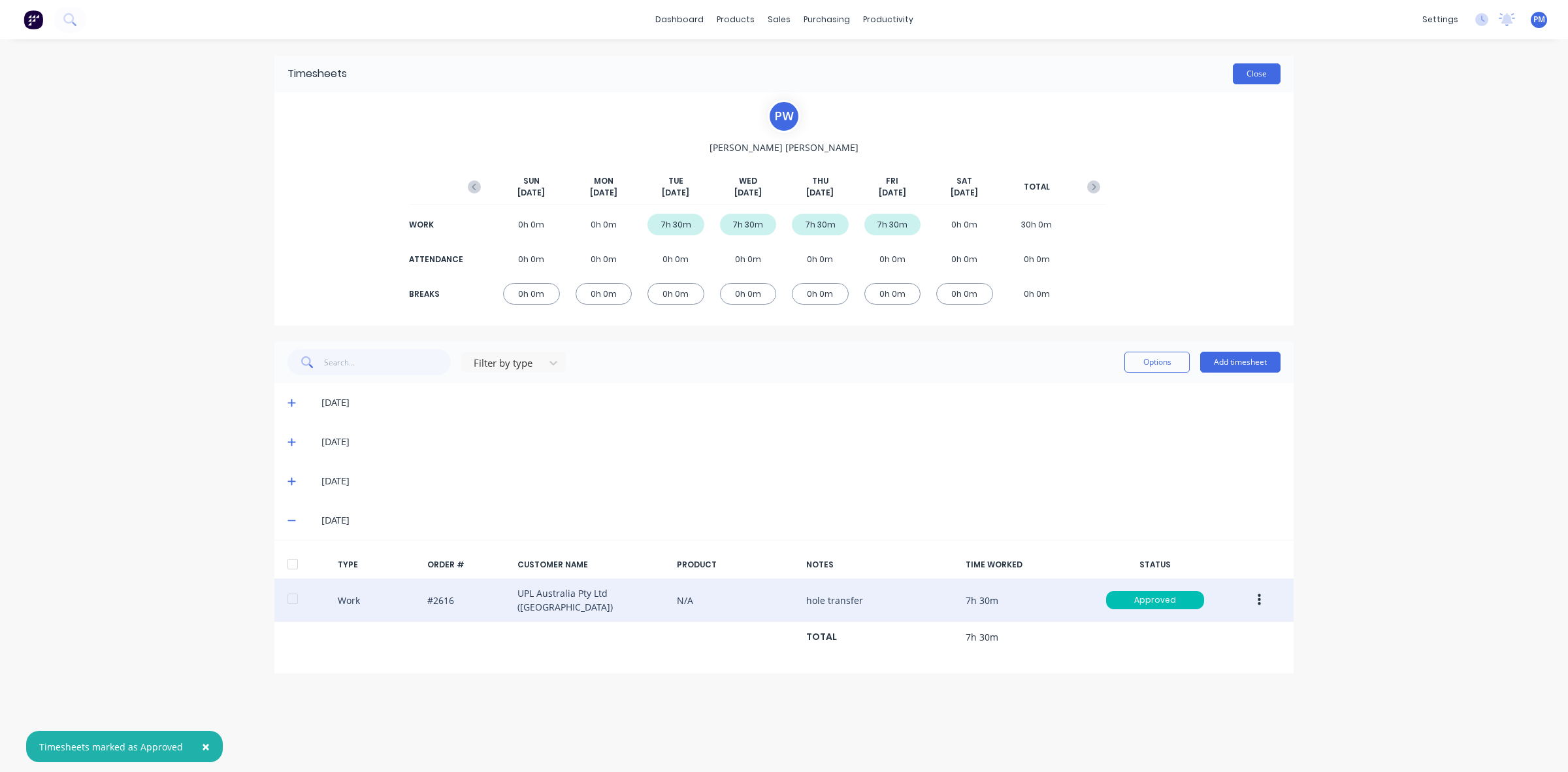
click at [1246, 80] on button "Close" at bounding box center [1257, 74] width 48 height 21
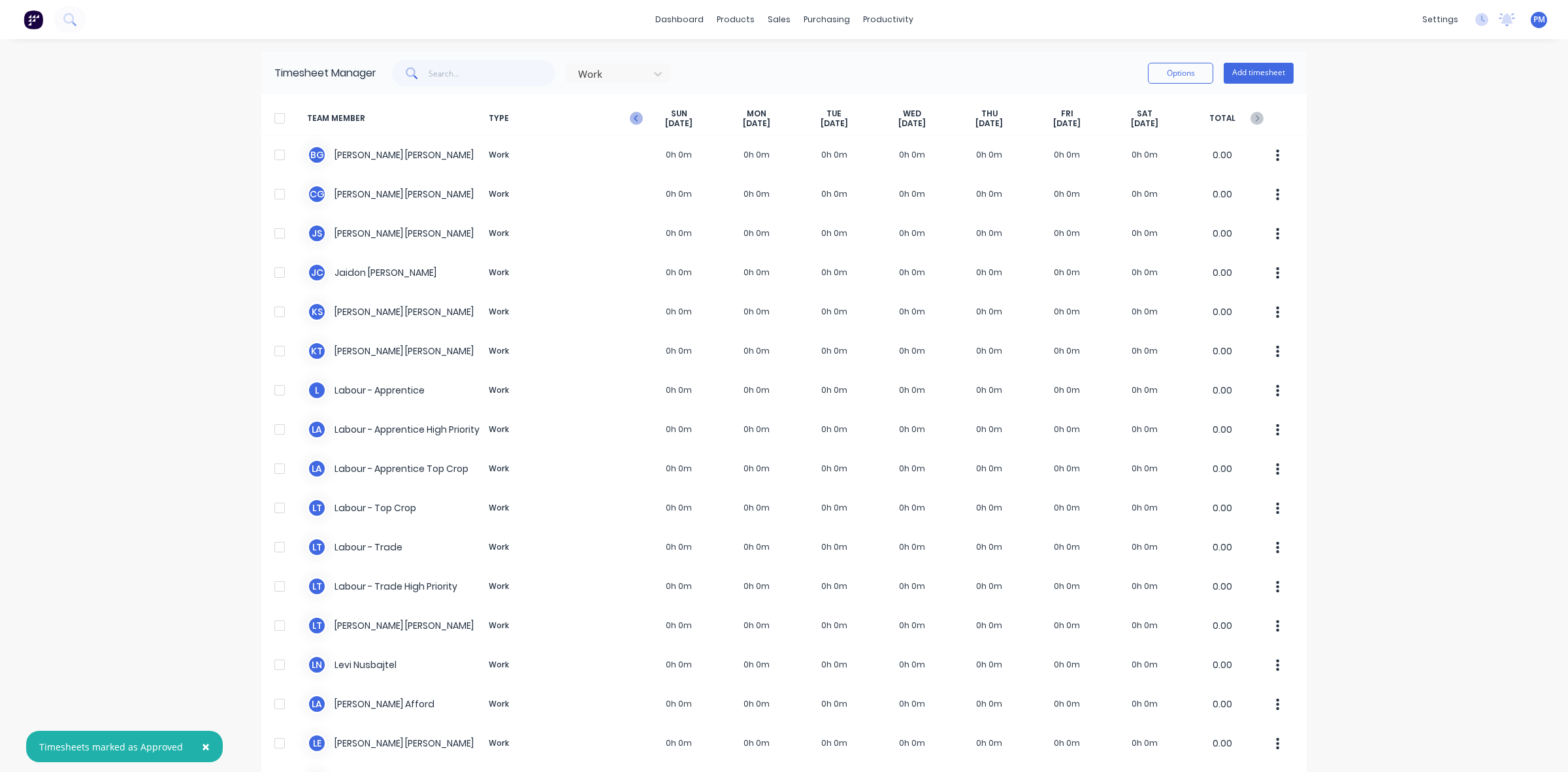
click at [630, 118] on icon "button" at bounding box center [636, 118] width 13 height 13
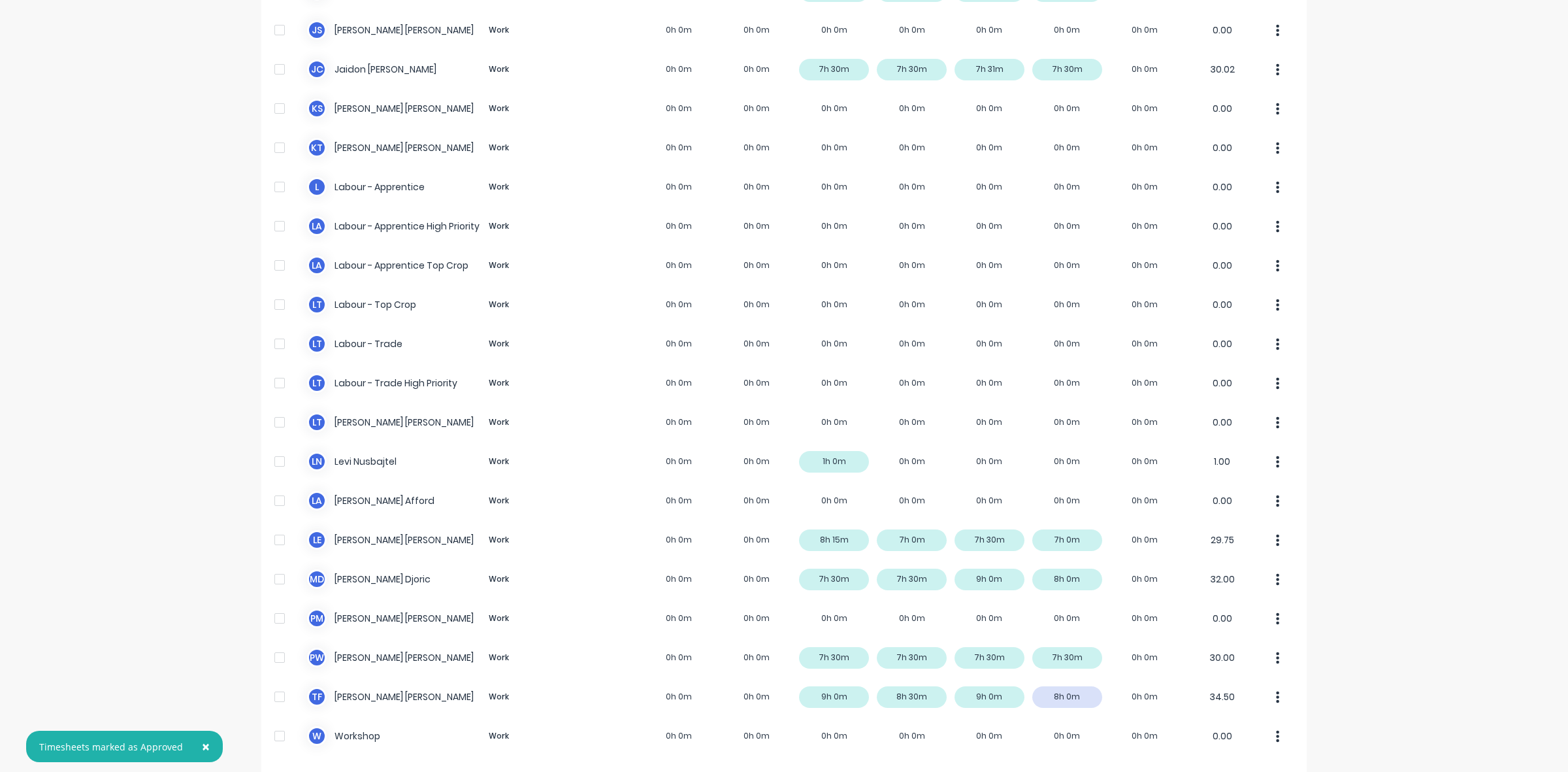
scroll to position [247, 0]
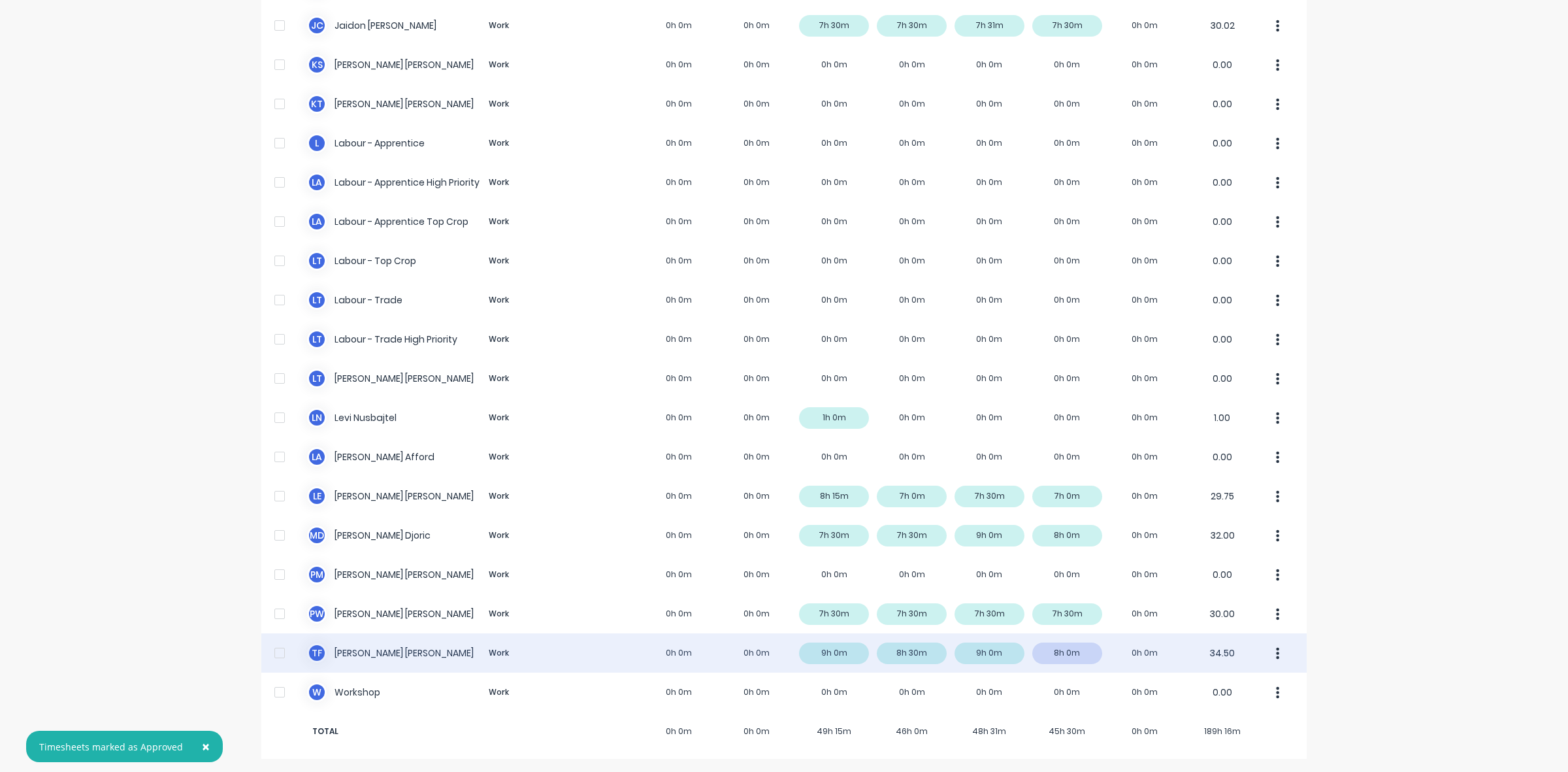
click at [1056, 657] on div "T F [PERSON_NAME] Work 0h 0m 0h 0m 9h 0m 8h 30m 9h 0m 8h 0m 0h 0m 34.50" at bounding box center [784, 653] width 1045 height 39
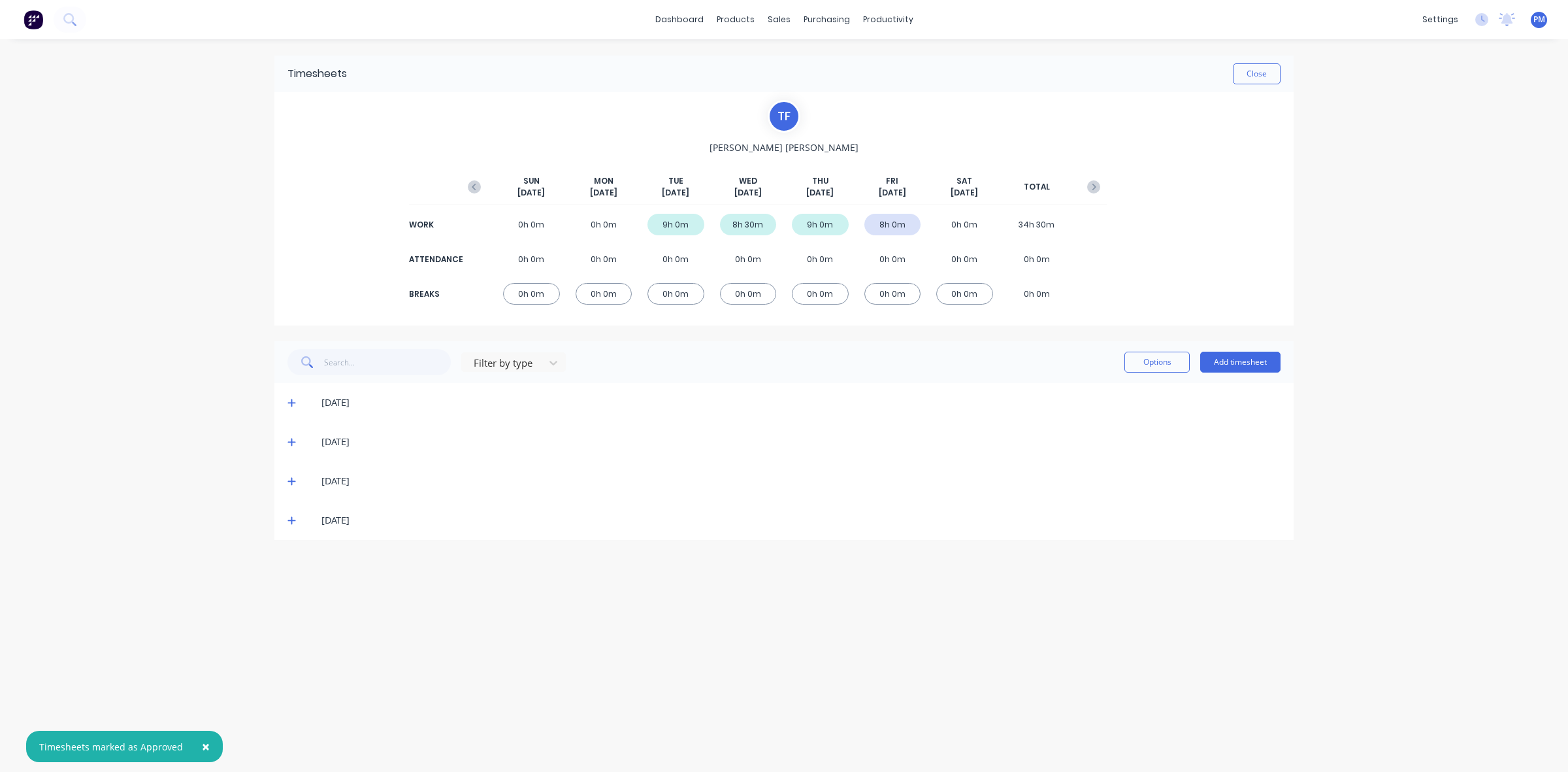
click at [293, 521] on icon at bounding box center [292, 520] width 9 height 9
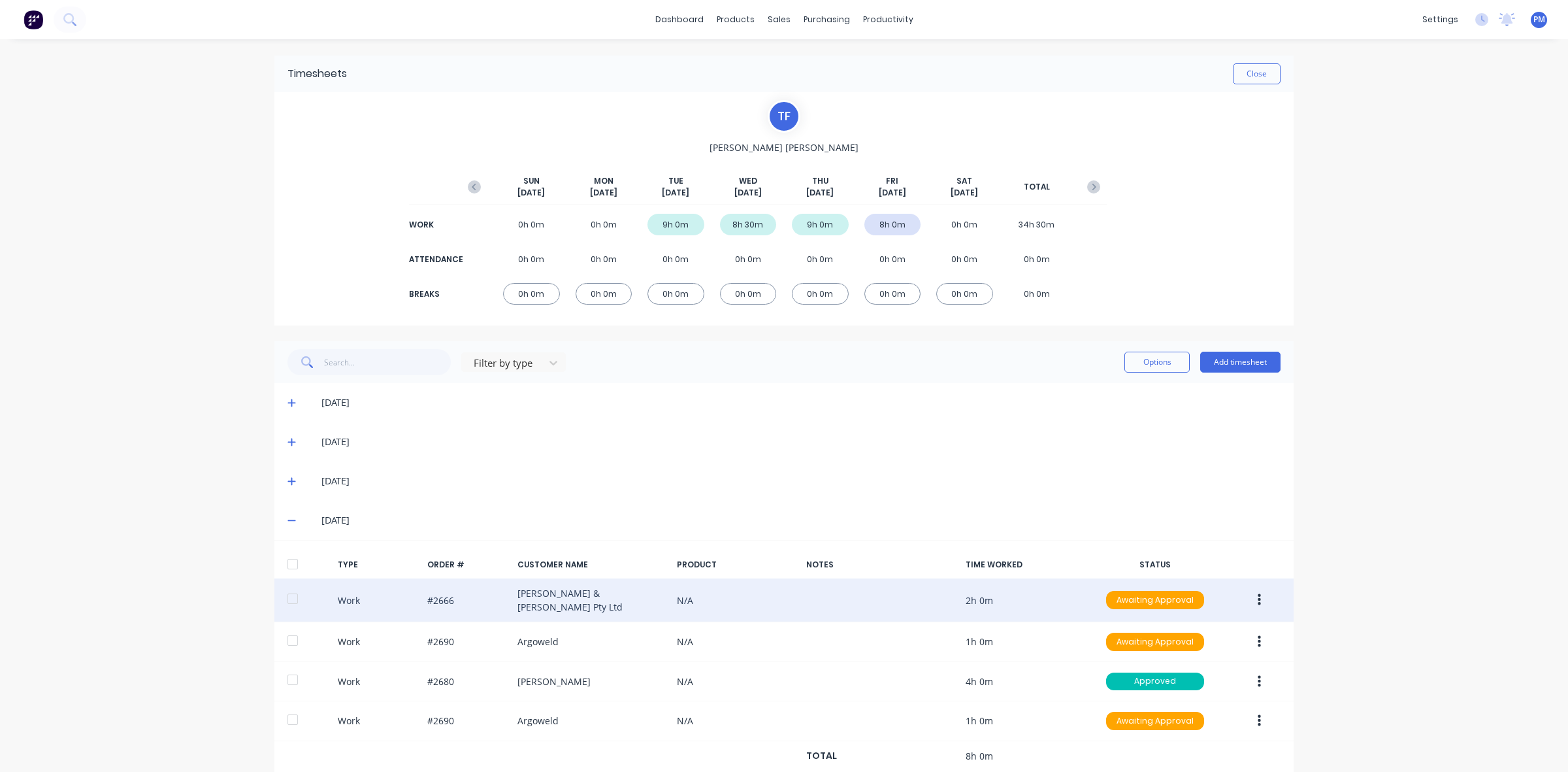
scroll to position [34, 0]
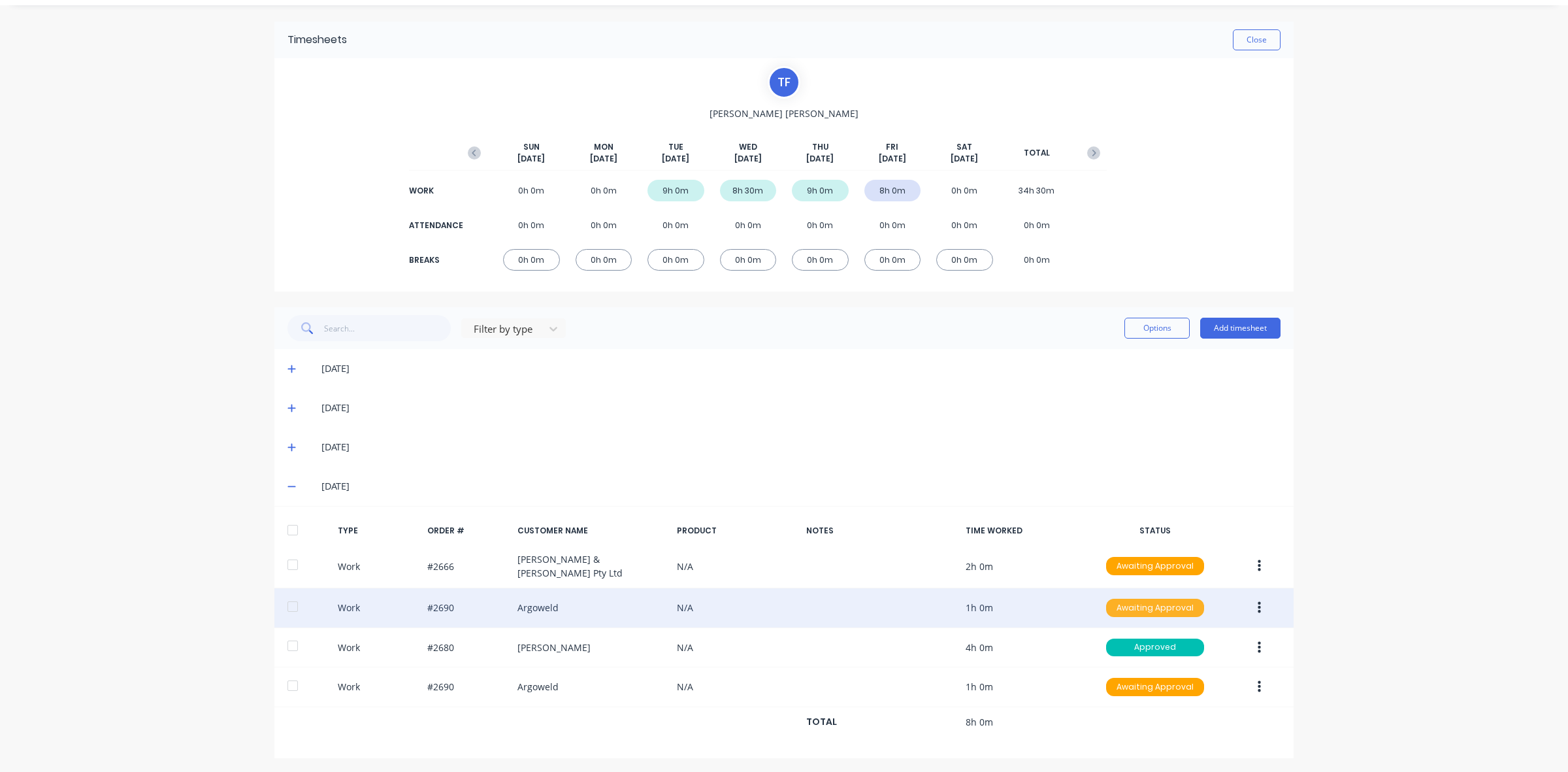
click at [1144, 599] on div "Awaiting Approval" at bounding box center [1155, 608] width 98 height 18
click at [1125, 667] on div "Approved" at bounding box center [1126, 674] width 107 height 18
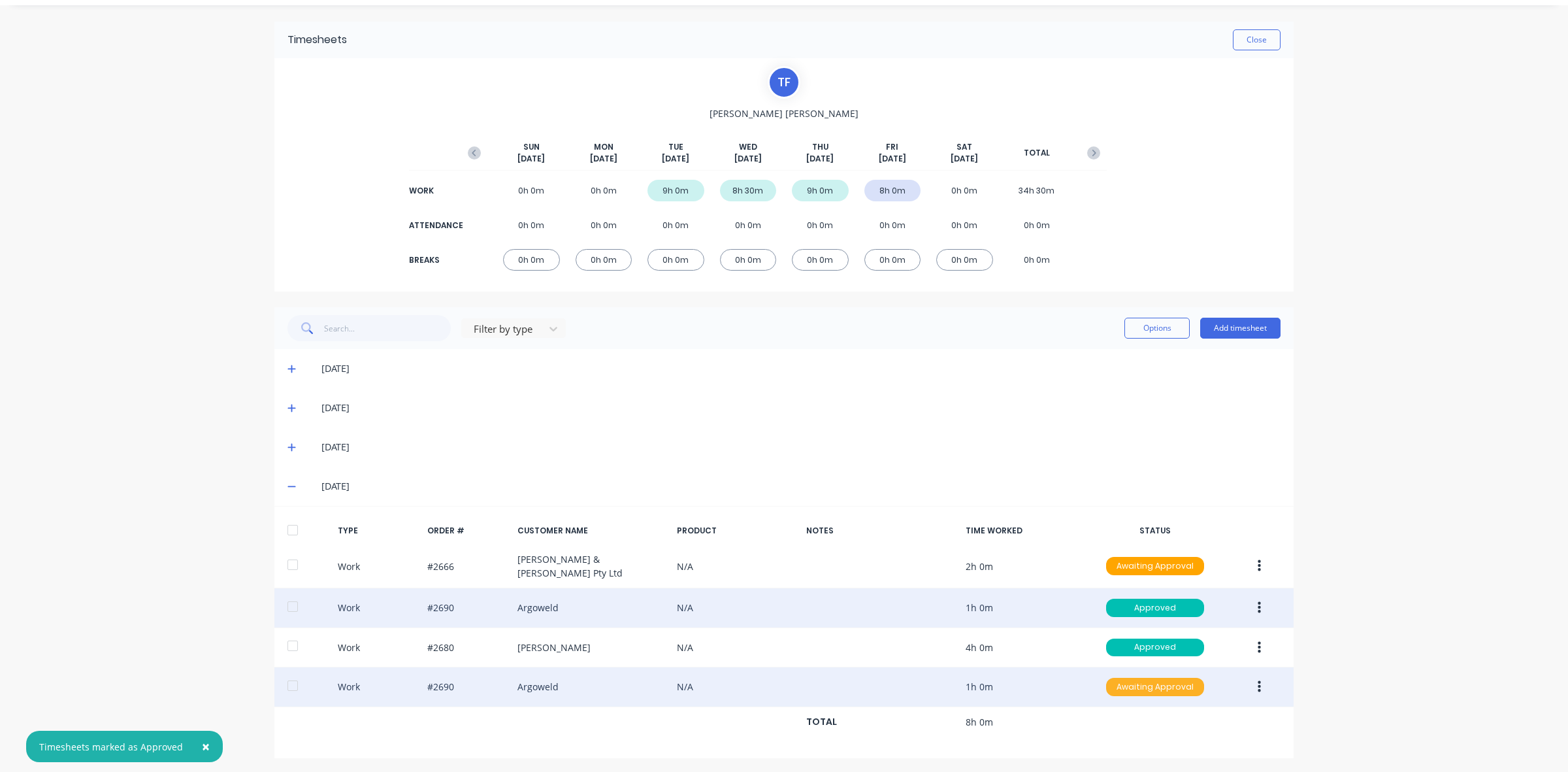
click at [1133, 690] on div "Awaiting Approval" at bounding box center [1155, 686] width 98 height 18
click at [1105, 744] on div "Approved" at bounding box center [1126, 752] width 107 height 18
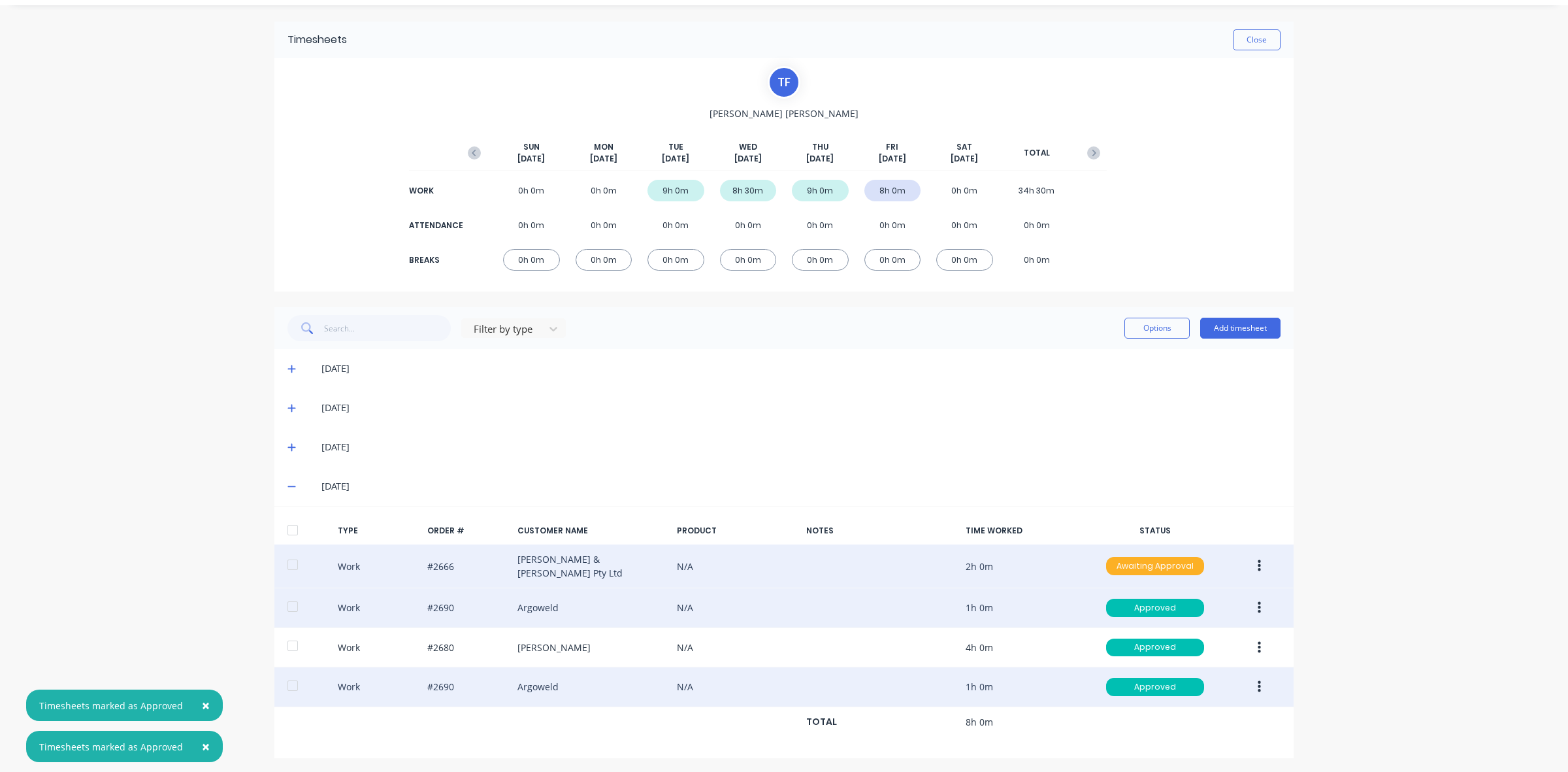
click at [1145, 557] on div "Awaiting Approval" at bounding box center [1155, 566] width 98 height 18
click at [1107, 634] on div "Approved" at bounding box center [1126, 632] width 107 height 18
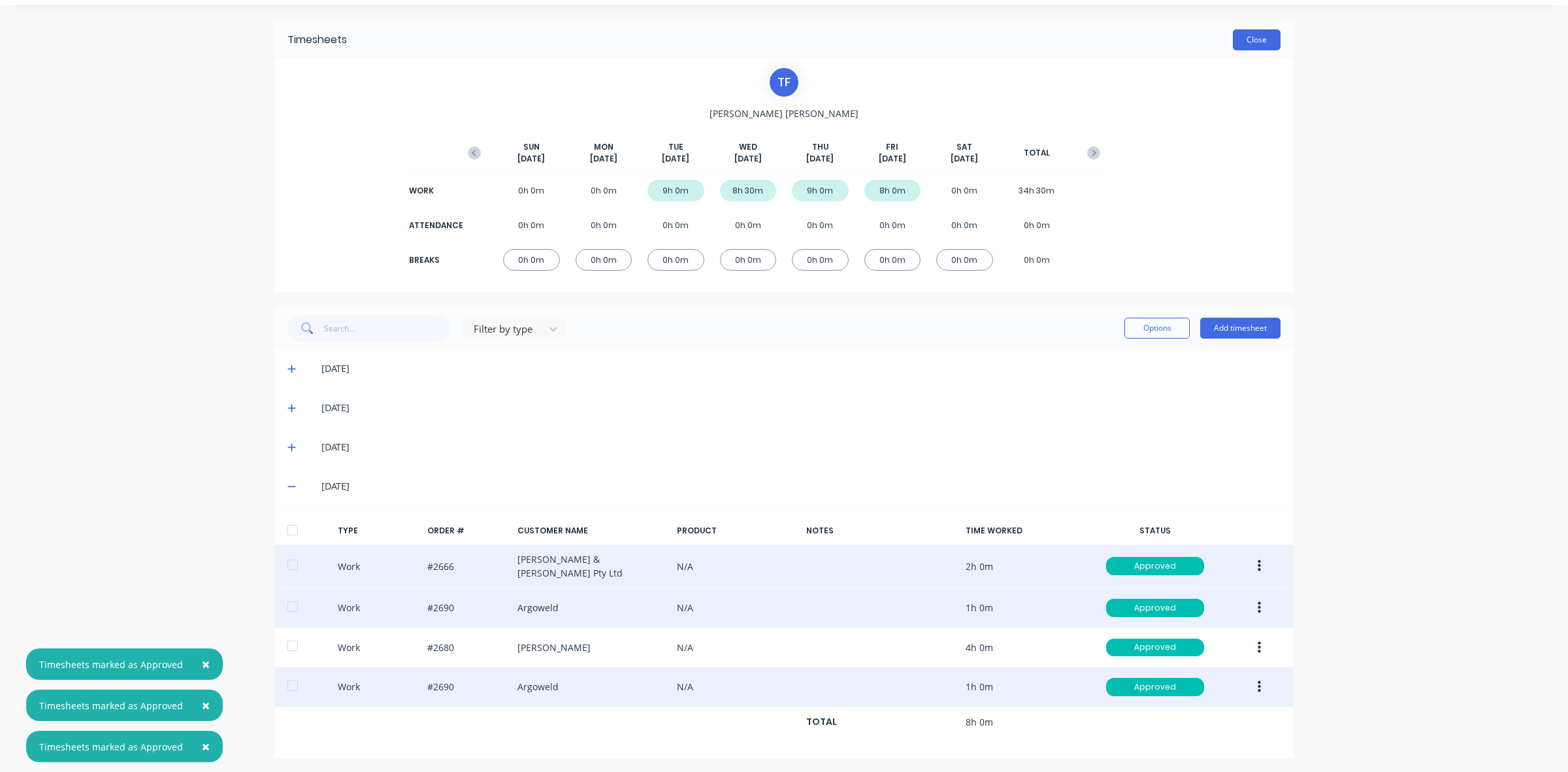
click at [1236, 43] on button "Close" at bounding box center [1257, 39] width 48 height 21
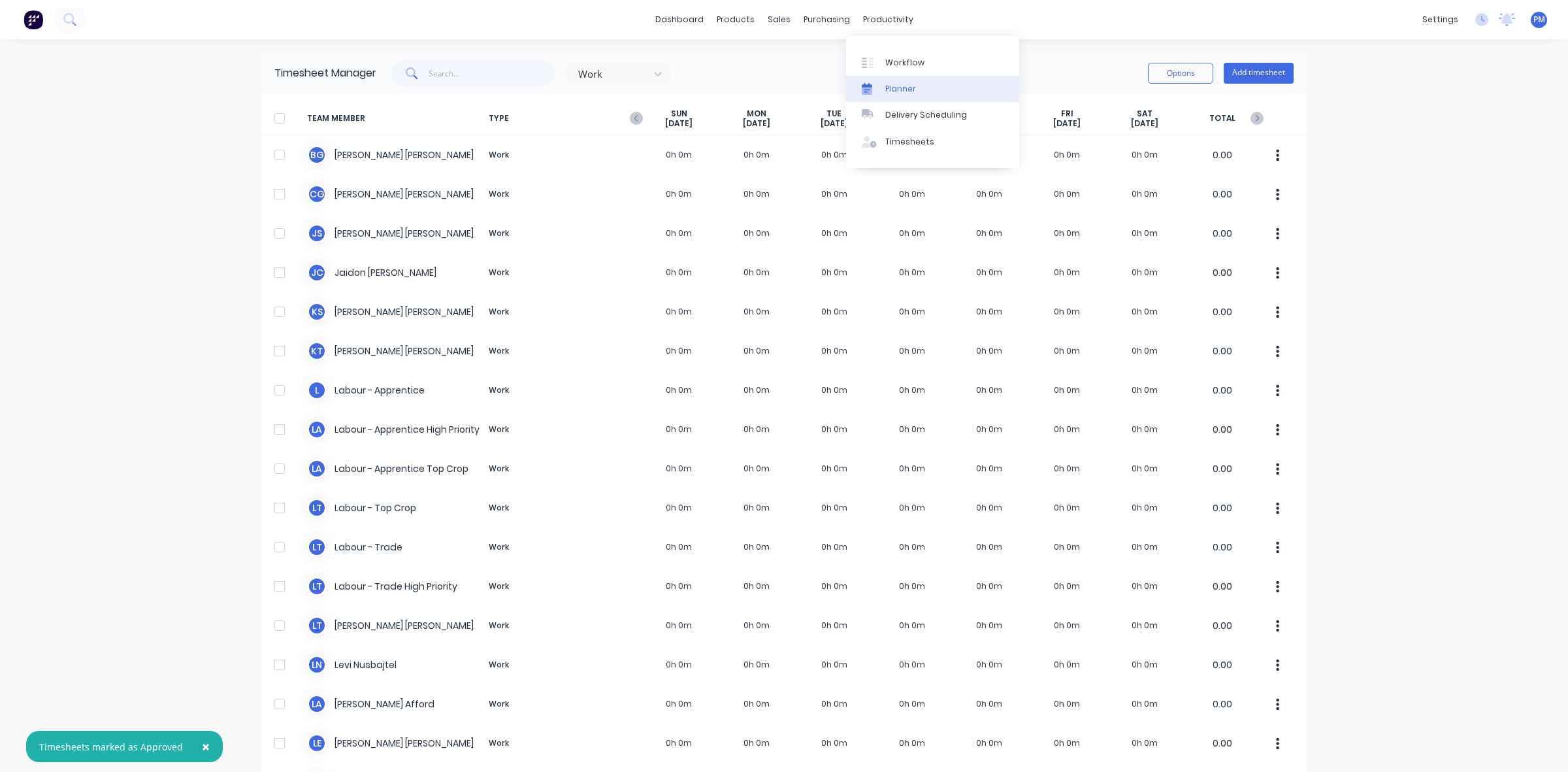
click at [902, 87] on div "Planner" at bounding box center [901, 89] width 31 height 12
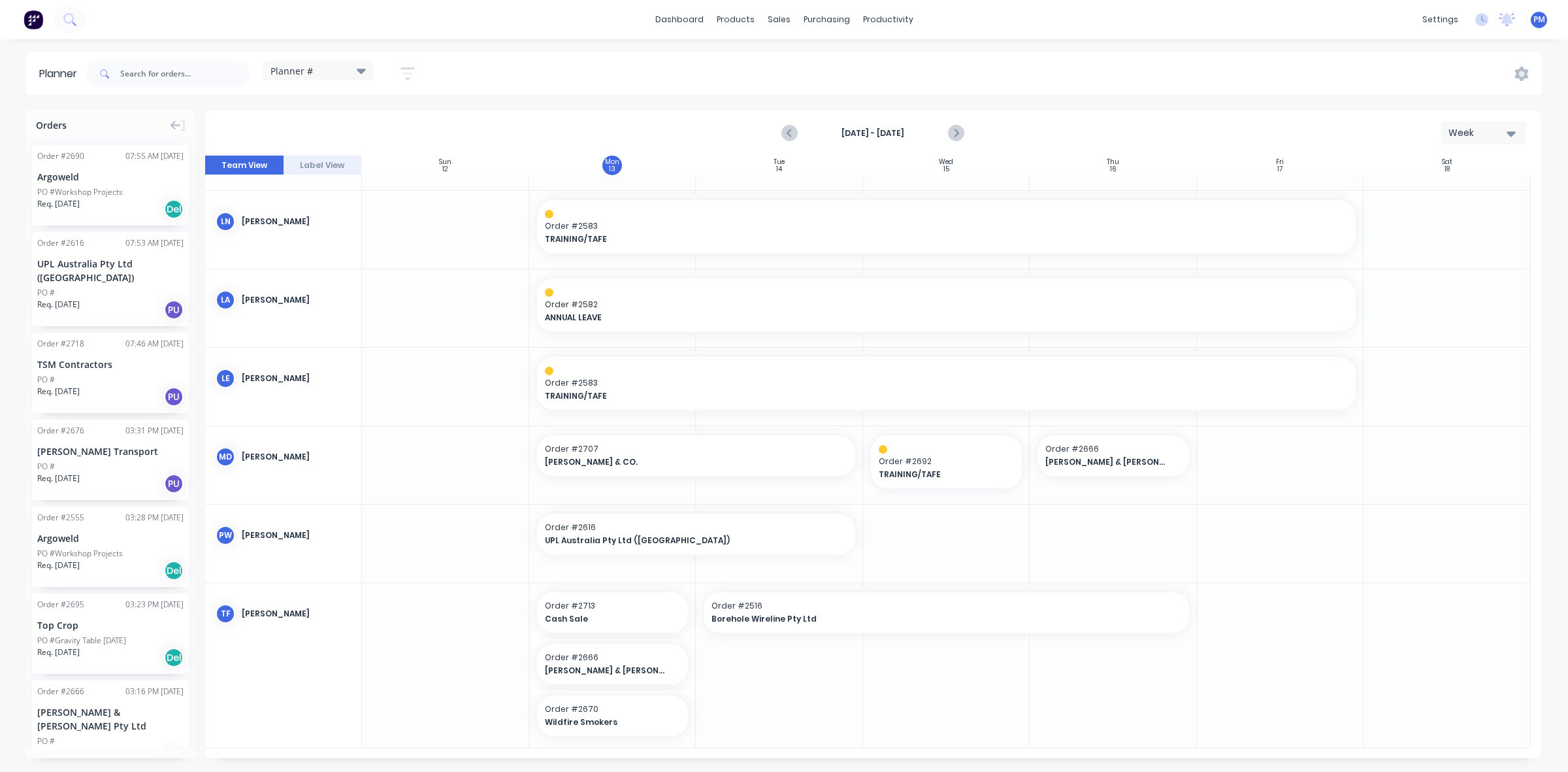
scroll to position [288, 0]
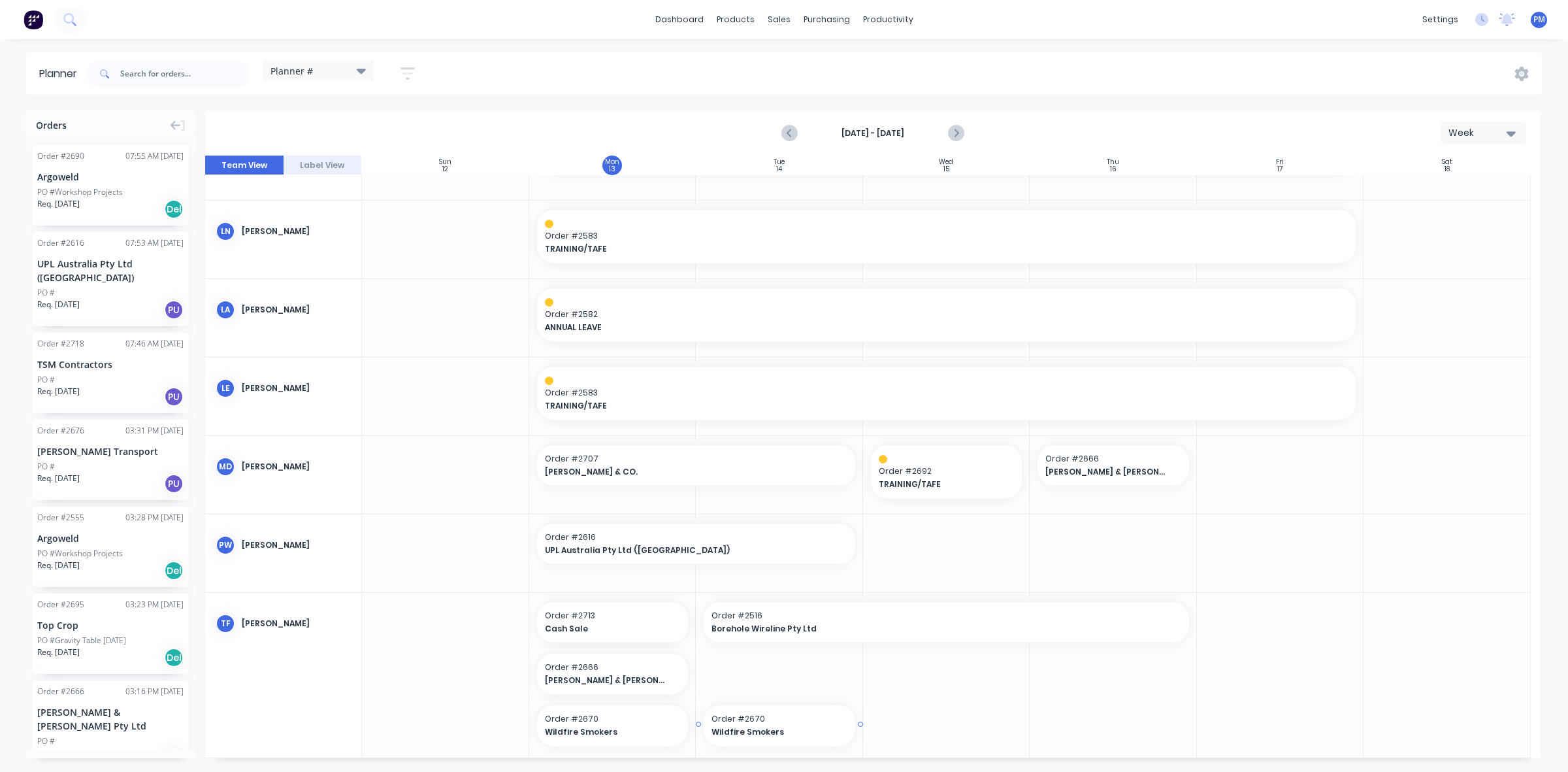
drag, startPoint x: 626, startPoint y: 717, endPoint x: 782, endPoint y: 718, distance: 156.0
click at [814, 60] on div "Sales Orders" at bounding box center [827, 62] width 54 height 12
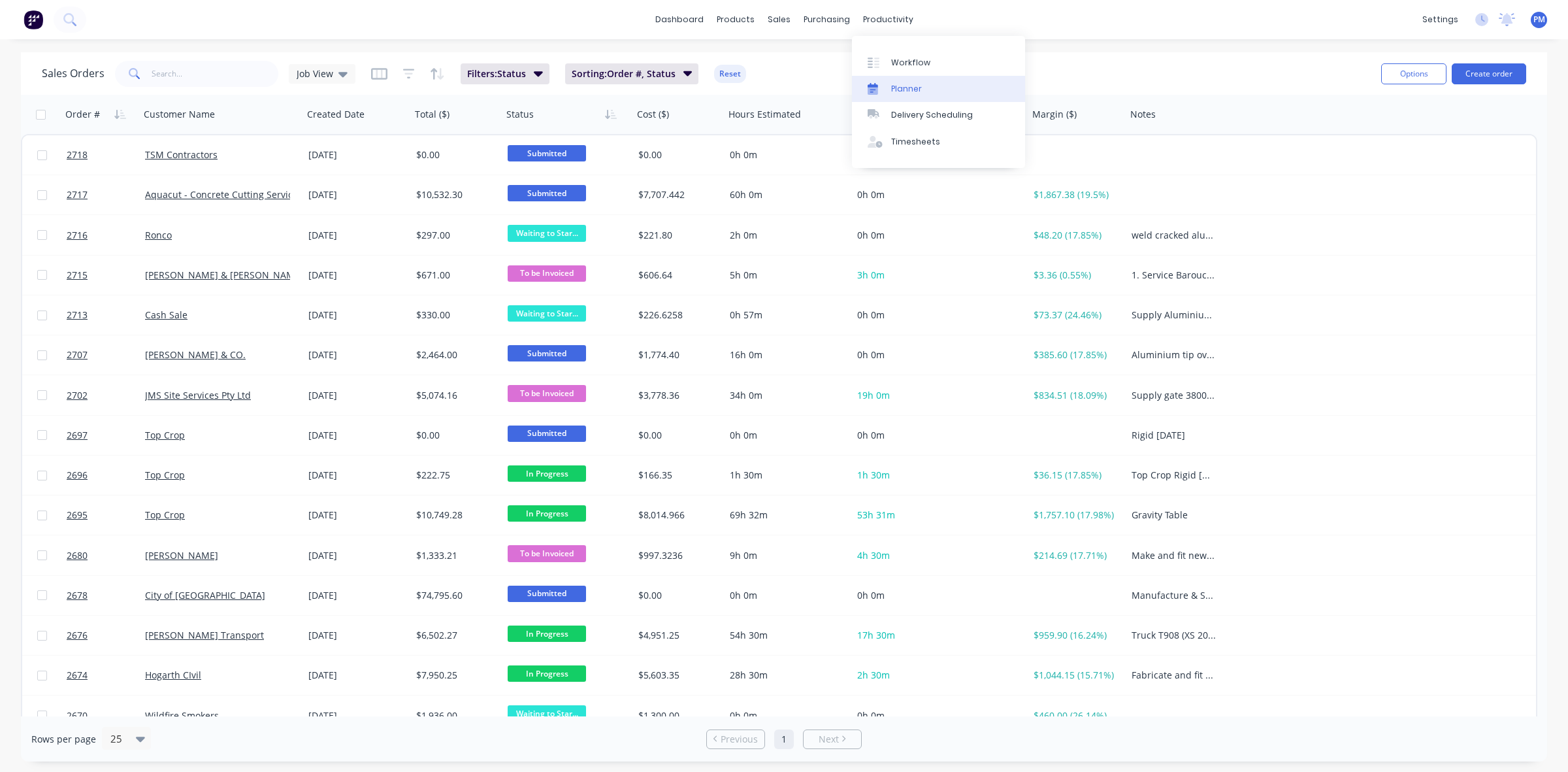
click at [899, 86] on div "Planner" at bounding box center [907, 89] width 31 height 12
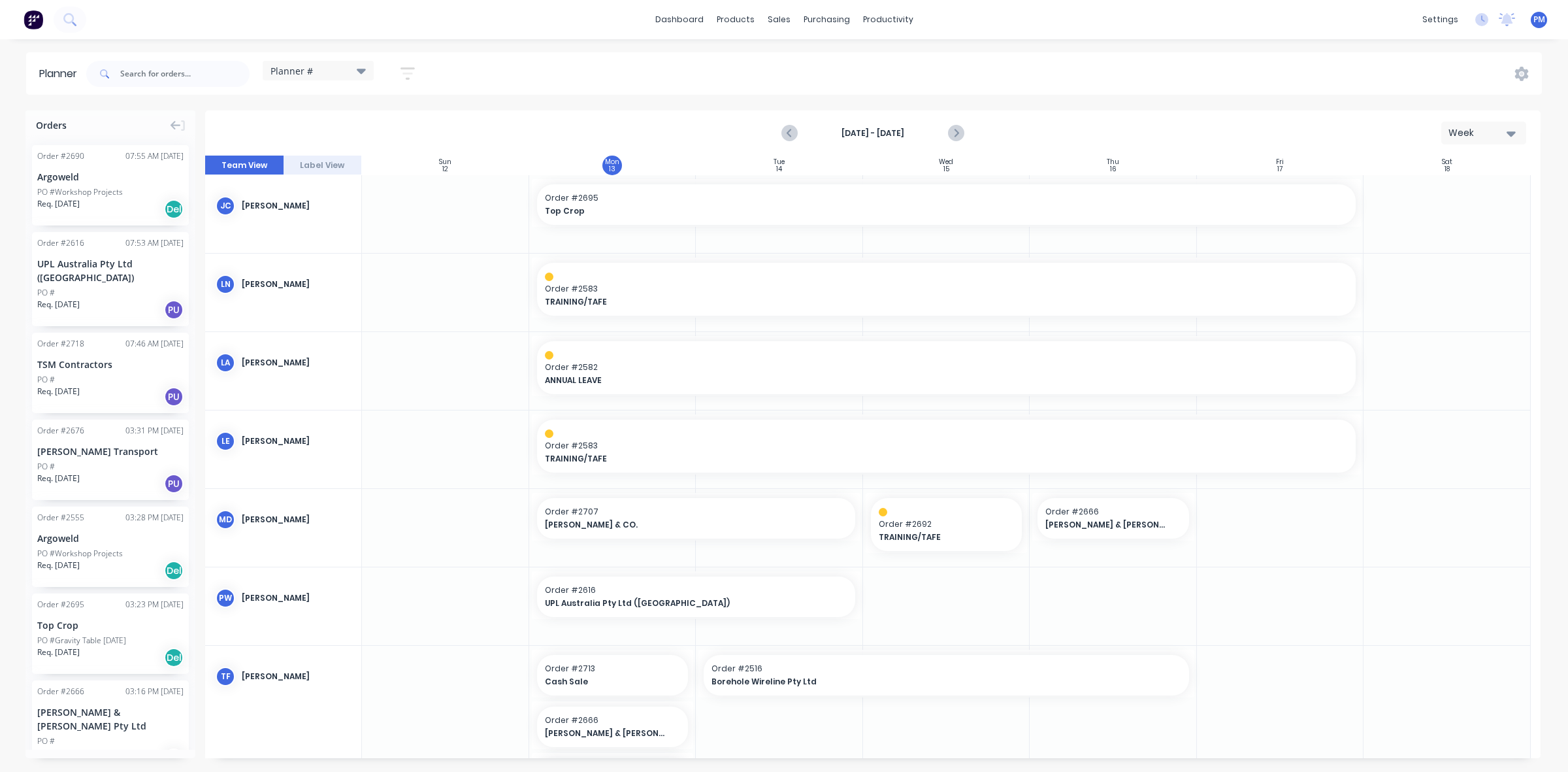
scroll to position [298, 0]
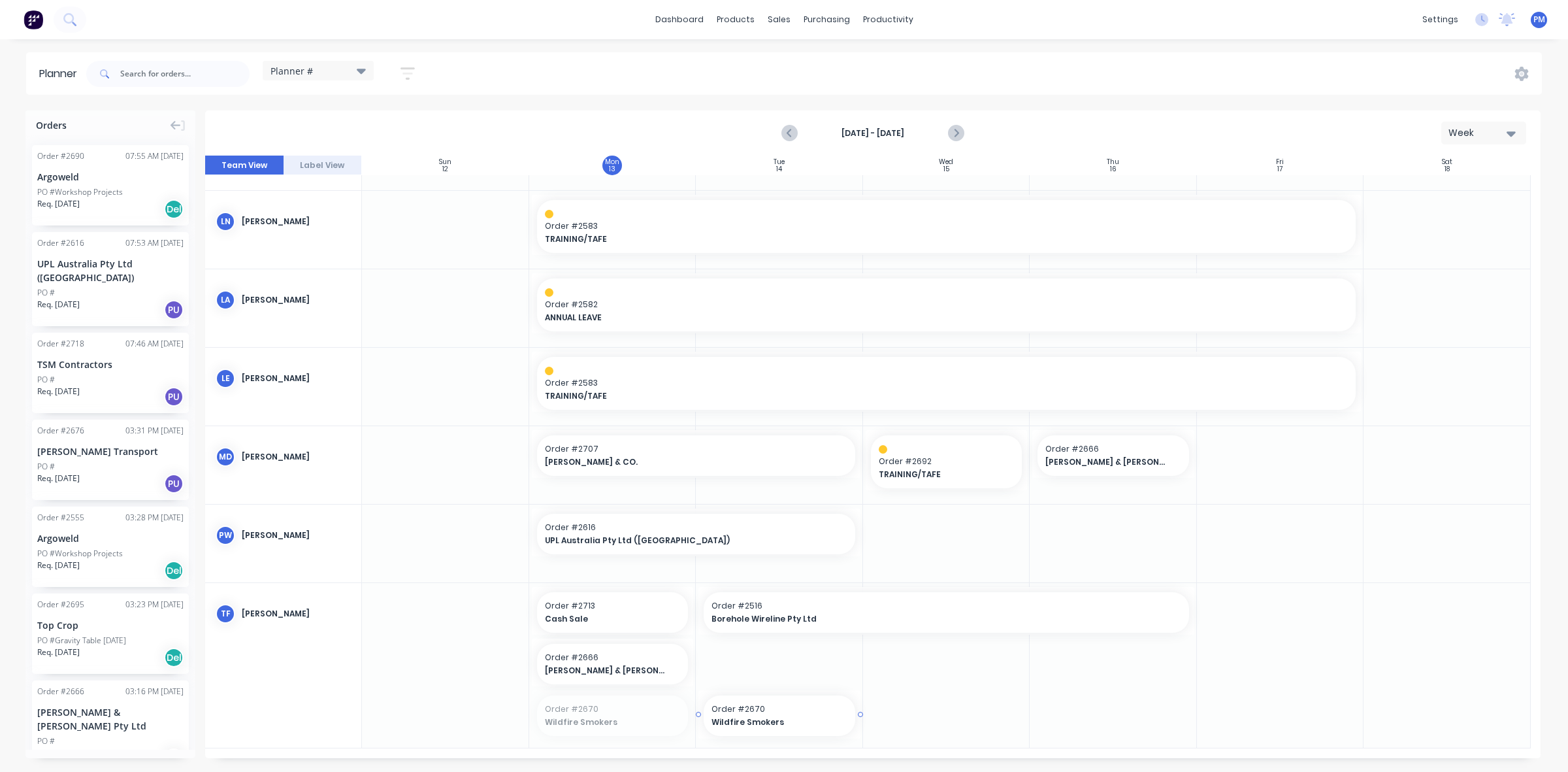
drag, startPoint x: 629, startPoint y: 720, endPoint x: 768, endPoint y: 717, distance: 139.0
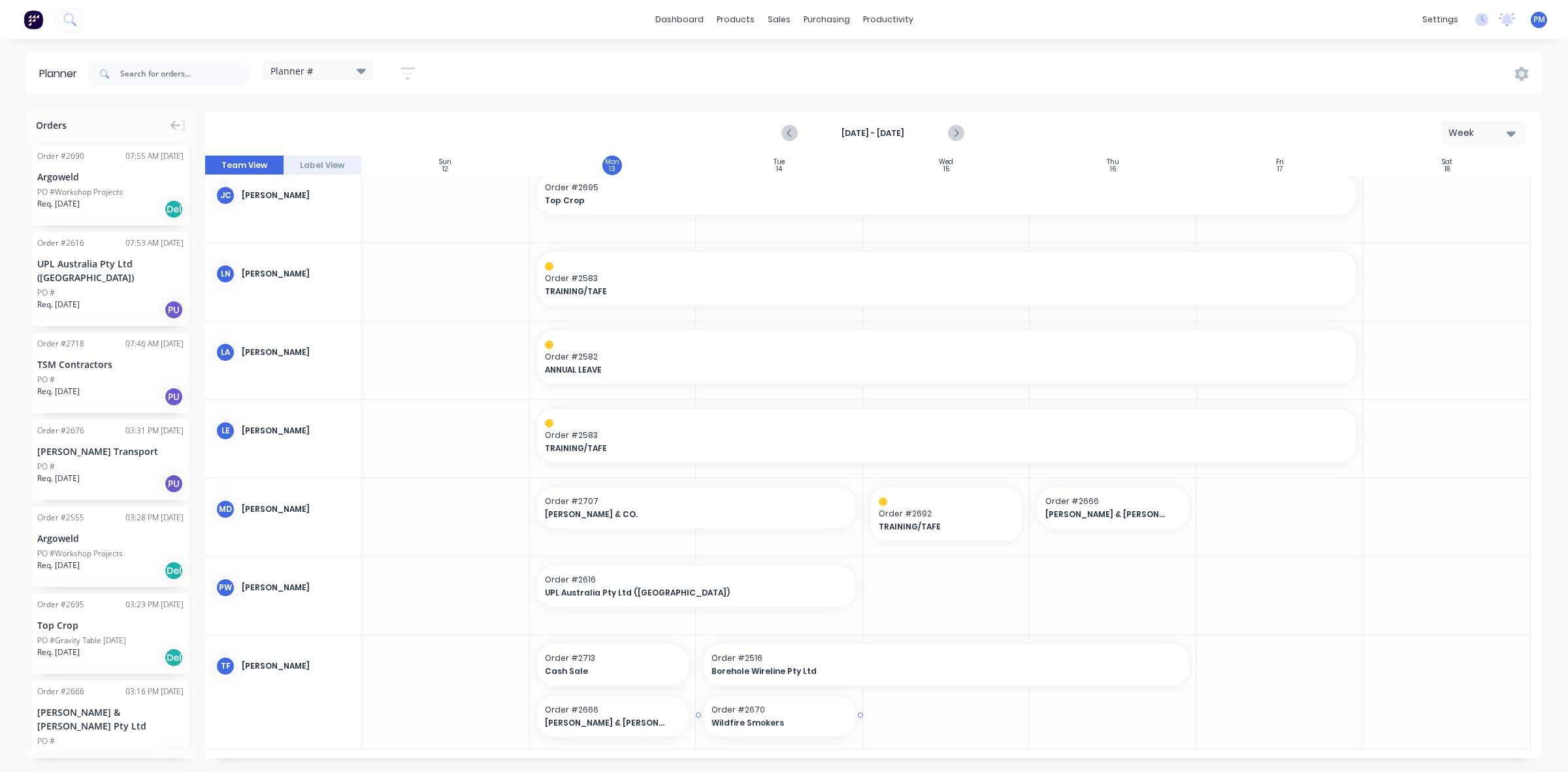
scroll to position [236, 0]
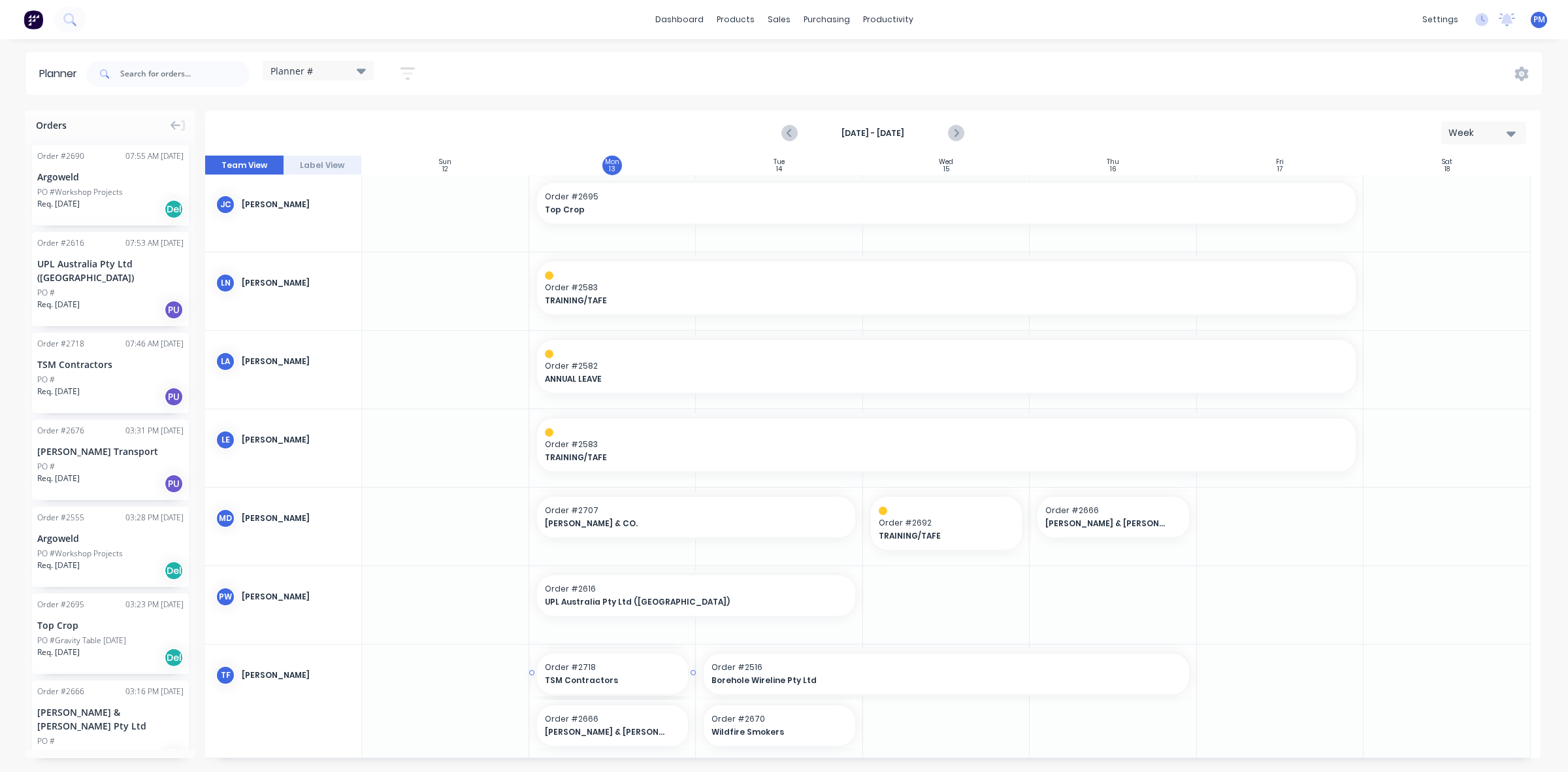
drag, startPoint x: 85, startPoint y: 348, endPoint x: 612, endPoint y: 699, distance: 633.2
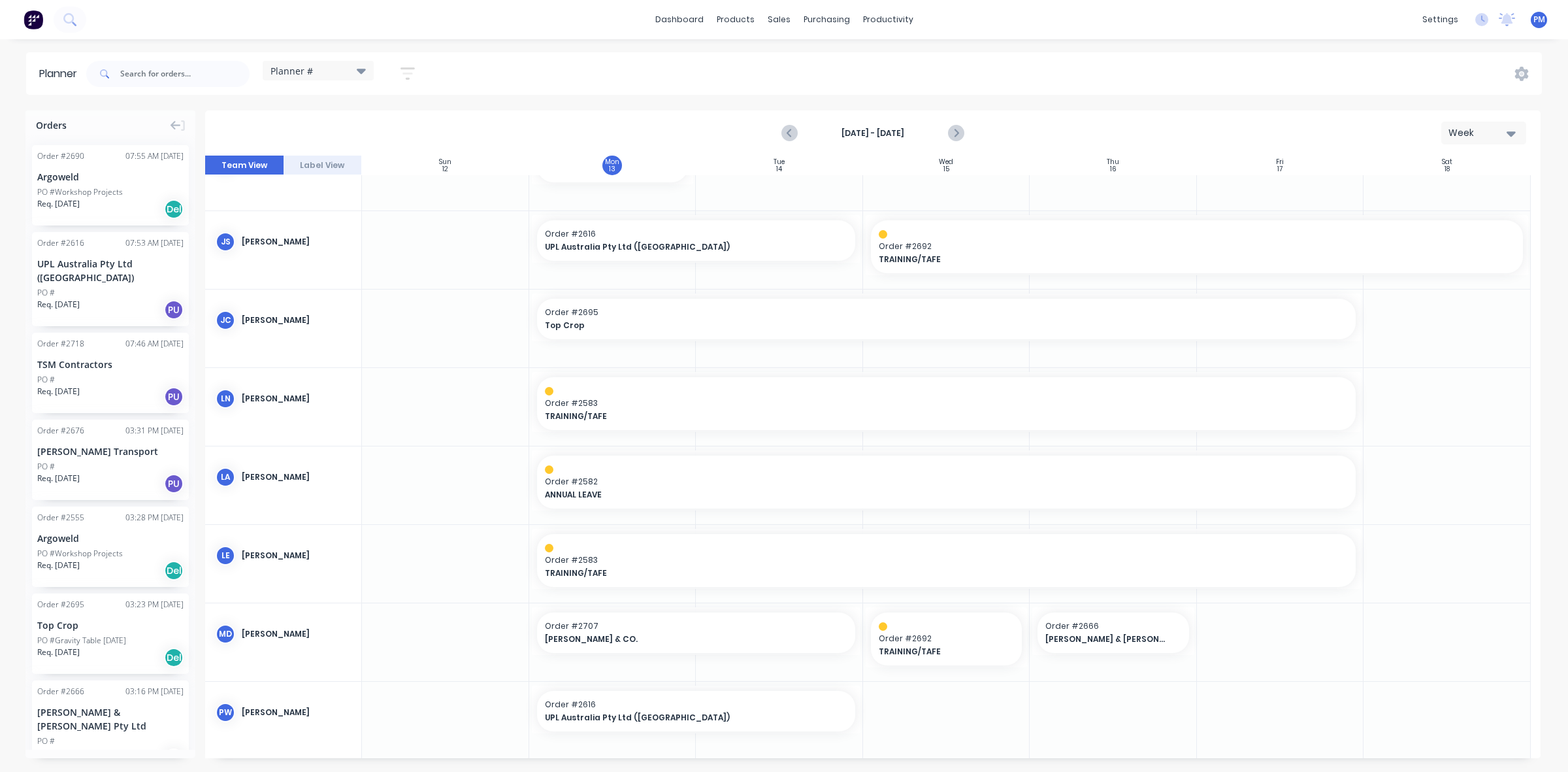
scroll to position [0, 0]
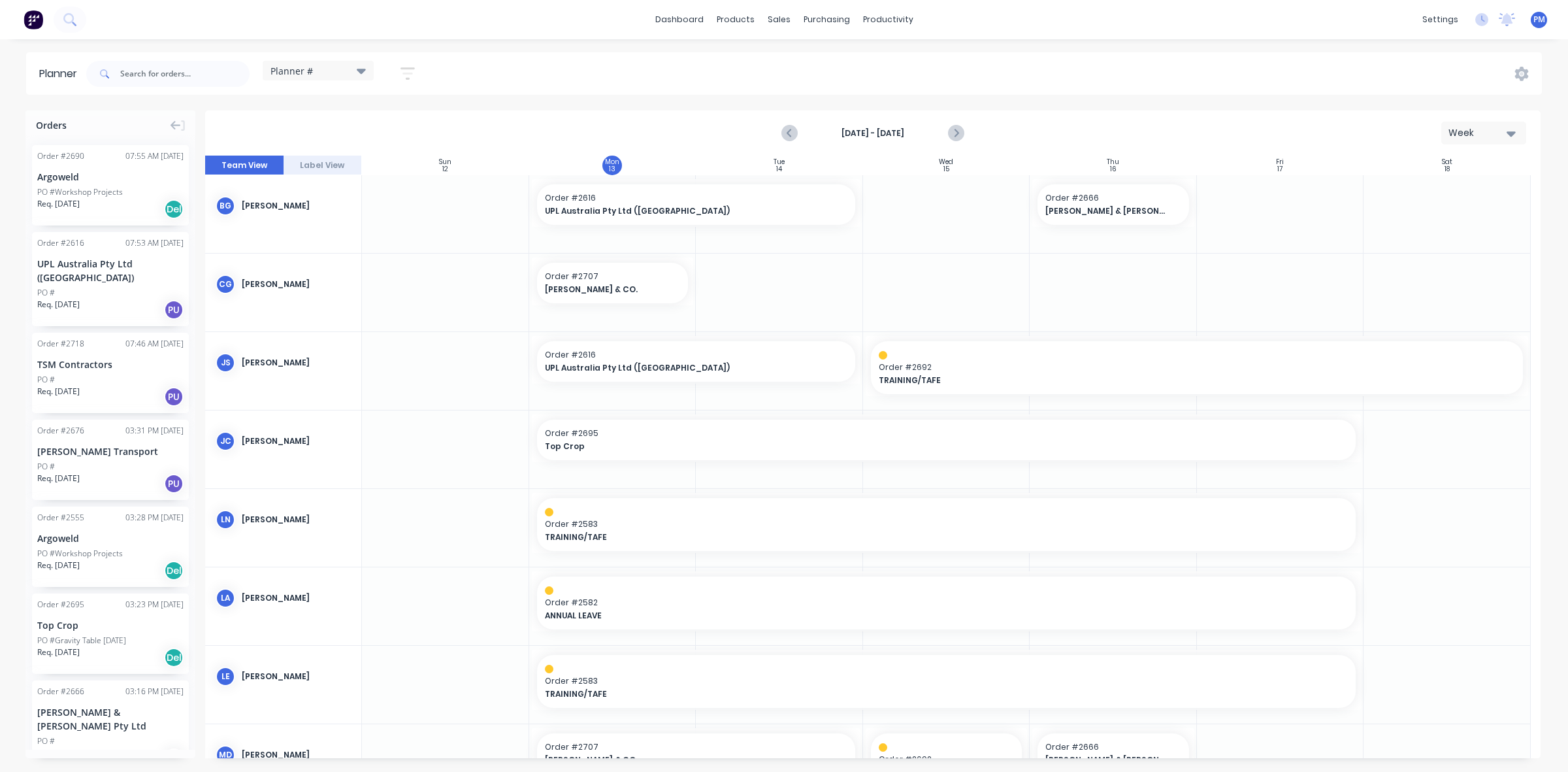
click at [141, 369] on div "TSM Contractors" at bounding box center [110, 365] width 146 height 14
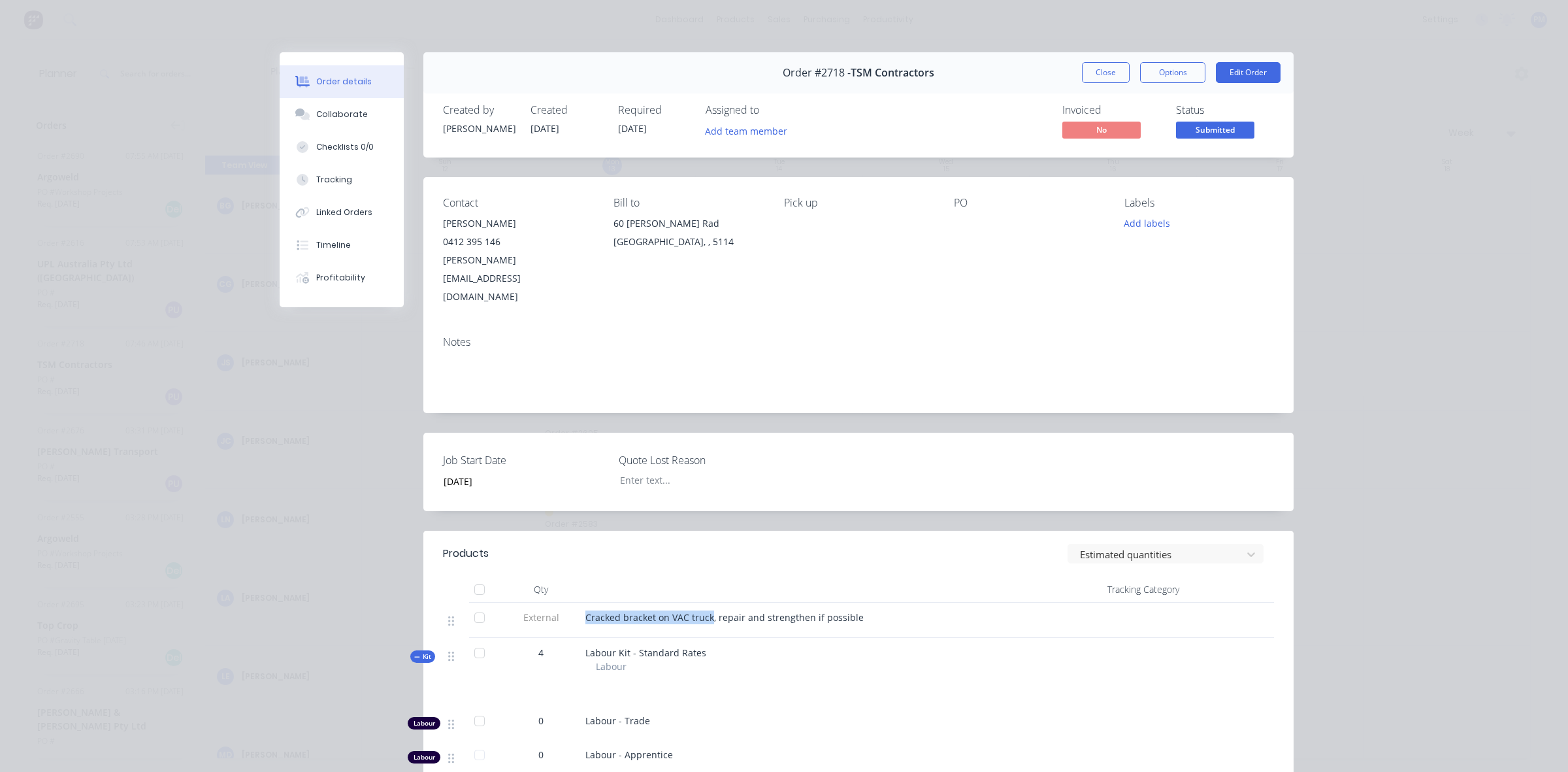
drag, startPoint x: 702, startPoint y: 580, endPoint x: 588, endPoint y: 580, distance: 114.0
click at [580, 603] on div "Cracked bracket on VAC truck, repair and strengthen if possible" at bounding box center [808, 620] width 458 height 35
copy span "Cracked bracket on VAC truck"
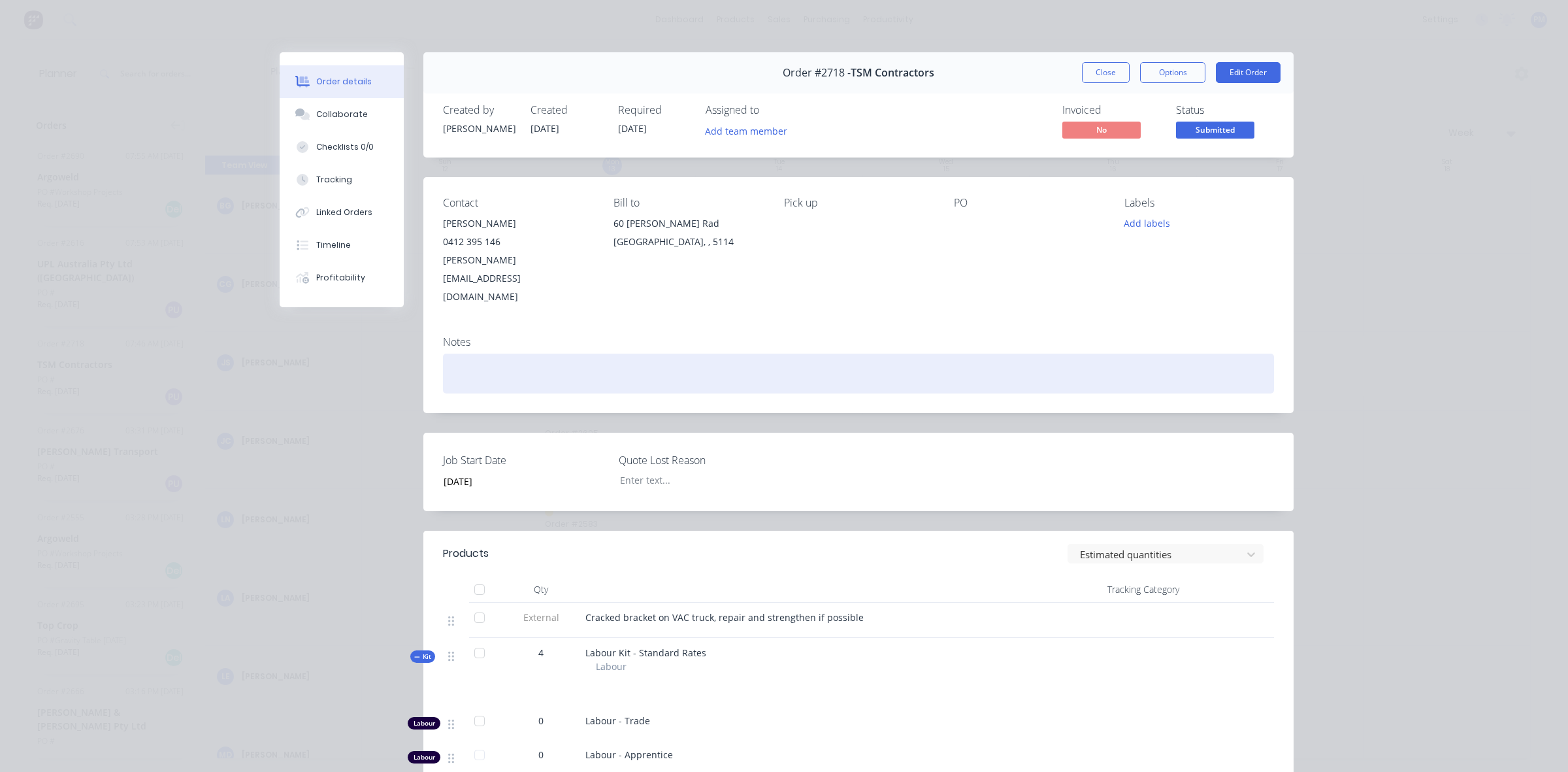
click at [470, 353] on div at bounding box center [858, 373] width 831 height 40
paste div
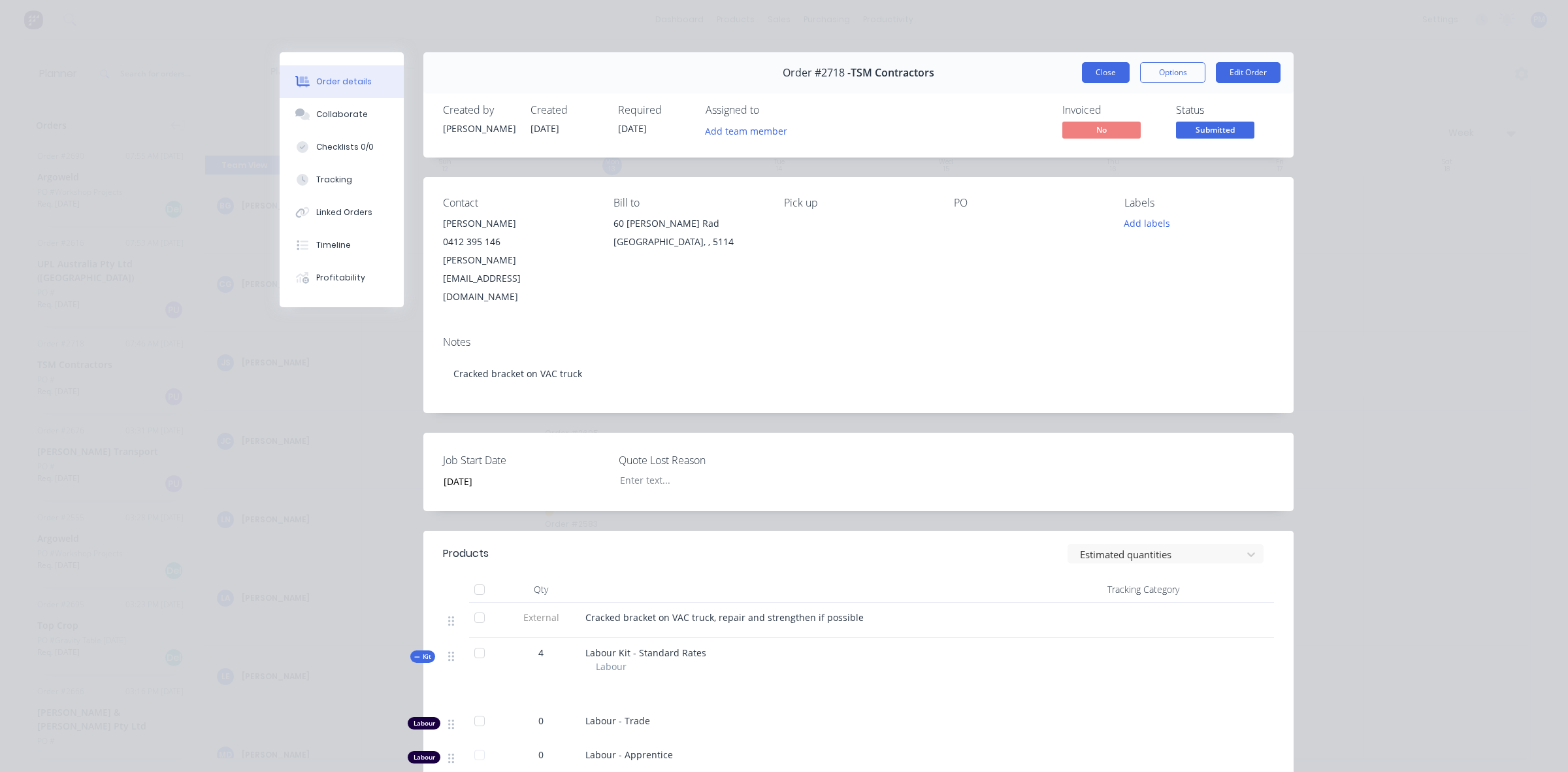
click at [1086, 79] on button "Close" at bounding box center [1106, 73] width 48 height 21
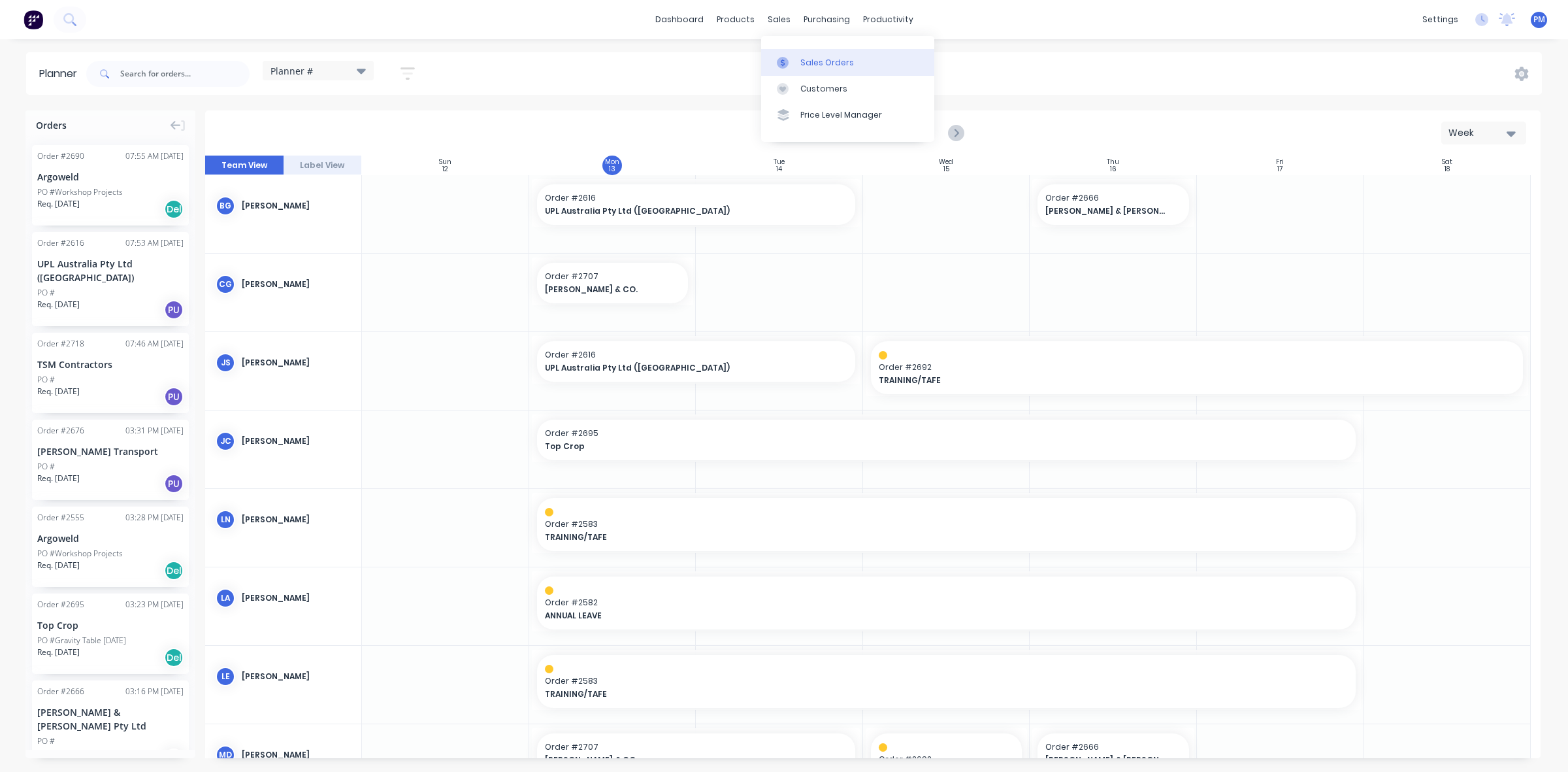
click at [810, 62] on div "Sales Orders" at bounding box center [827, 62] width 54 height 12
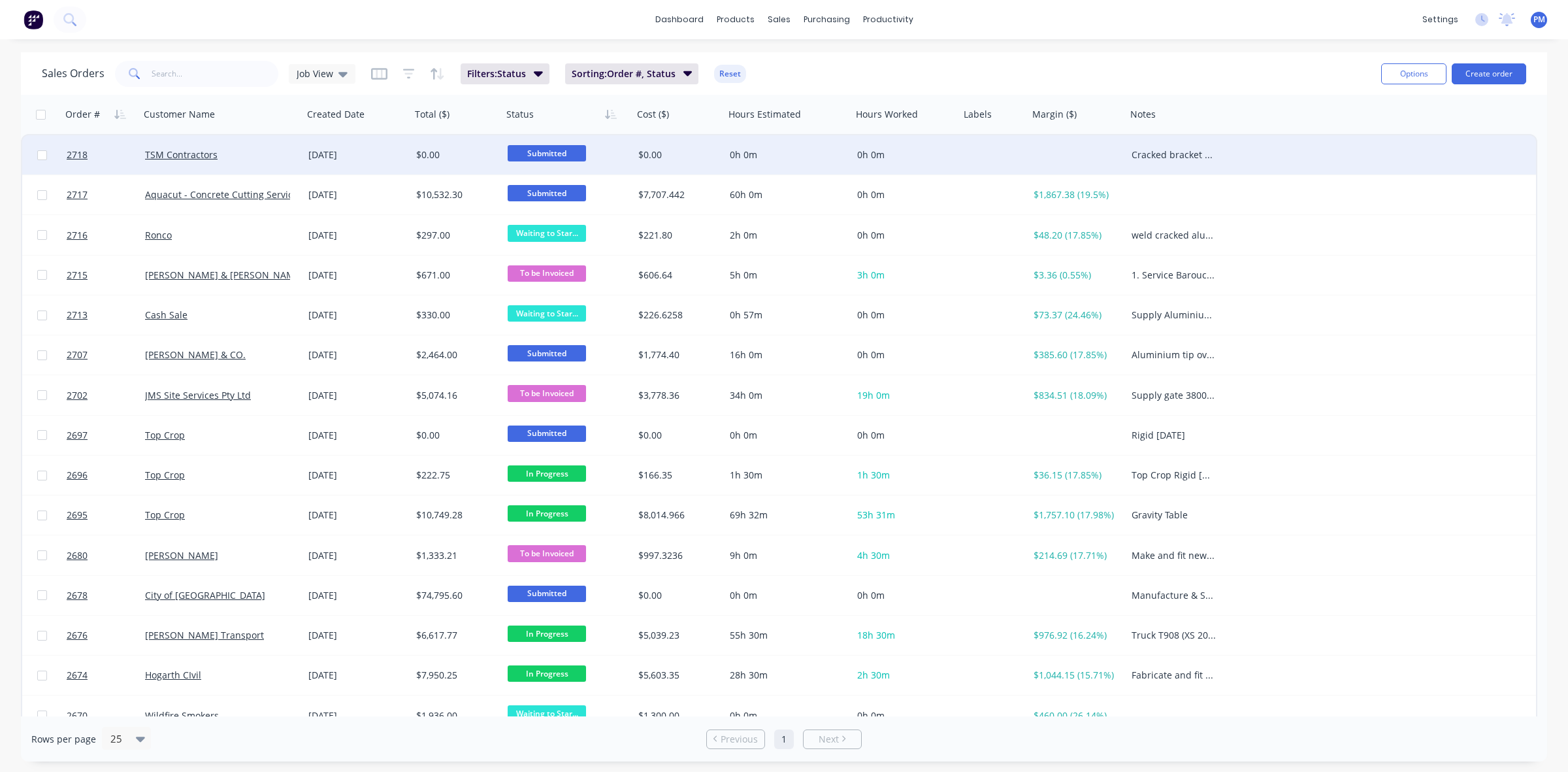
click at [258, 154] on div "TSM Contractors" at bounding box center [218, 154] width 145 height 13
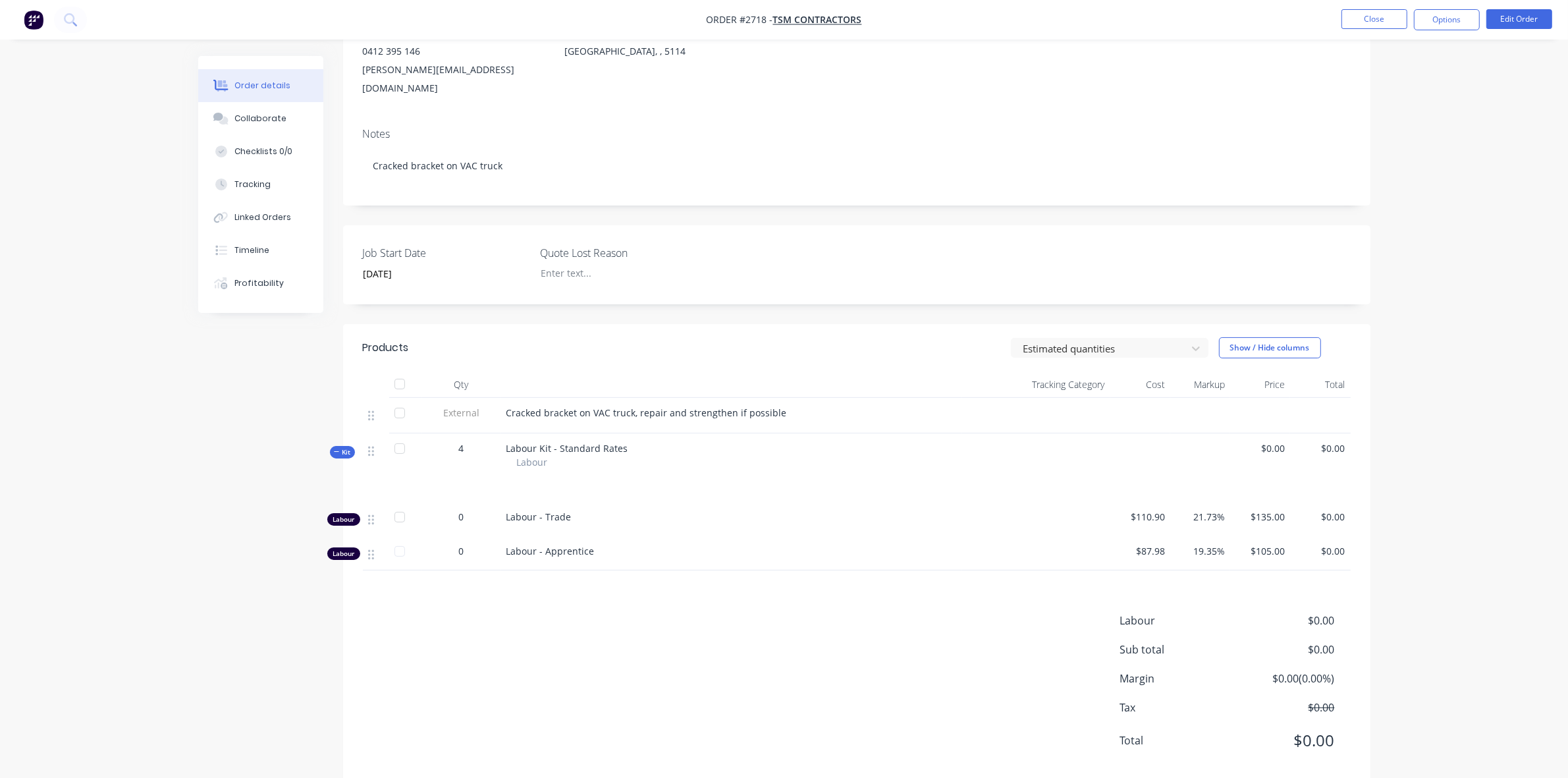
scroll to position [170, 0]
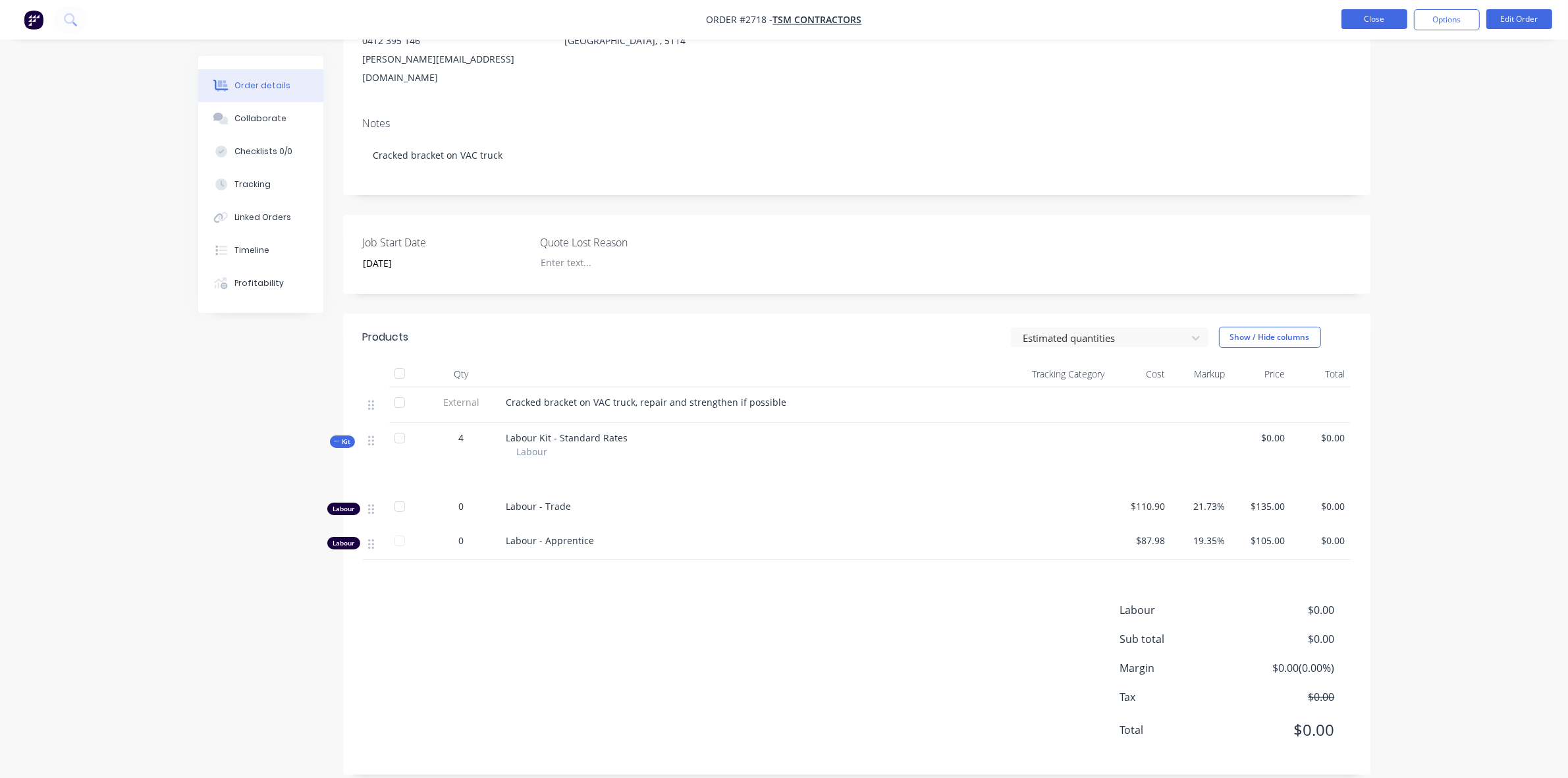
click at [1382, 21] on button "Close" at bounding box center [1375, 19] width 66 height 20
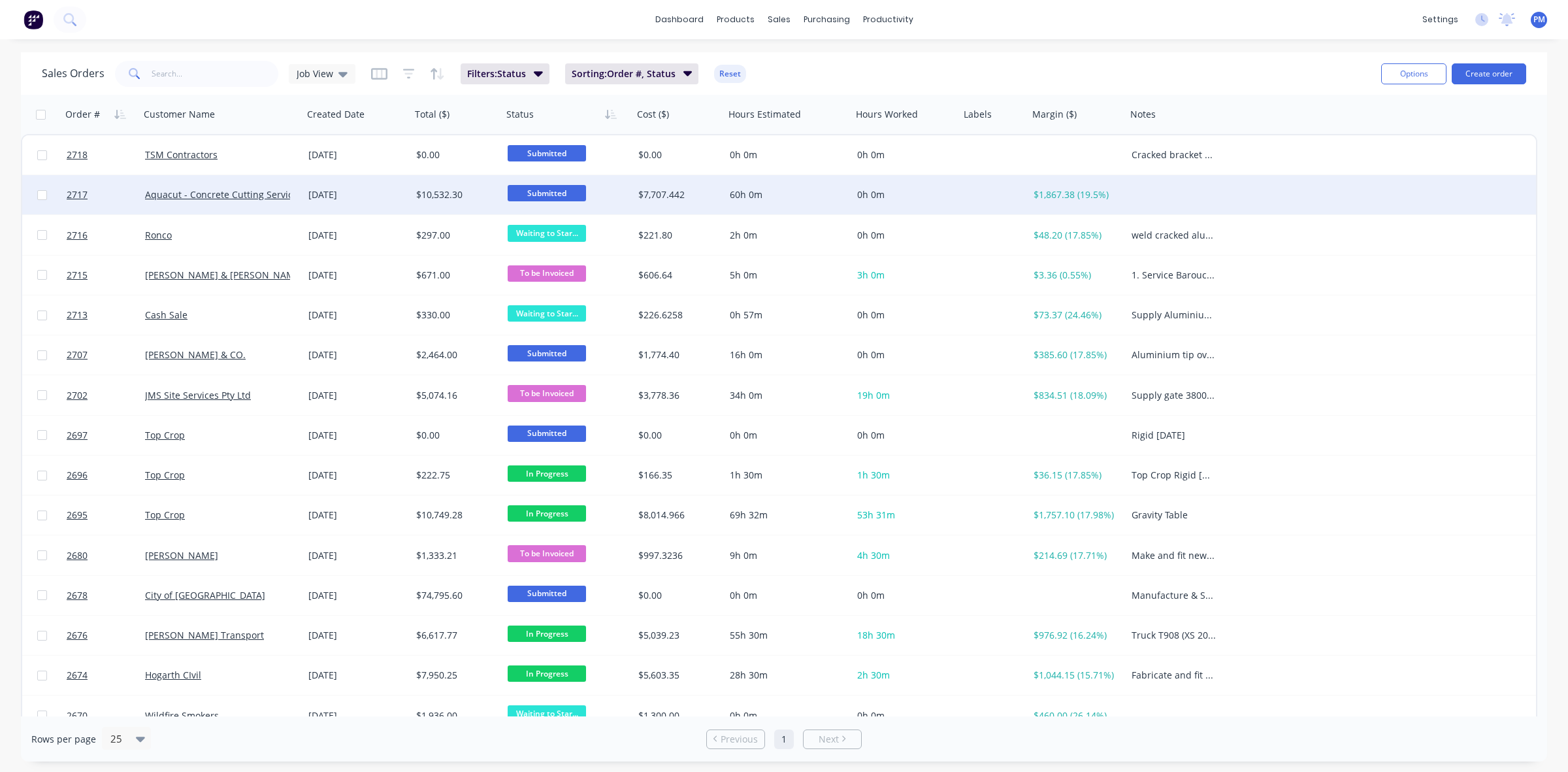
click at [542, 197] on span "Submitted" at bounding box center [547, 193] width 79 height 16
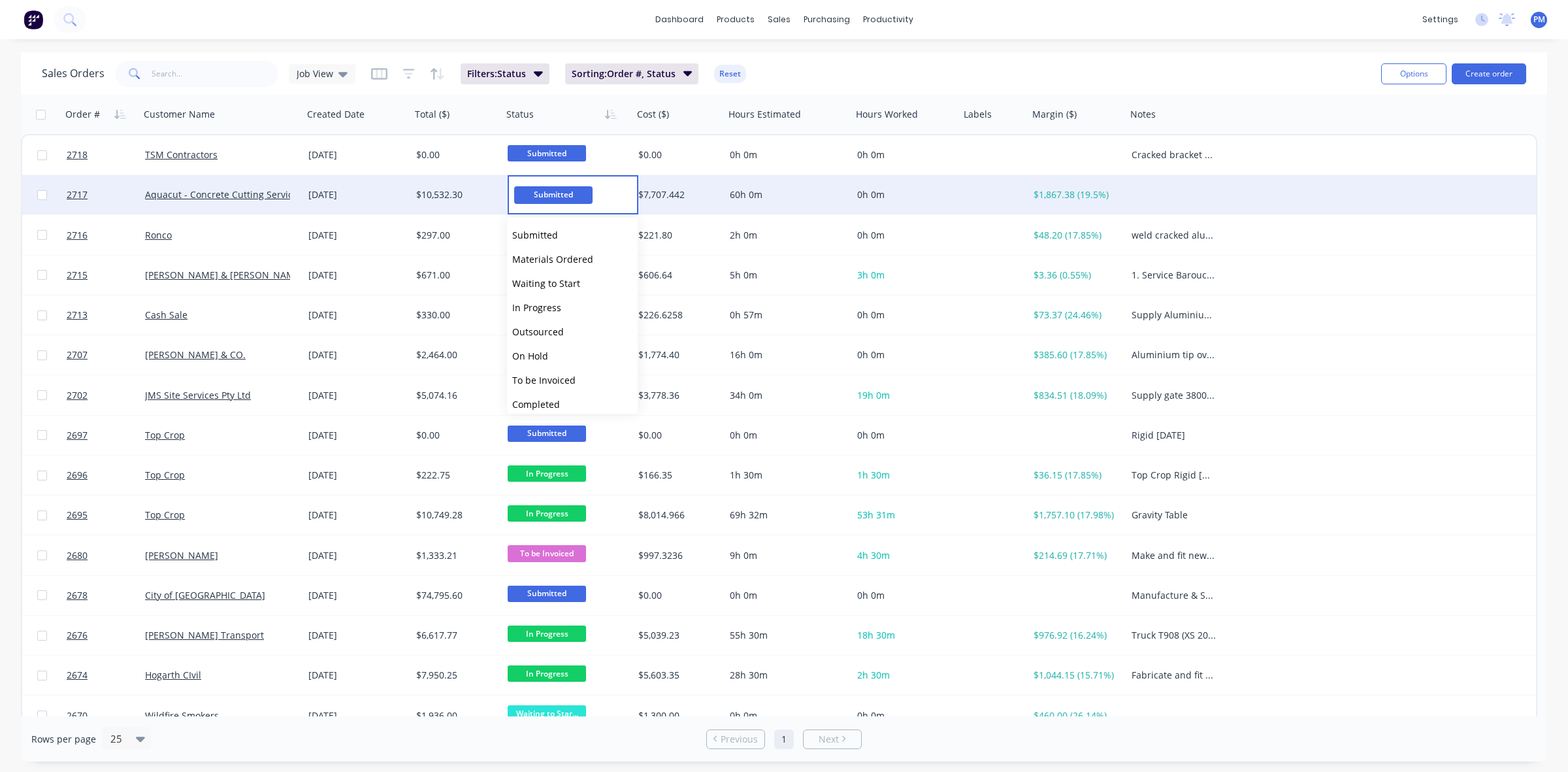
click at [431, 184] on div "$10,532.30" at bounding box center [456, 195] width 92 height 39
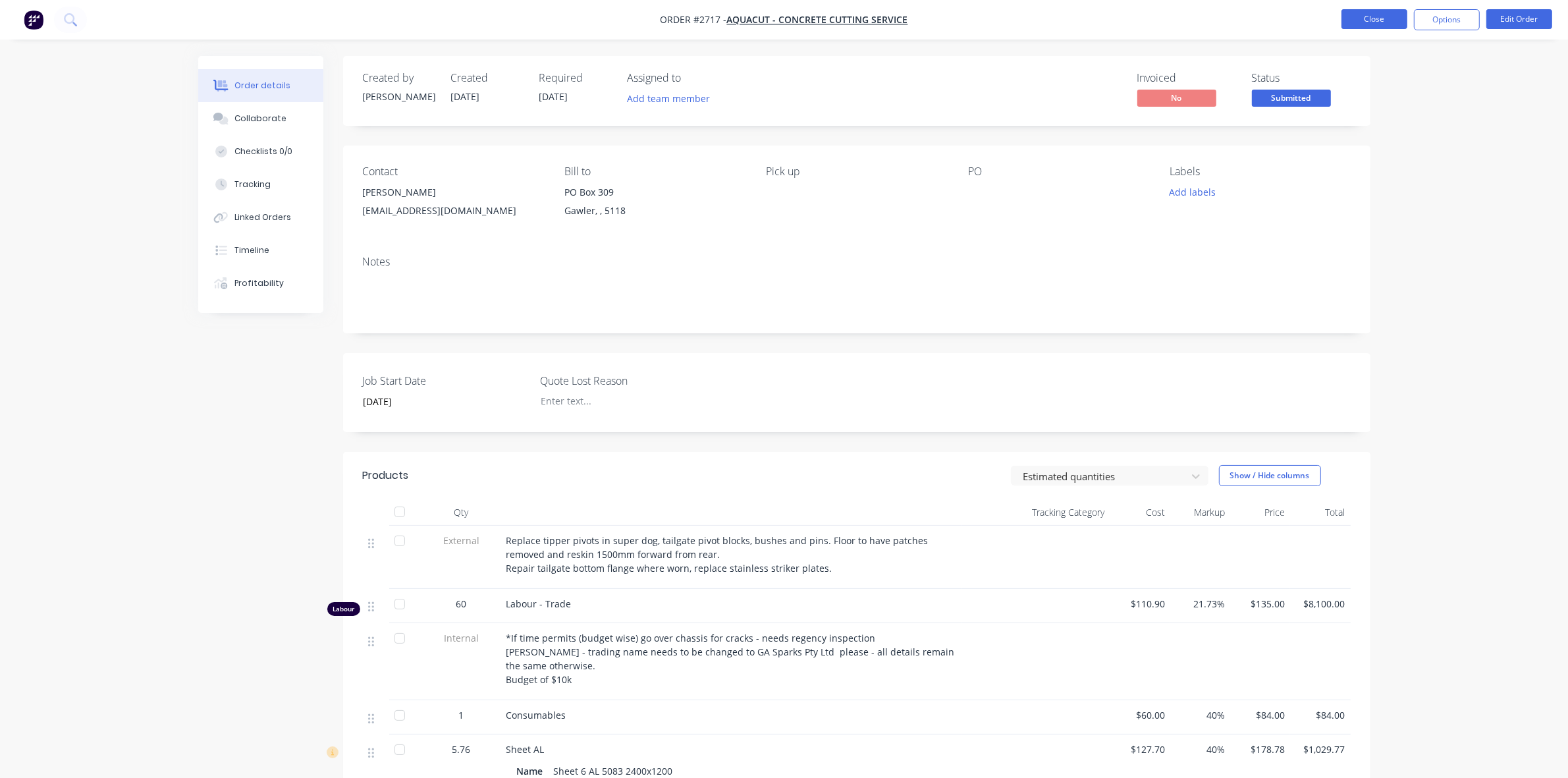
click at [1373, 22] on button "Close" at bounding box center [1375, 19] width 66 height 20
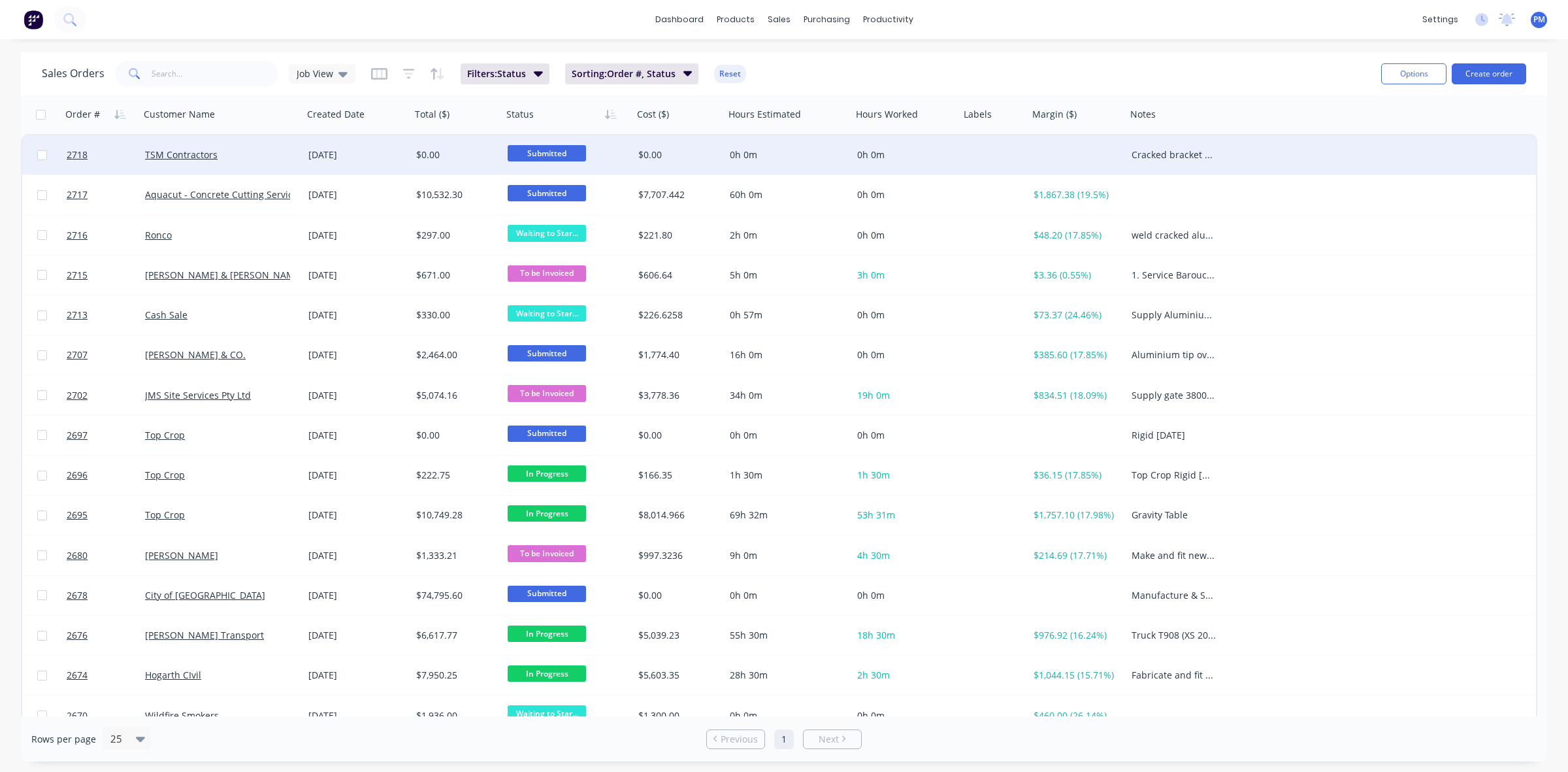
click at [559, 153] on span "Submitted" at bounding box center [547, 153] width 79 height 16
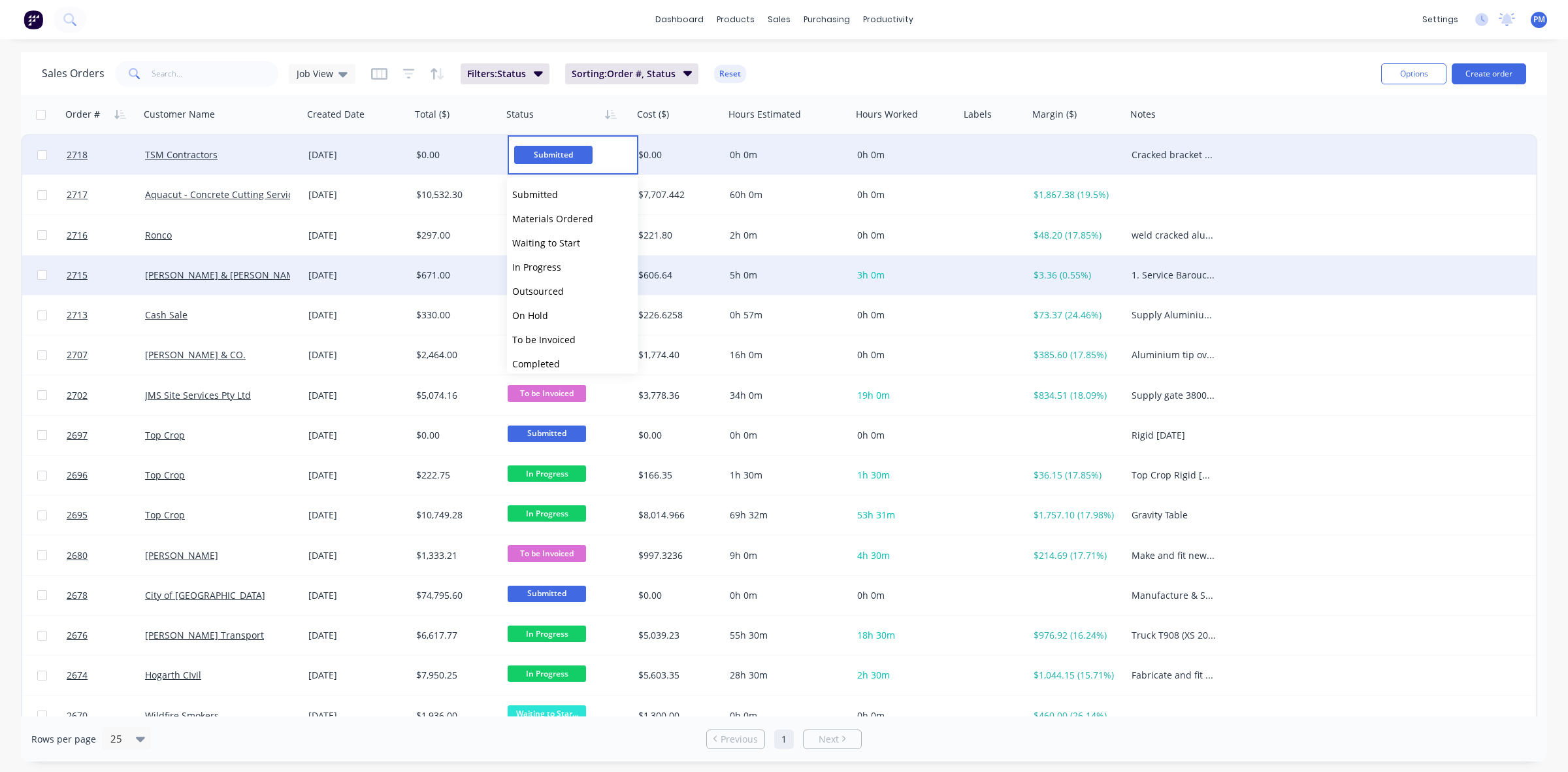
click at [543, 265] on span "In Progress" at bounding box center [536, 267] width 49 height 13
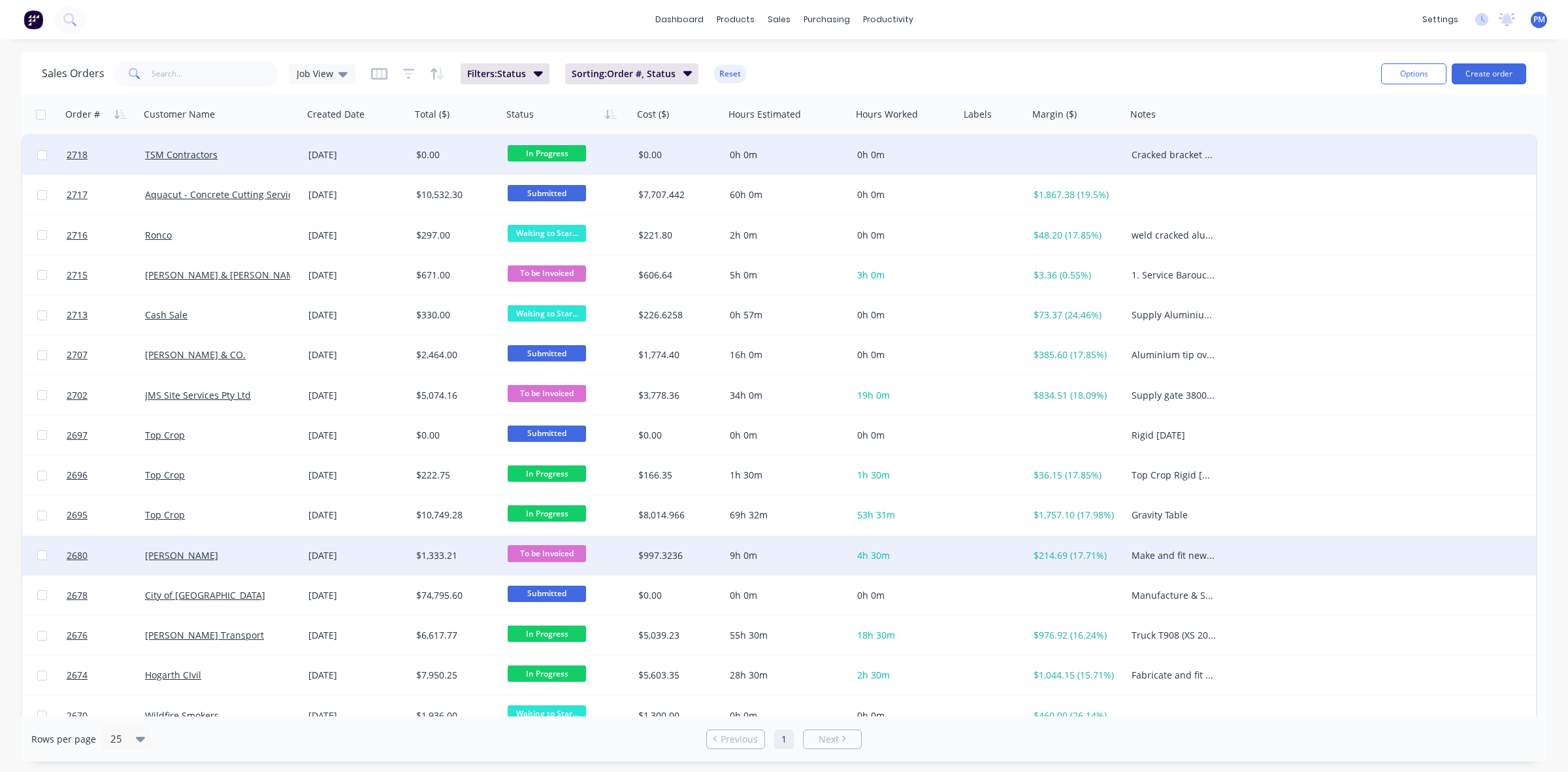
click at [532, 546] on span "To be Invoiced" at bounding box center [547, 553] width 79 height 16
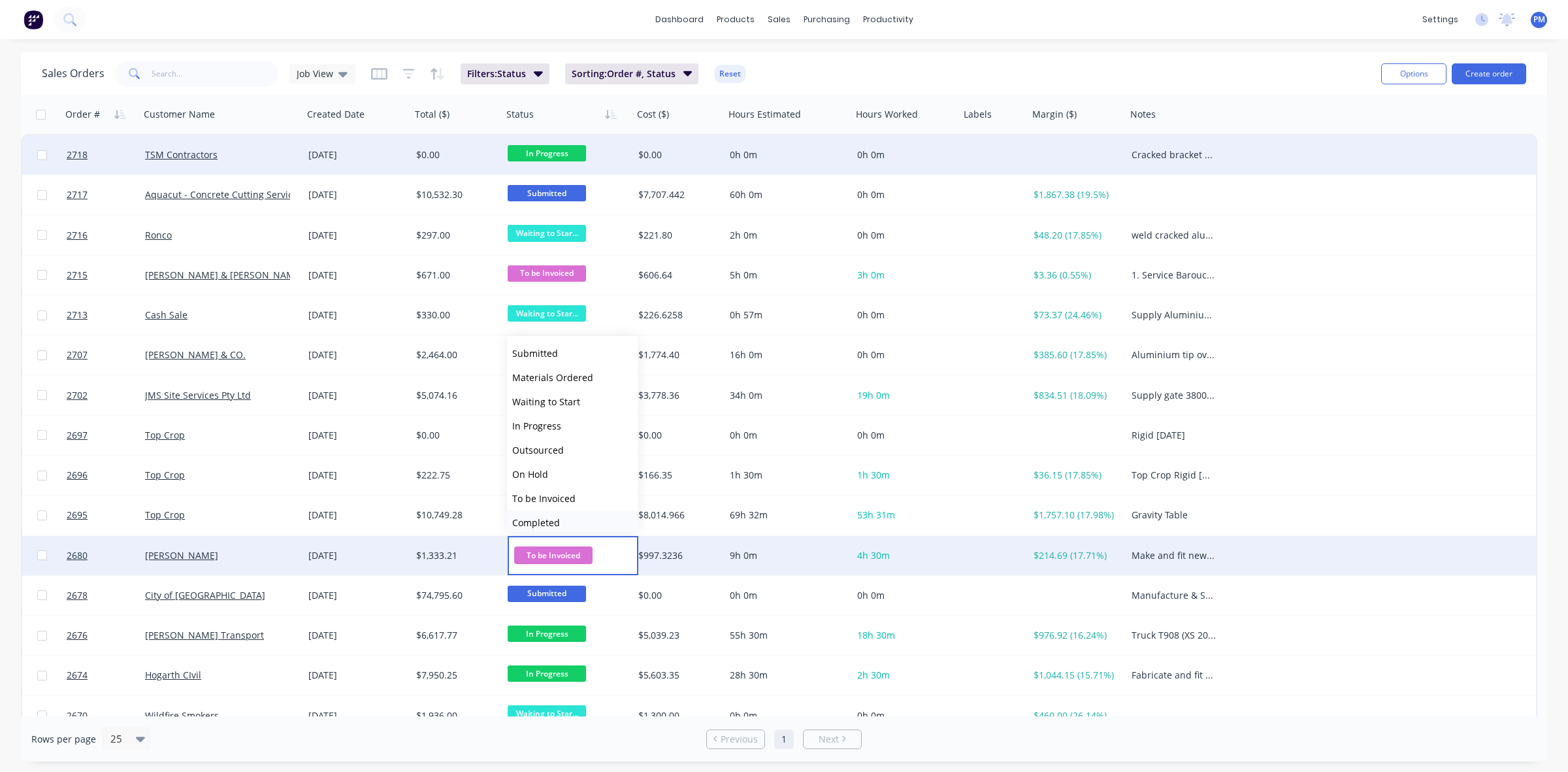
click at [534, 520] on span "Completed" at bounding box center [536, 522] width 48 height 13
